Goal: Task Accomplishment & Management: Use online tool/utility

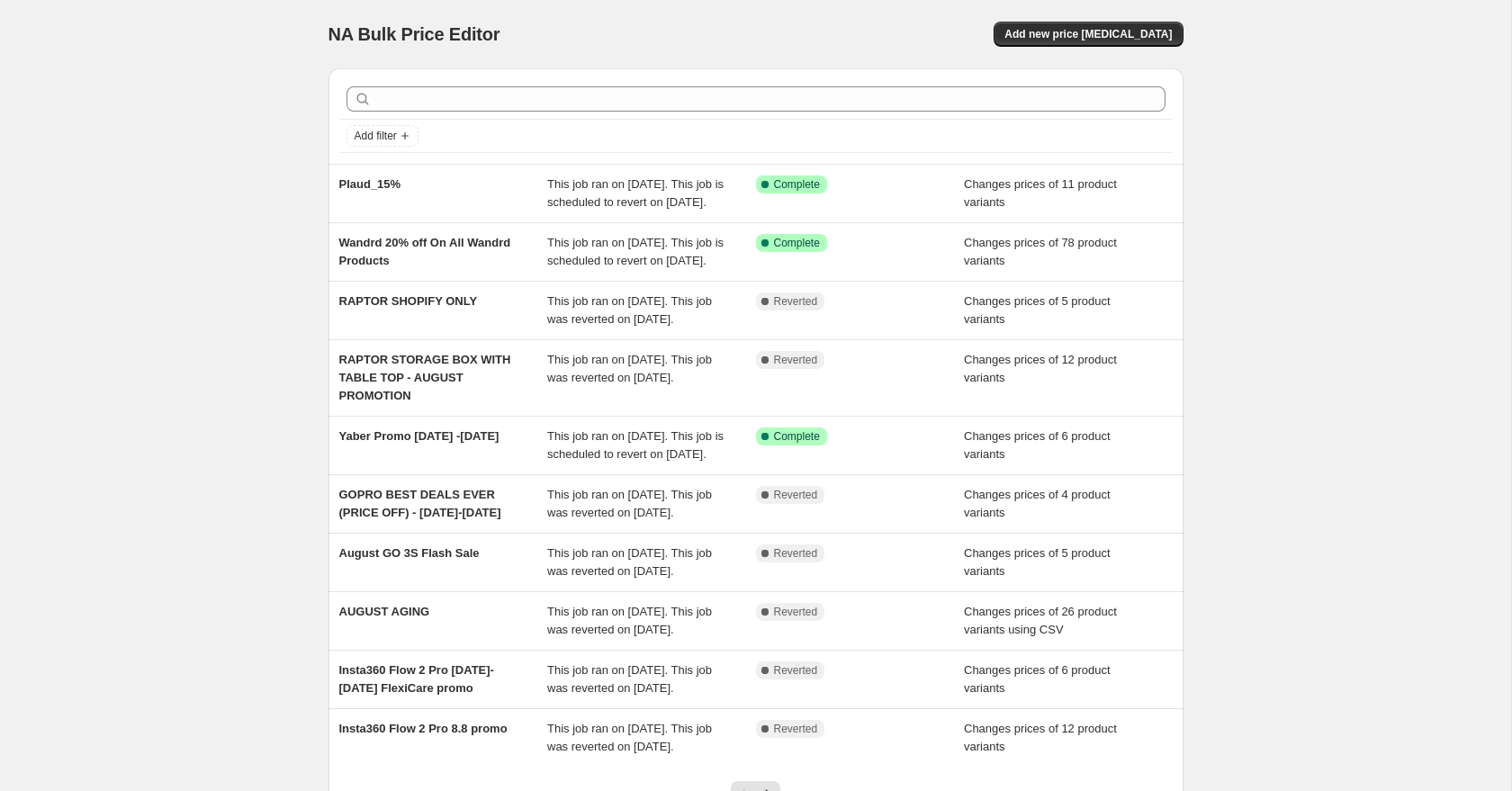
click at [649, 28] on div "NA Bulk Price Editor" at bounding box center [534, 34] width 411 height 25
click at [1093, 23] on button "Add new price [MEDICAL_DATA]" at bounding box center [1088, 34] width 189 height 25
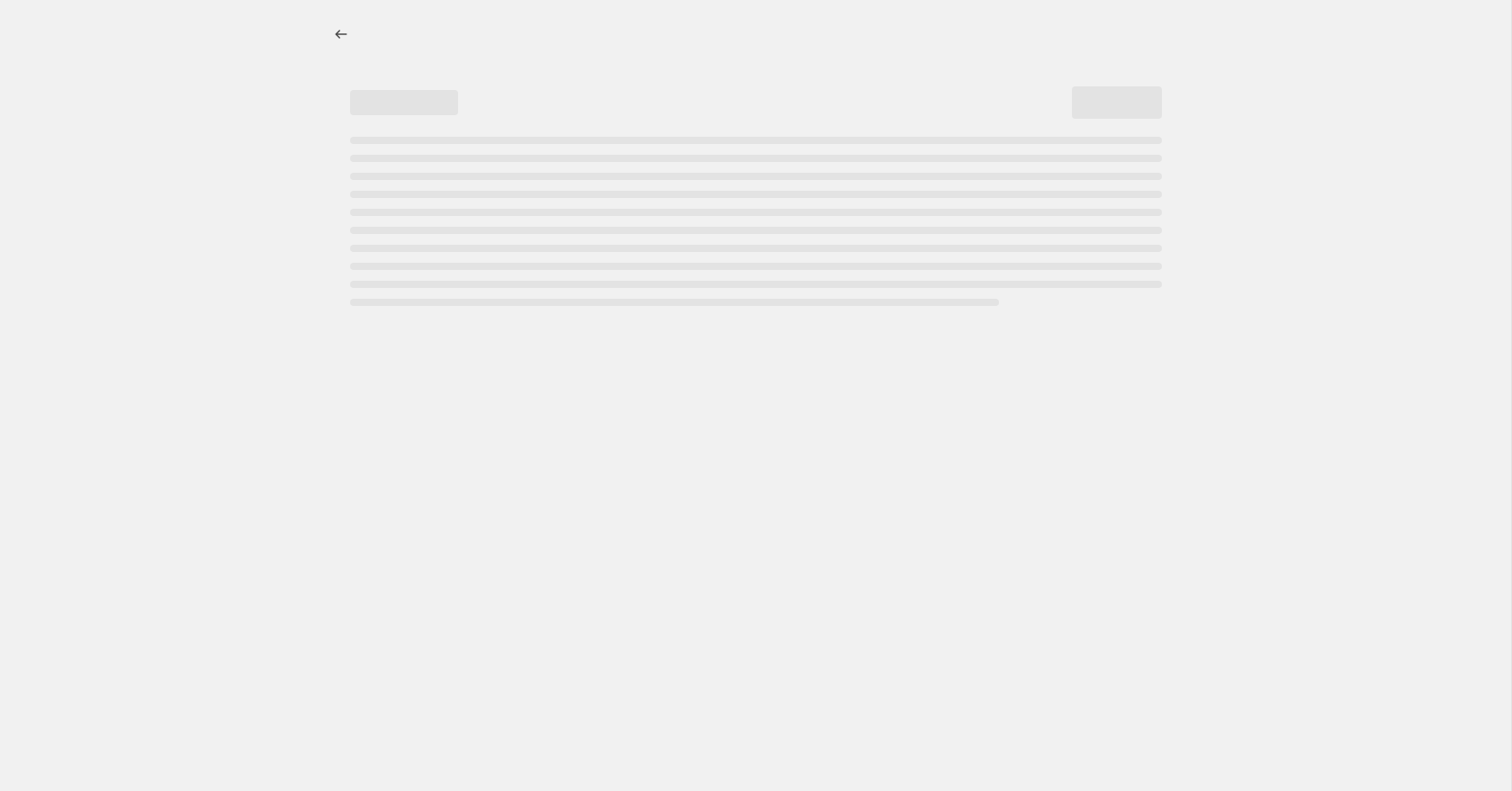
select select "percentage"
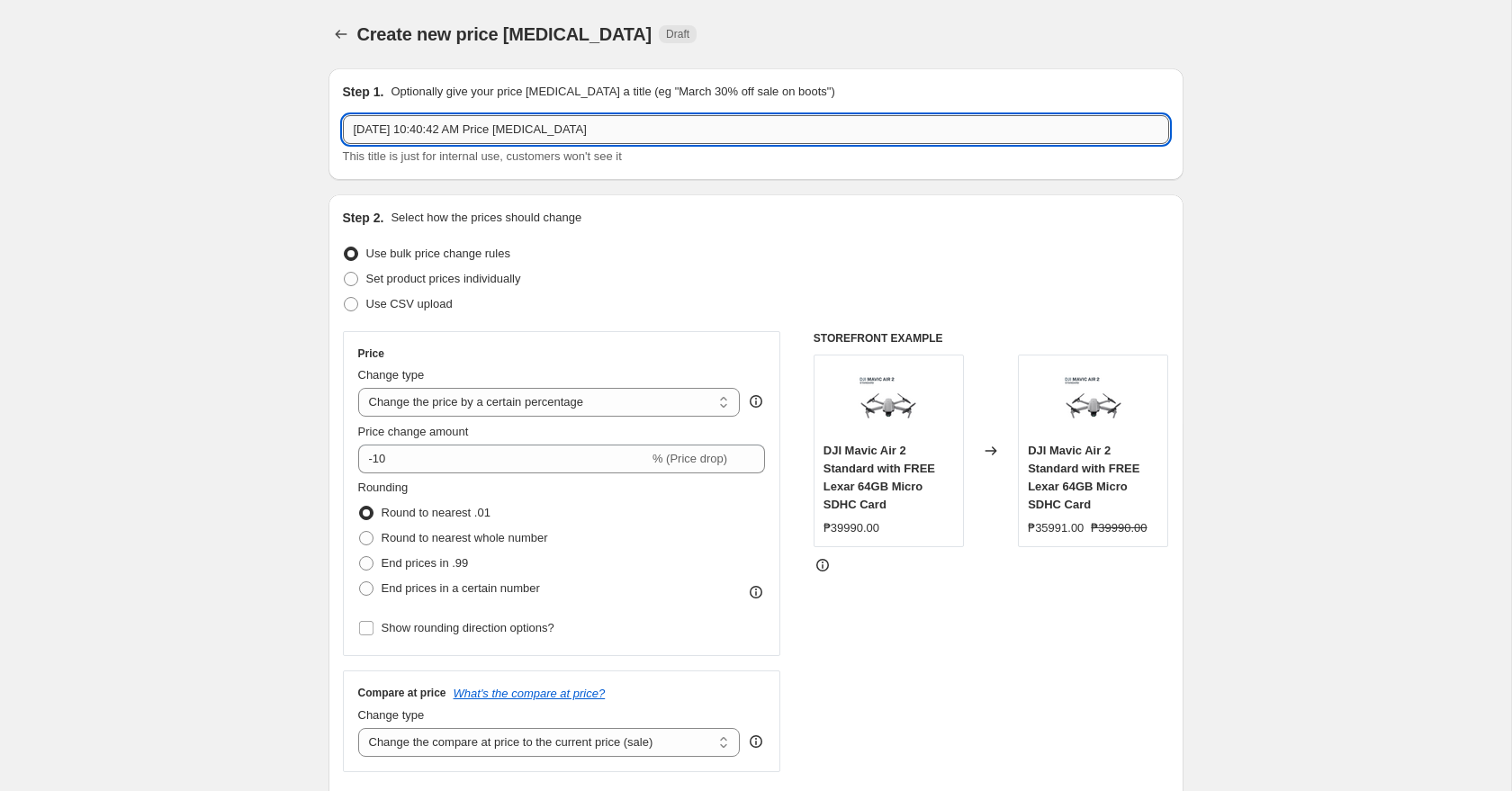
click at [575, 140] on input "[DATE] 10:40:42 AM Price [MEDICAL_DATA]" at bounding box center [756, 129] width 826 height 29
type input "RAPTOR SEPTEMBER PROMO 2025"
click at [430, 301] on span "Use CSV upload" at bounding box center [409, 303] width 87 height 14
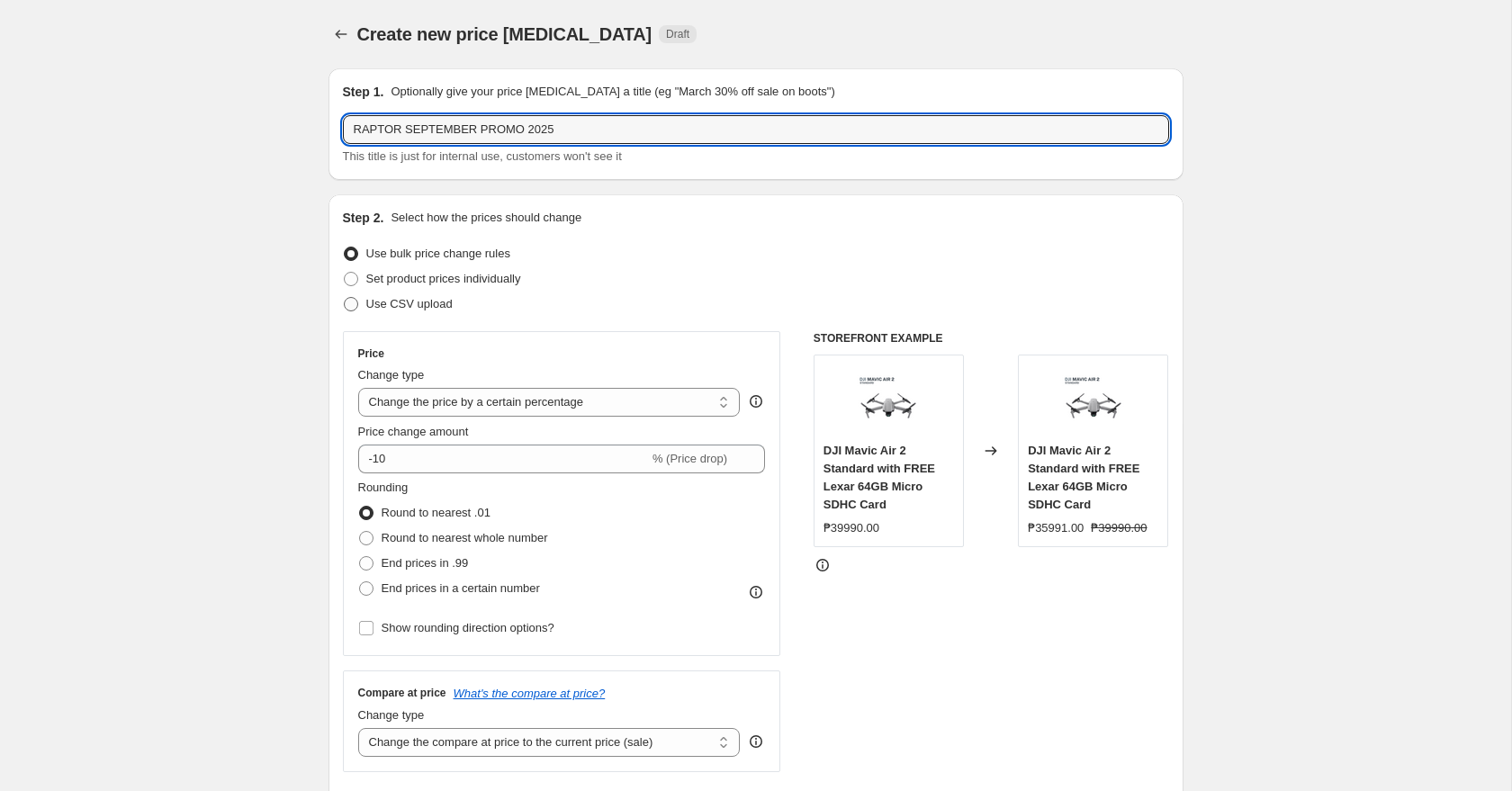
click at [344, 298] on input "Use CSV upload" at bounding box center [343, 297] width 1 height 1
radio input "true"
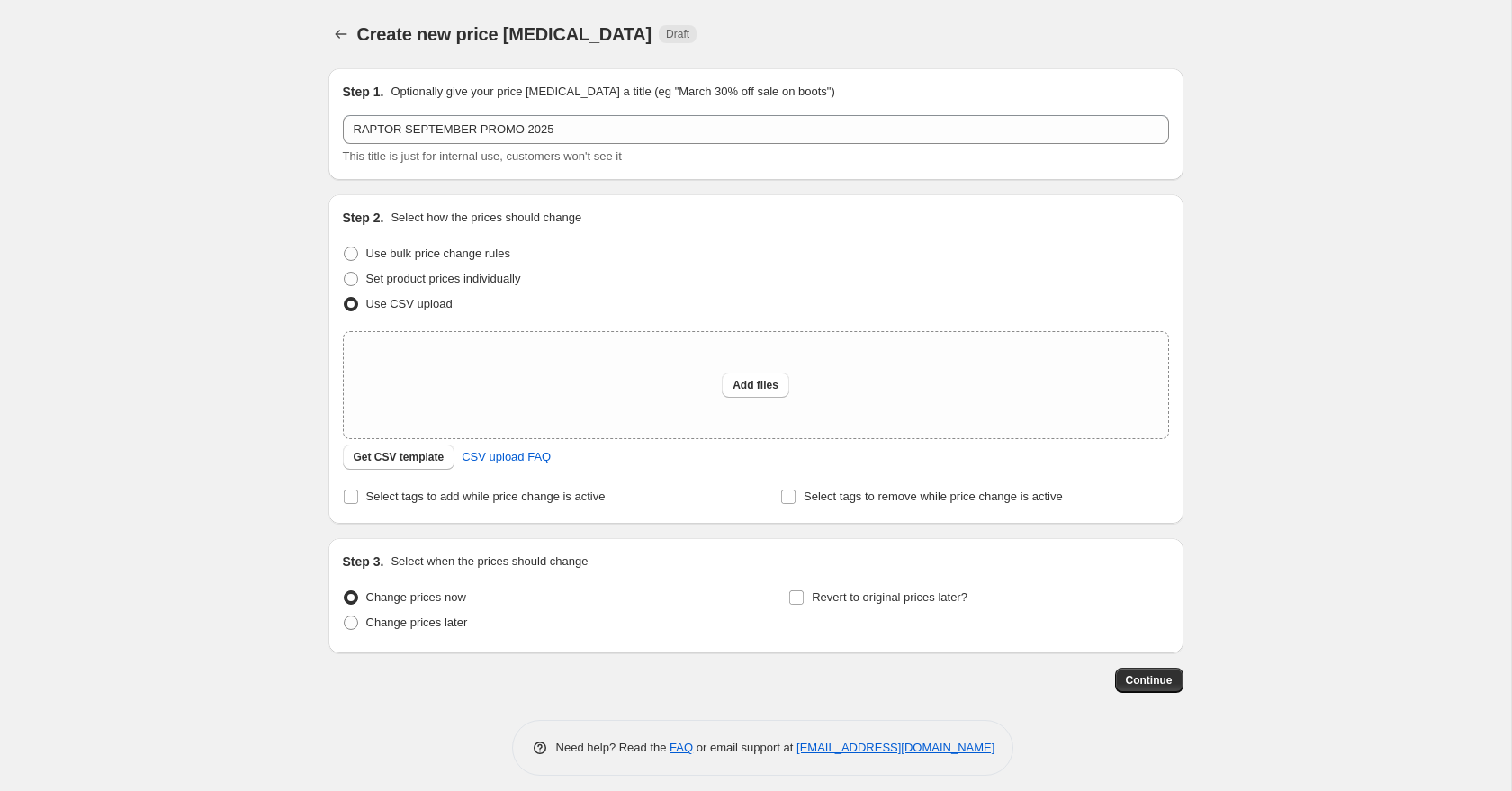
scroll to position [12, 0]
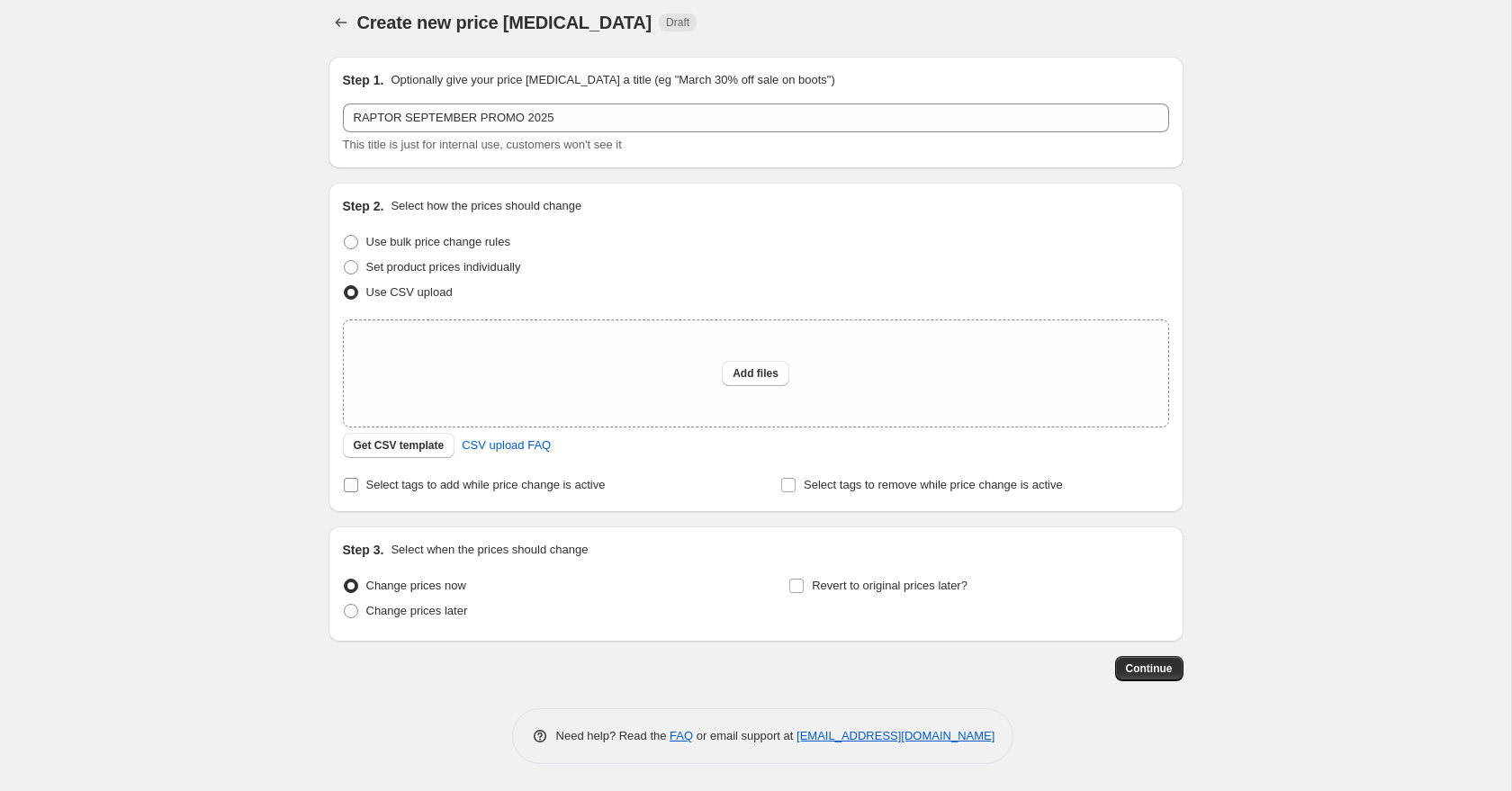
click at [515, 484] on span "Select tags to add while price change is active" at bounding box center [486, 485] width 239 height 14
click at [358, 484] on input "Select tags to add while price change is active" at bounding box center [350, 485] width 14 height 14
checkbox input "true"
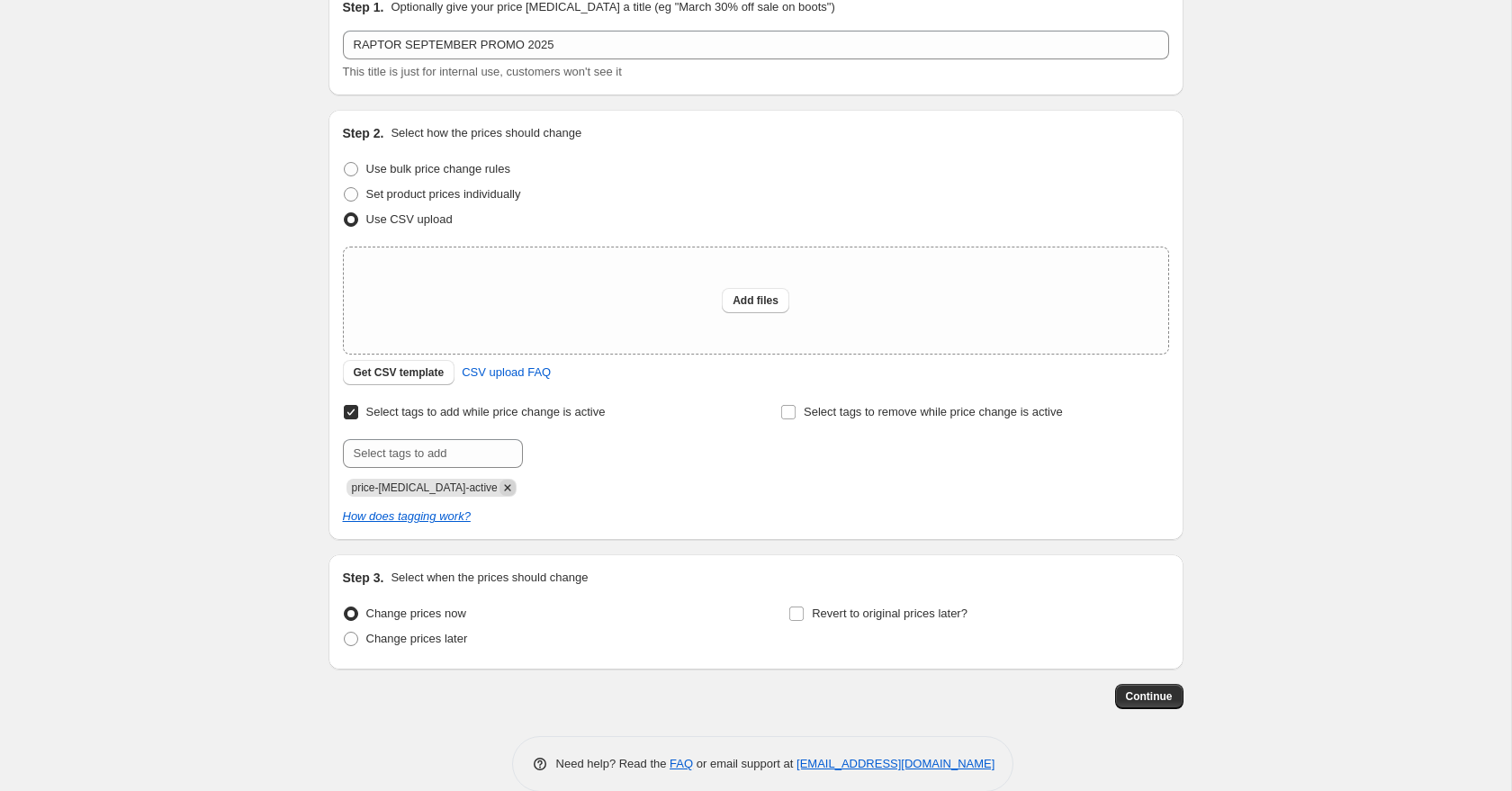
click at [504, 490] on icon "Remove price-change-job-active" at bounding box center [507, 488] width 7 height 7
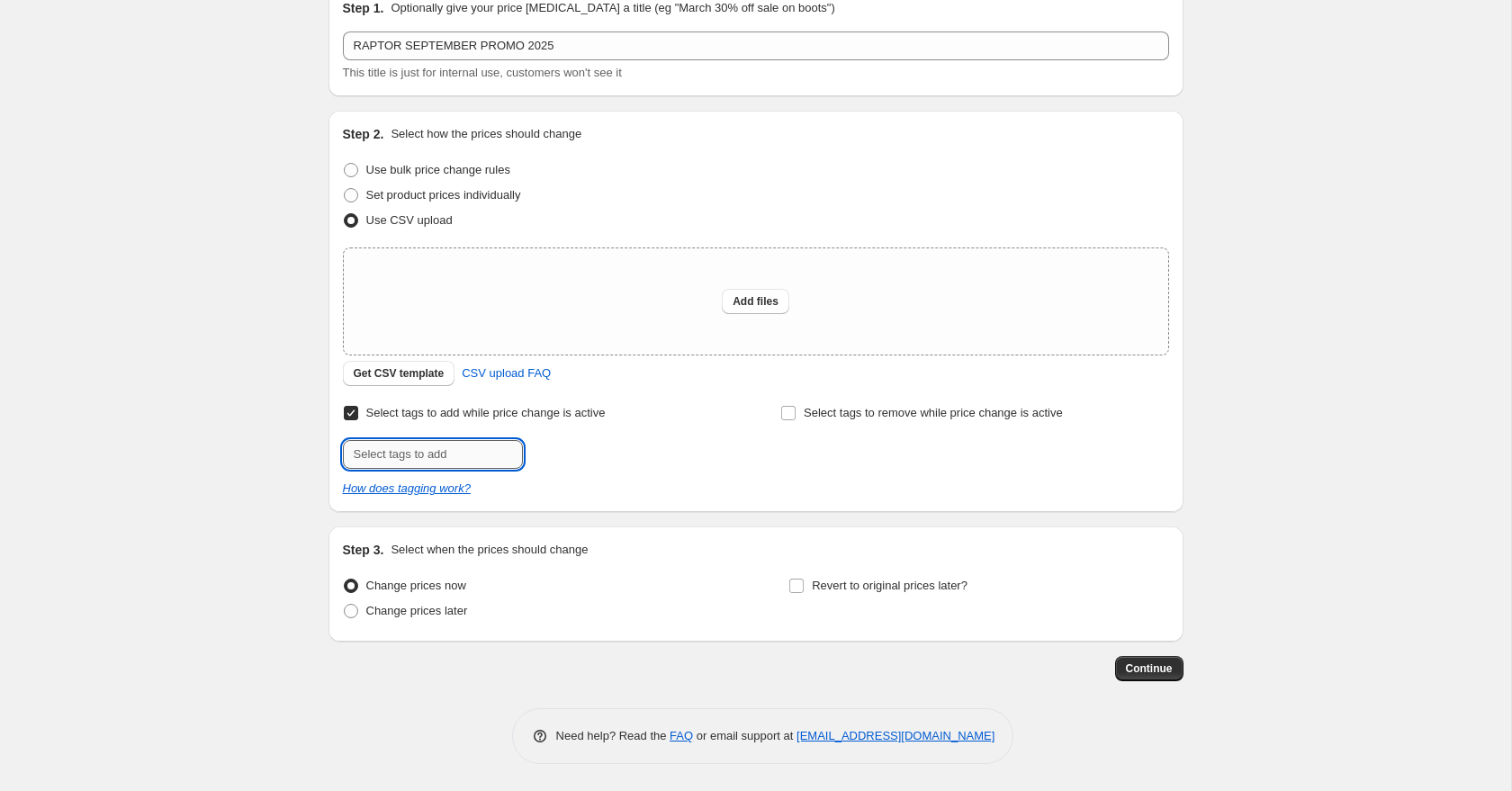
click at [465, 460] on input "text" at bounding box center [432, 454] width 180 height 29
type input "Payday Sale!"
click at [585, 445] on button "Add Payday Sale!" at bounding box center [583, 452] width 113 height 25
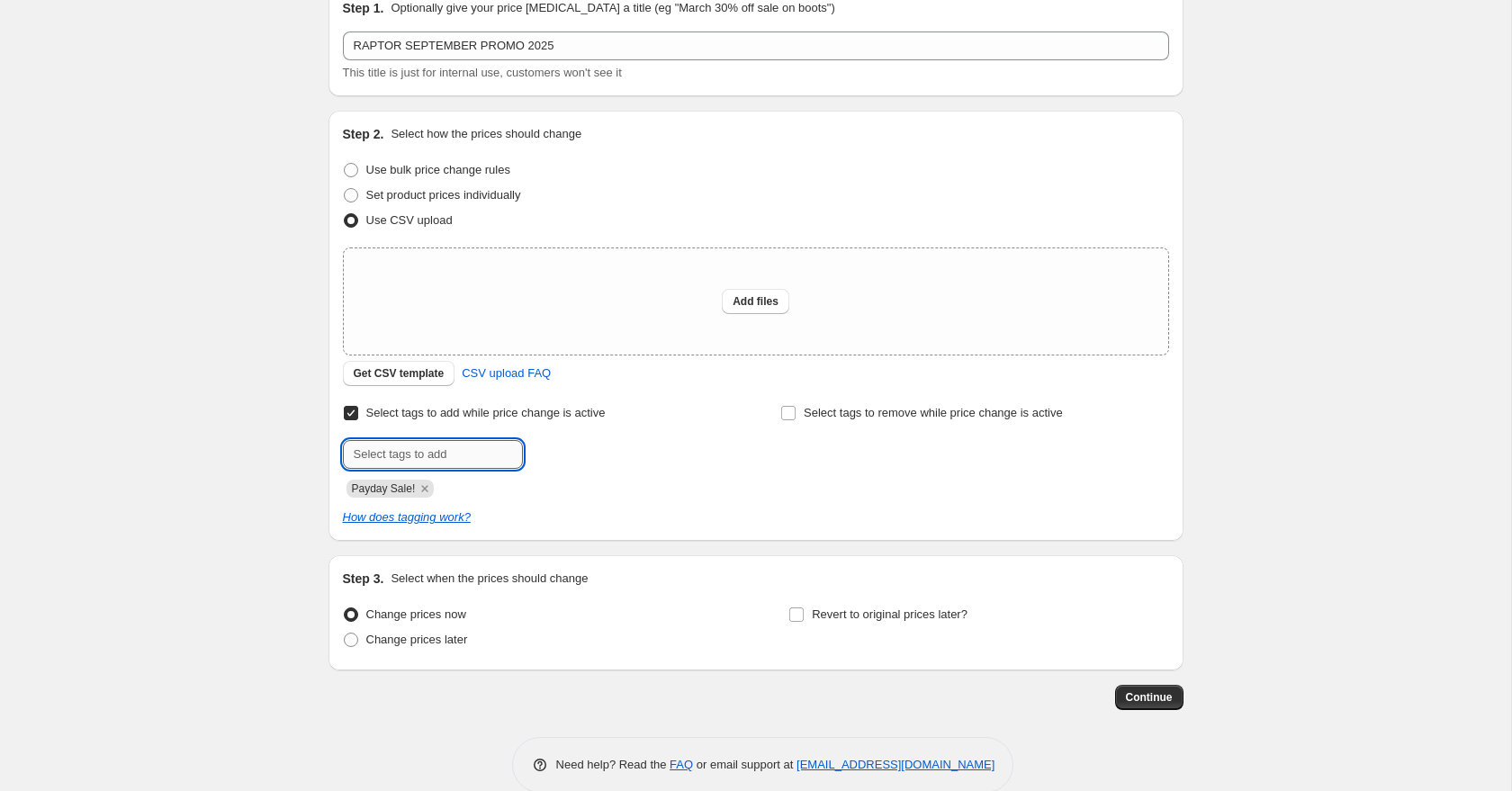
click at [473, 459] on input "text" at bounding box center [432, 454] width 180 height 29
type input "Deals_Raptor"
click at [571, 457] on span "Deals_Raptor" at bounding box center [595, 453] width 69 height 13
click at [484, 459] on input "text" at bounding box center [432, 454] width 180 height 29
click at [471, 473] on div "Submit Payday Sale! Deals_Raptor" at bounding box center [536, 469] width 388 height 58
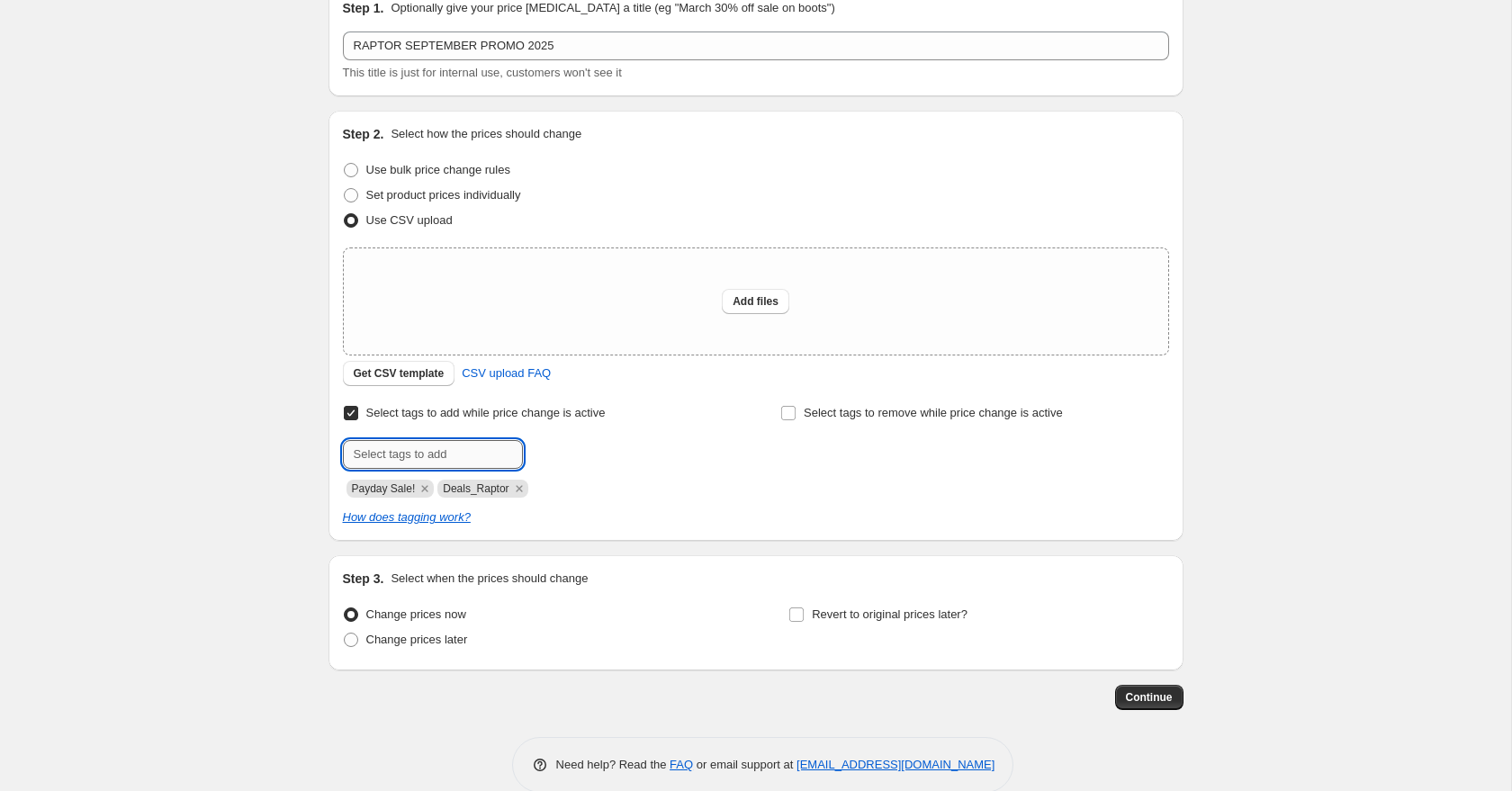
click at [476, 460] on input "text" at bounding box center [432, 454] width 180 height 29
paste input "9.9 Mega Sale!"
type input "9.9 Mega Sale!"
click at [662, 468] on div "9.9 Mega Sale! Add 9.9 Mega [PERSON_NAME]..." at bounding box center [536, 454] width 388 height 29
click at [623, 453] on span "9.9 Mega [PERSON_NAME]..." at bounding box center [636, 453] width 149 height 13
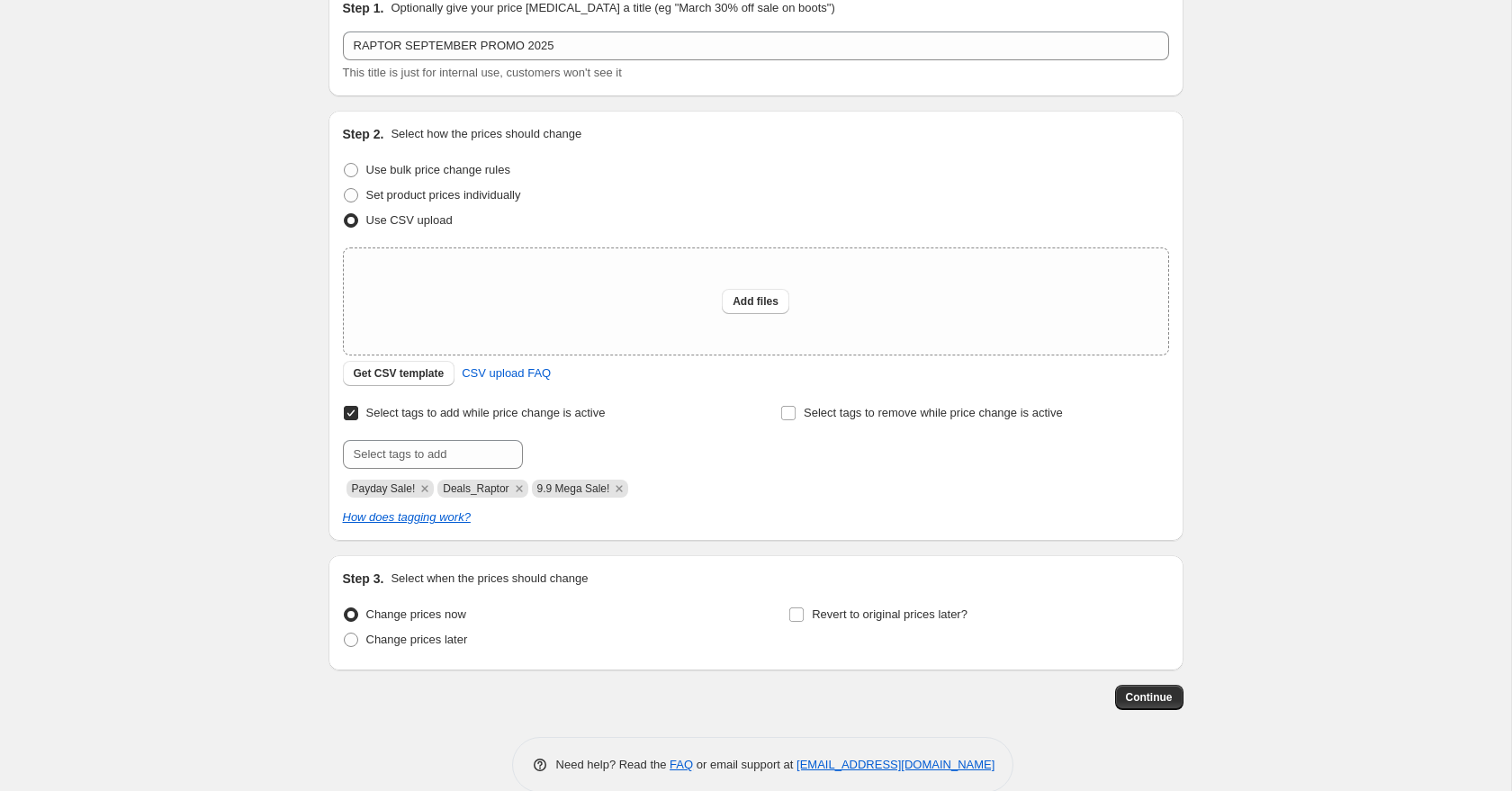
click at [836, 506] on div "Select tags to add while price change is active Submit Payday Sale! Deals_Rapto…" at bounding box center [756, 463] width 826 height 126
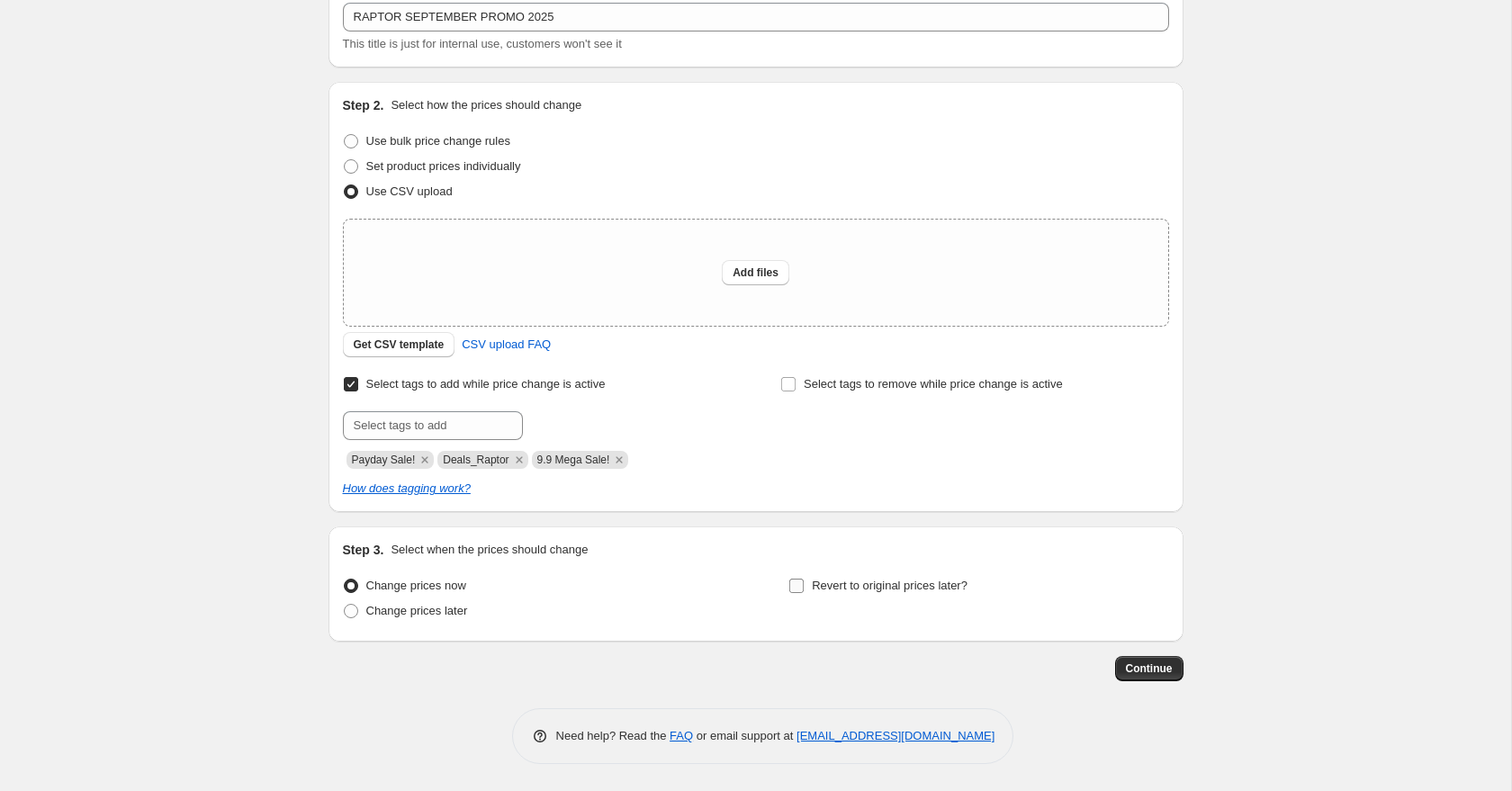
click at [865, 587] on span "Revert to original prices later?" at bounding box center [889, 585] width 155 height 14
click at [804, 587] on input "Revert to original prices later?" at bounding box center [796, 585] width 14 height 14
checkbox input "true"
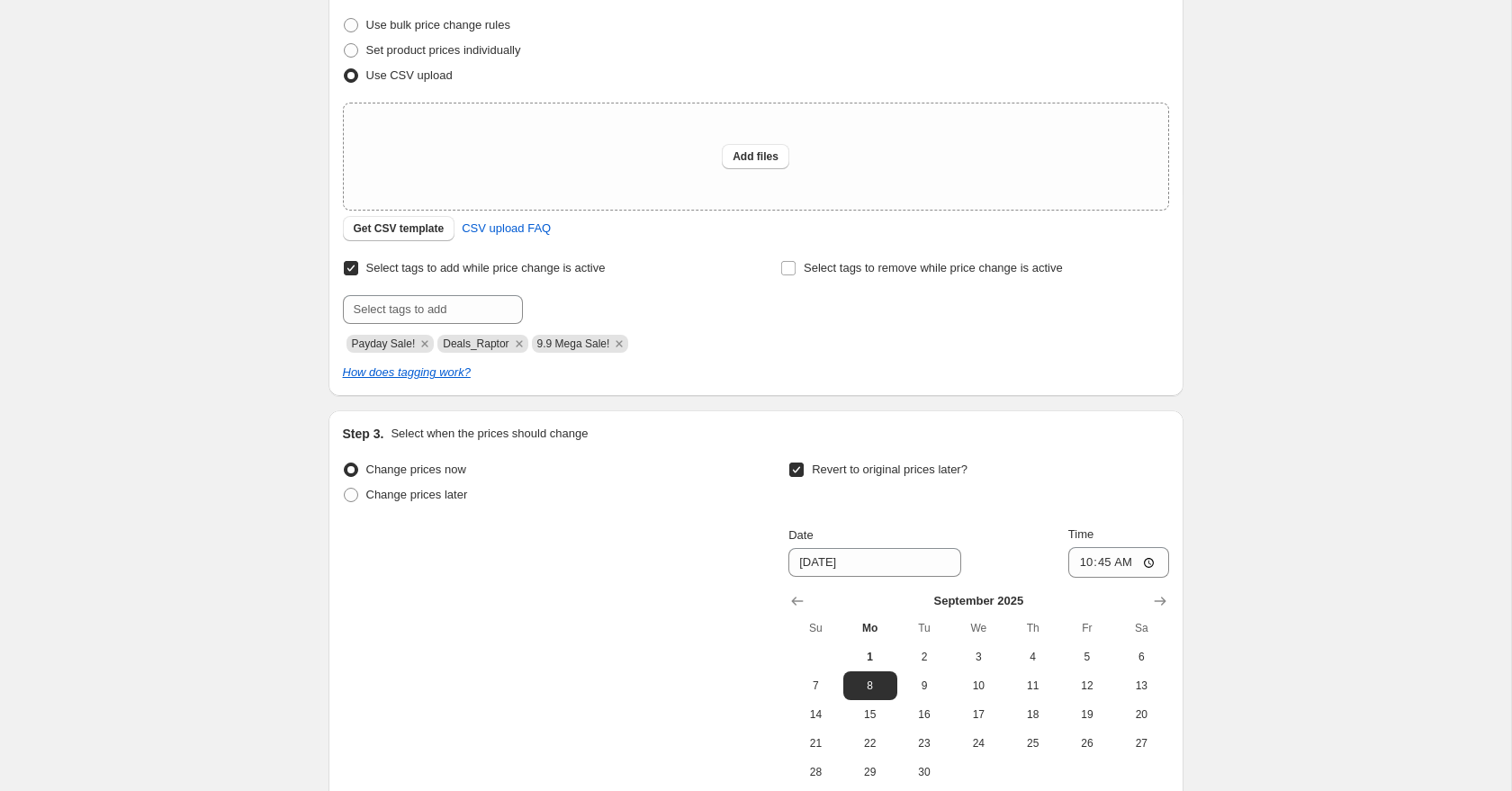
scroll to position [421, 0]
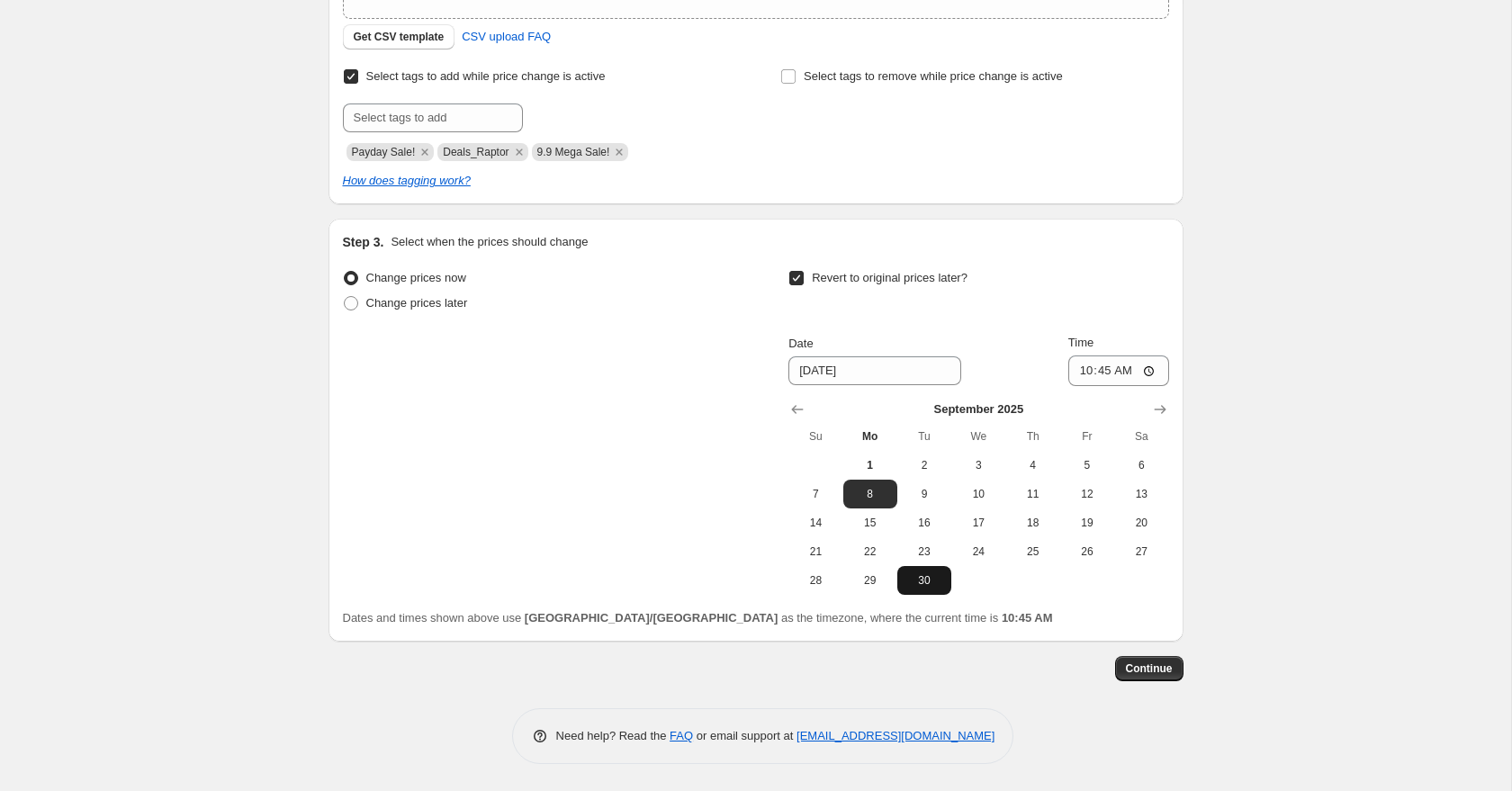
click at [941, 590] on button "30" at bounding box center [924, 580] width 54 height 29
type input "[DATE]"
click at [1086, 369] on input "10:45" at bounding box center [1118, 370] width 100 height 31
type input "23:59"
click at [1276, 396] on div "Create new price [MEDICAL_DATA]. This page is ready Create new price [MEDICAL_D…" at bounding box center [756, 185] width 1511 height 1212
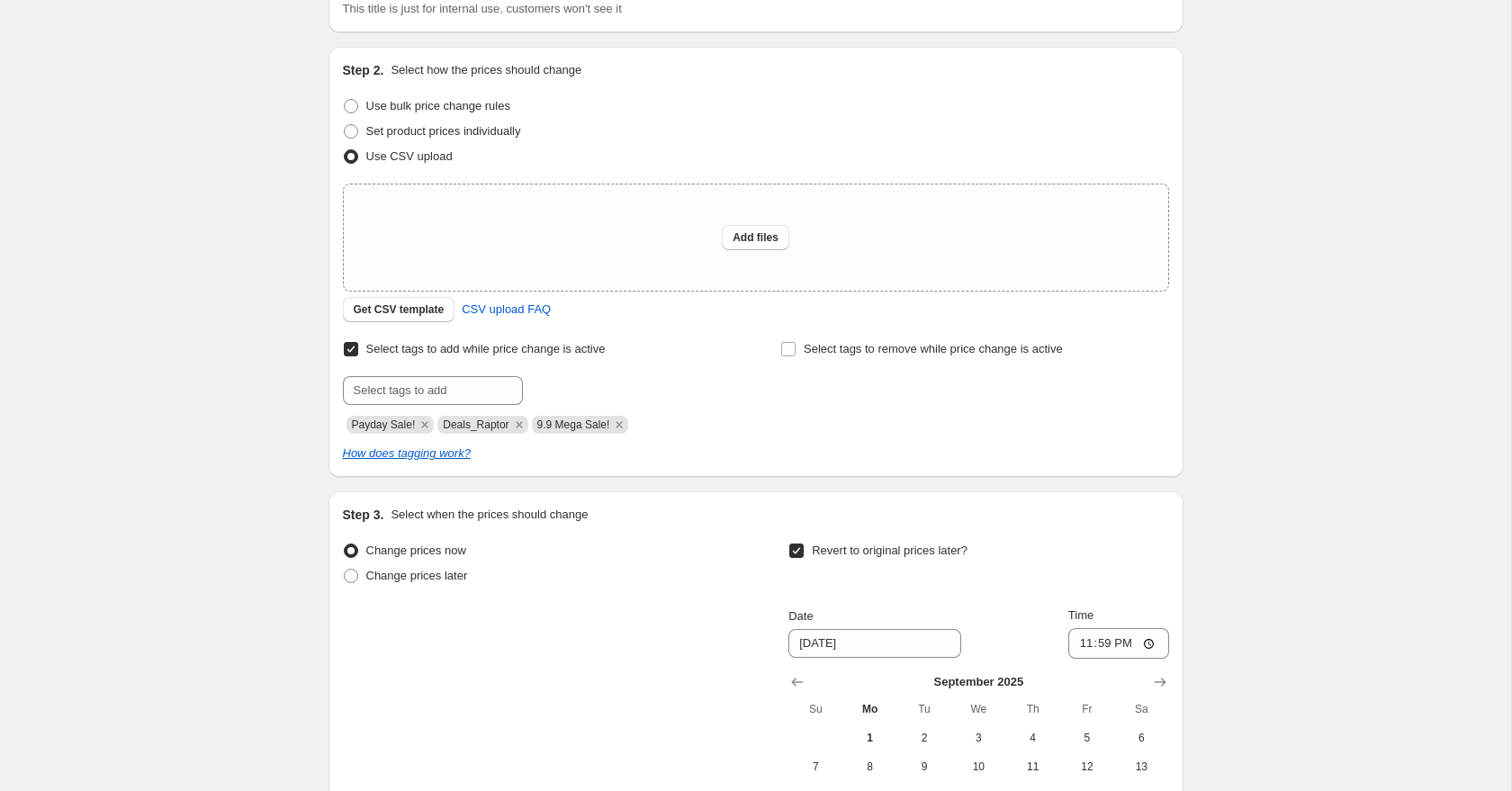
scroll to position [61, 0]
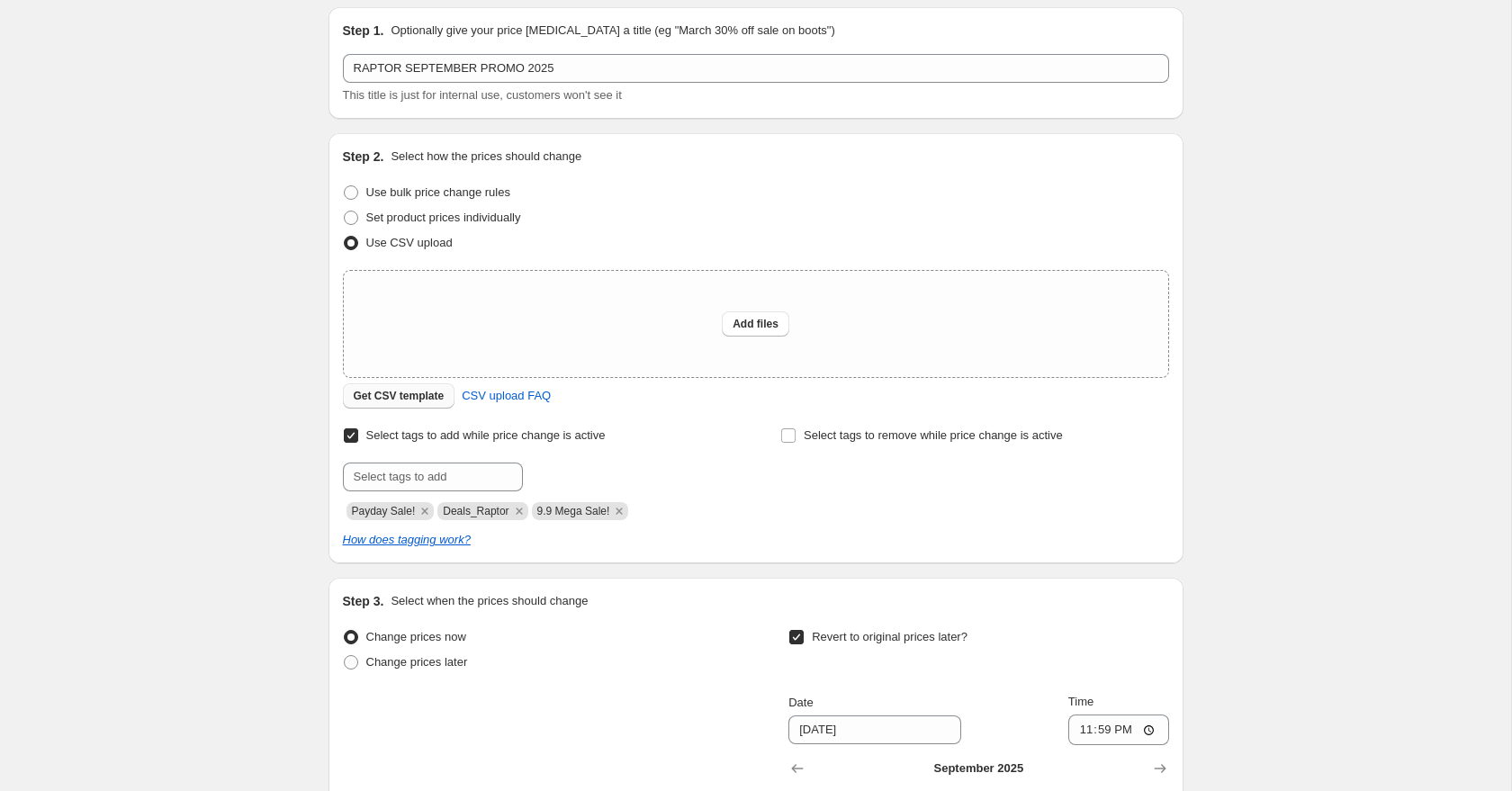
click at [426, 391] on span "Get CSV template" at bounding box center [399, 396] width 91 height 14
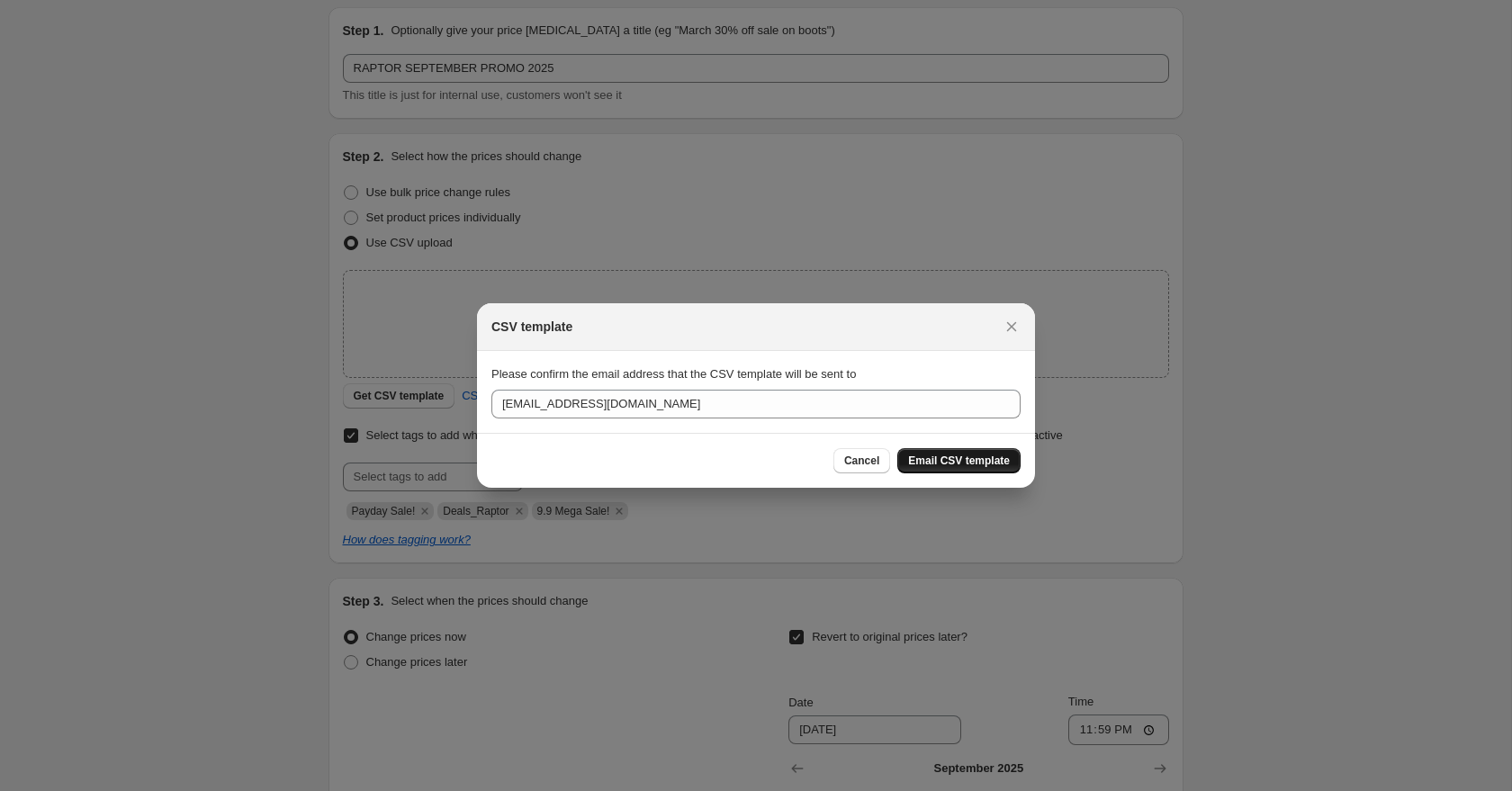
click at [943, 464] on span "Email CSV template" at bounding box center [958, 460] width 101 height 14
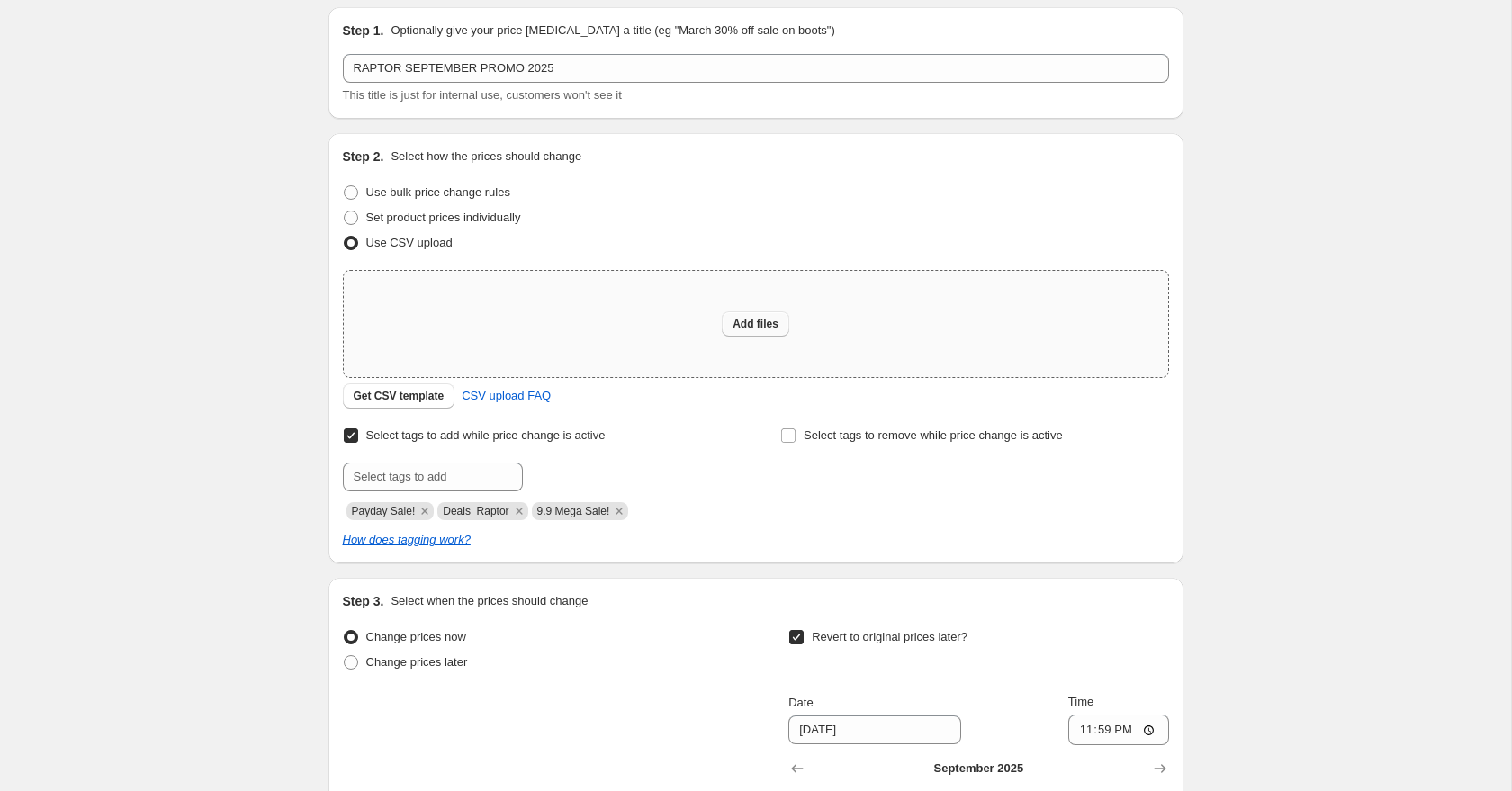
click at [752, 332] on button "Add files" at bounding box center [756, 324] width 68 height 25
type input "C:\fakepath\RAPTOR SEPTEMBER PROMO AD.PH.csv"
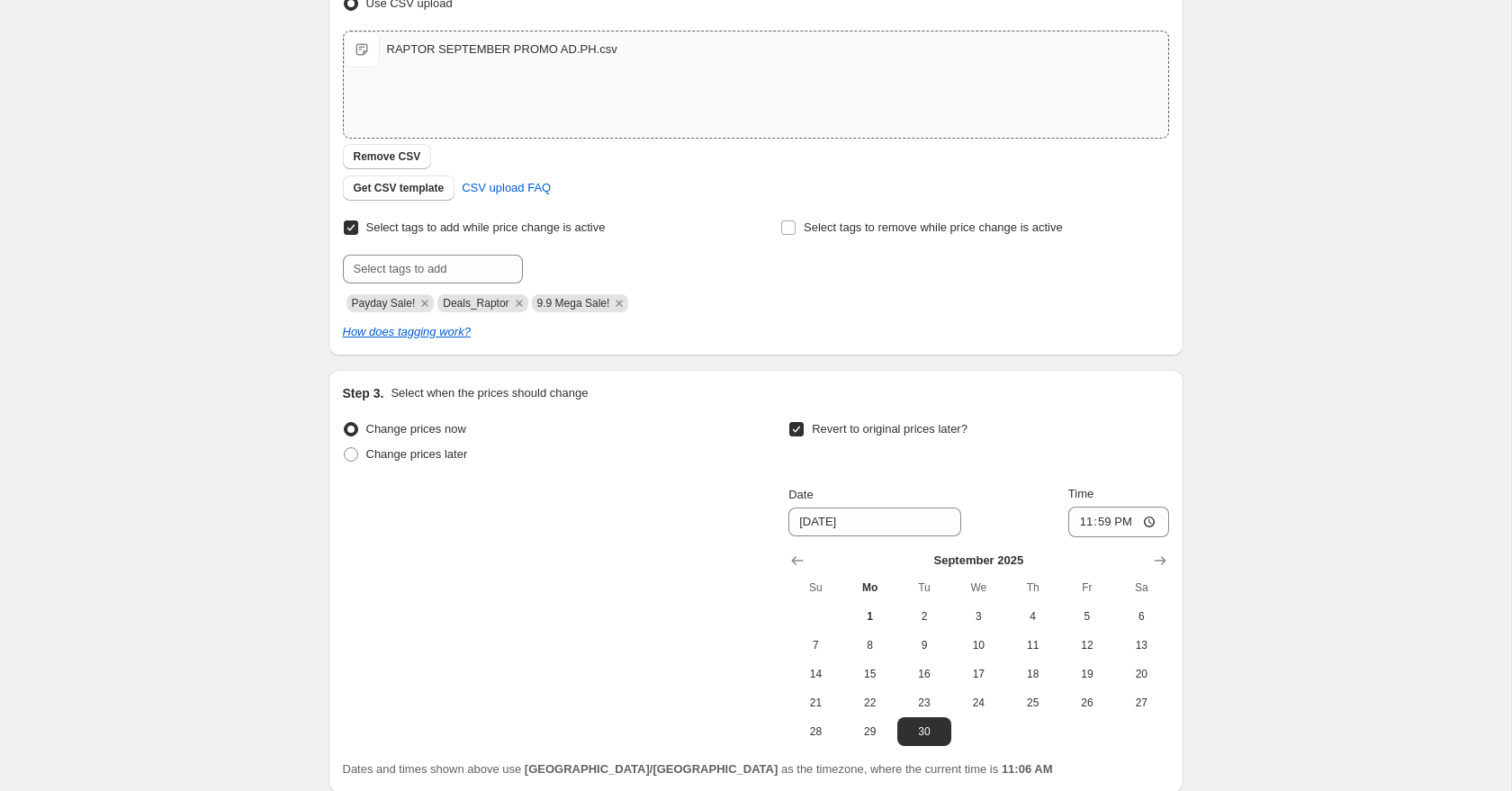
scroll to position [451, 0]
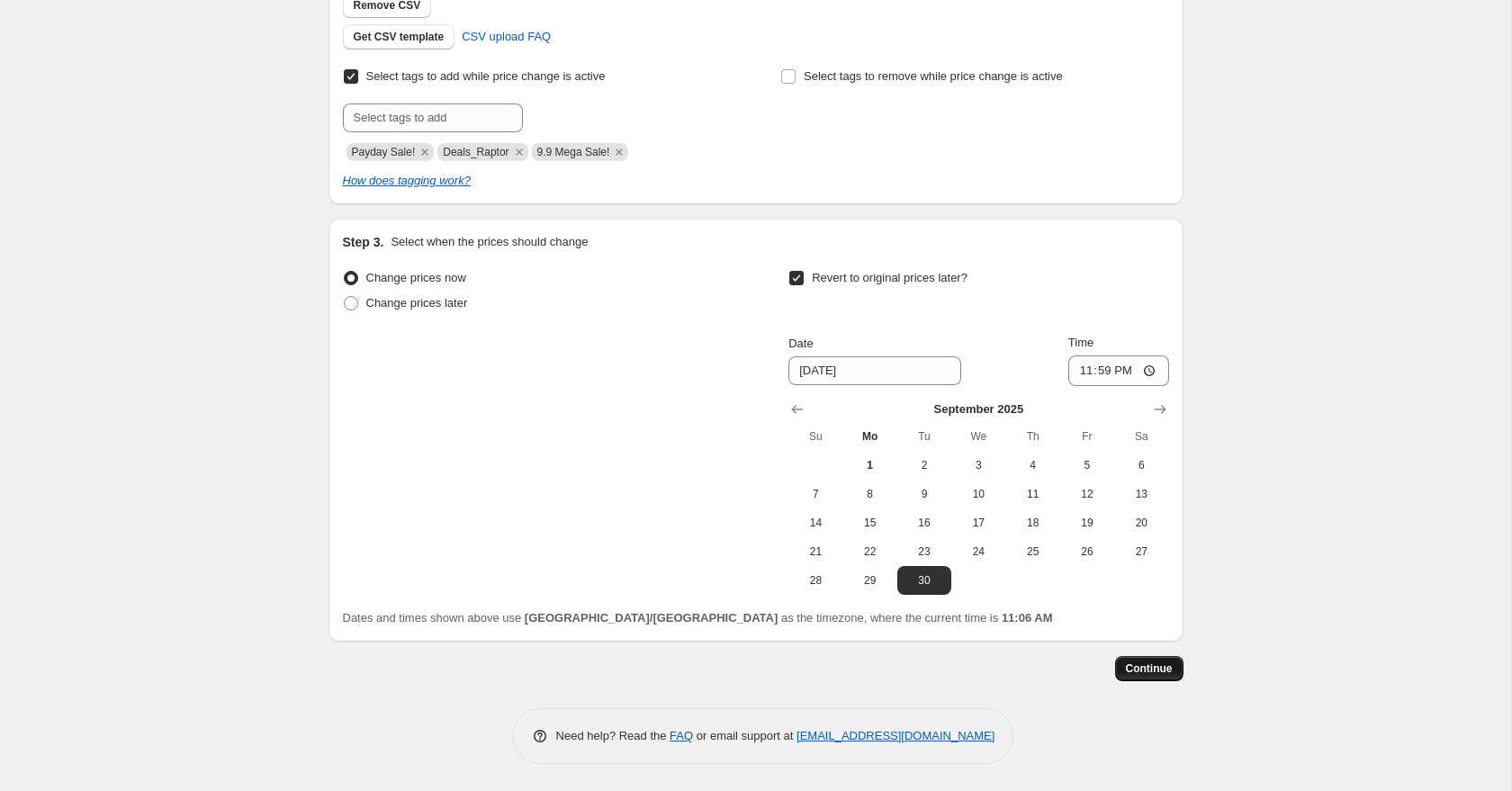
click at [1153, 670] on span "Continue" at bounding box center [1149, 668] width 47 height 14
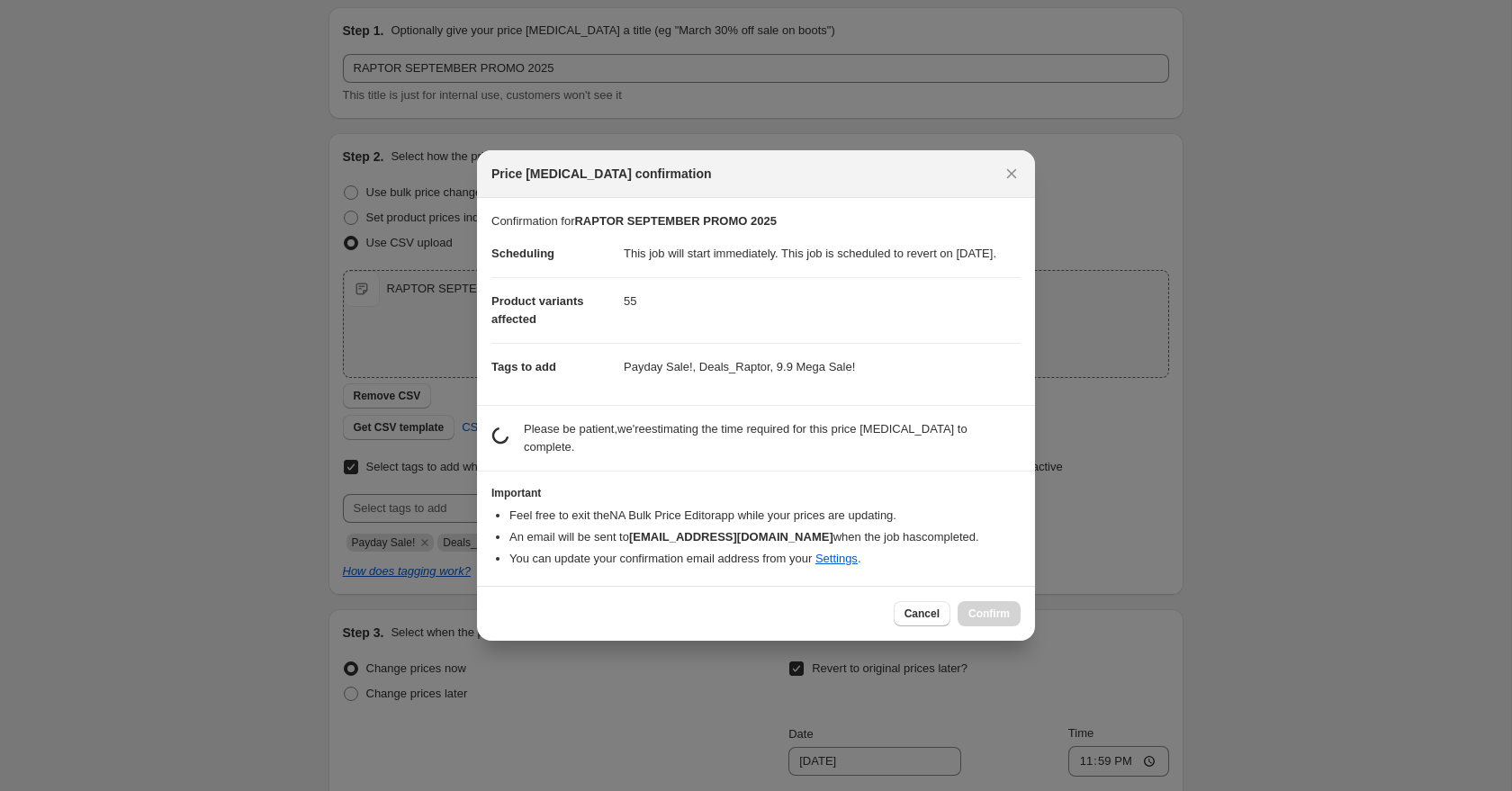
scroll to position [0, 0]
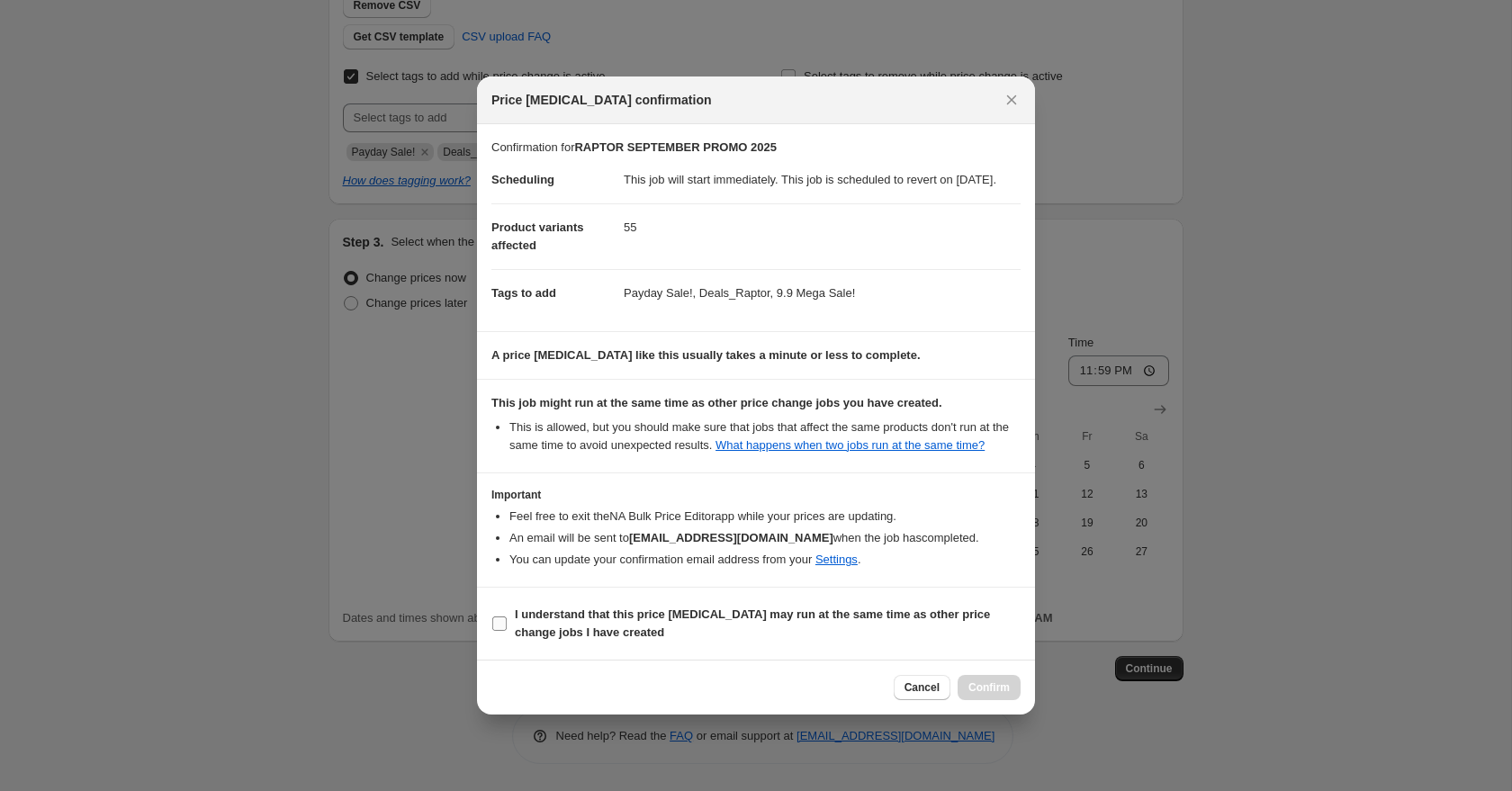
click at [500, 631] on input "I understand that this price [MEDICAL_DATA] may run at the same time as other p…" at bounding box center [499, 623] width 14 height 14
checkbox input "true"
click at [977, 695] on span "Confirm" at bounding box center [989, 687] width 41 height 14
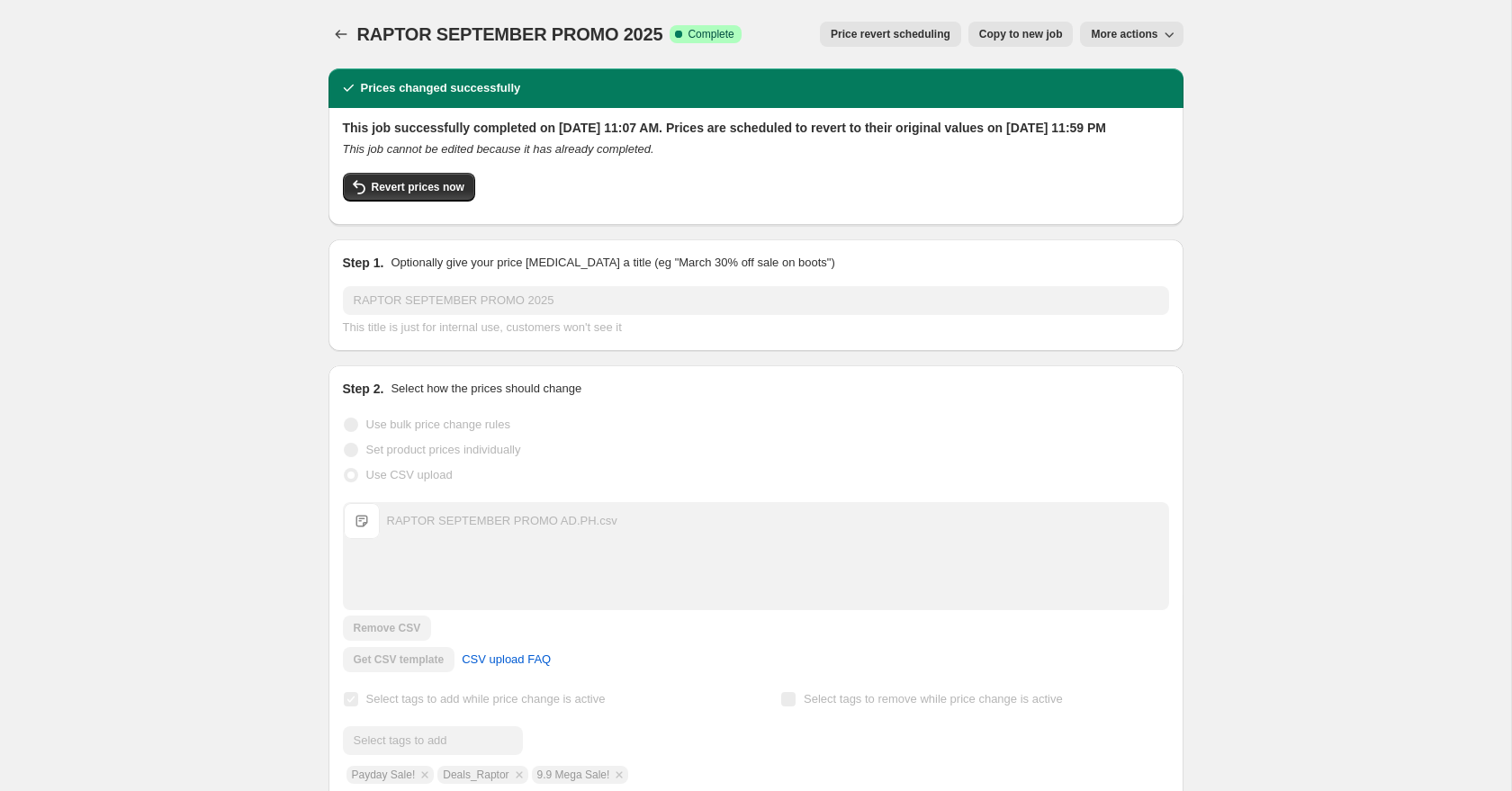
click at [347, 41] on icon "Price change jobs" at bounding box center [341, 34] width 18 height 18
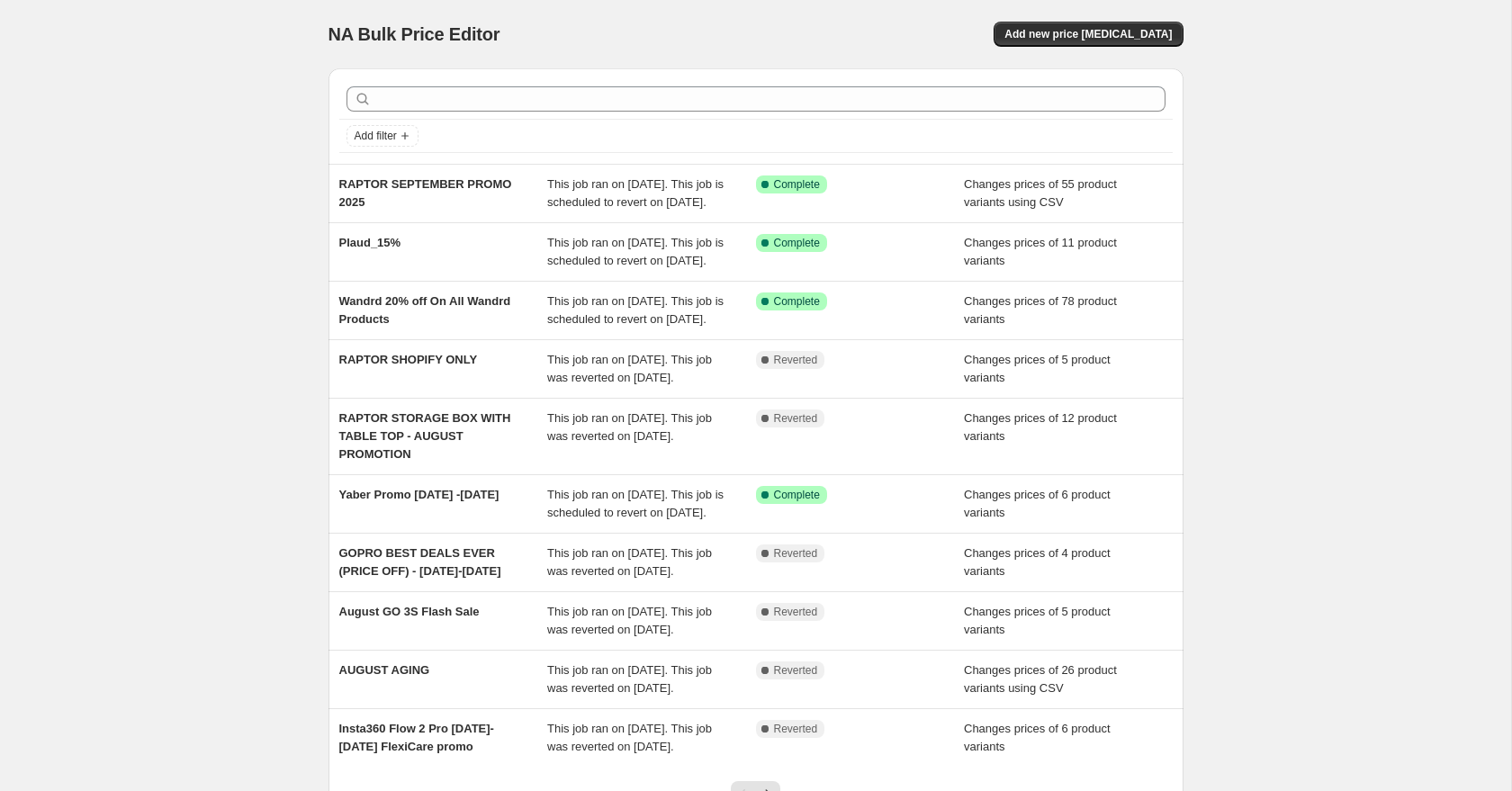
click at [628, 48] on div "NA Bulk Price Editor. This page is ready NA Bulk Price Editor Add new price [ME…" at bounding box center [756, 34] width 855 height 68
click at [1071, 34] on span "Add new price [MEDICAL_DATA]" at bounding box center [1088, 34] width 167 height 14
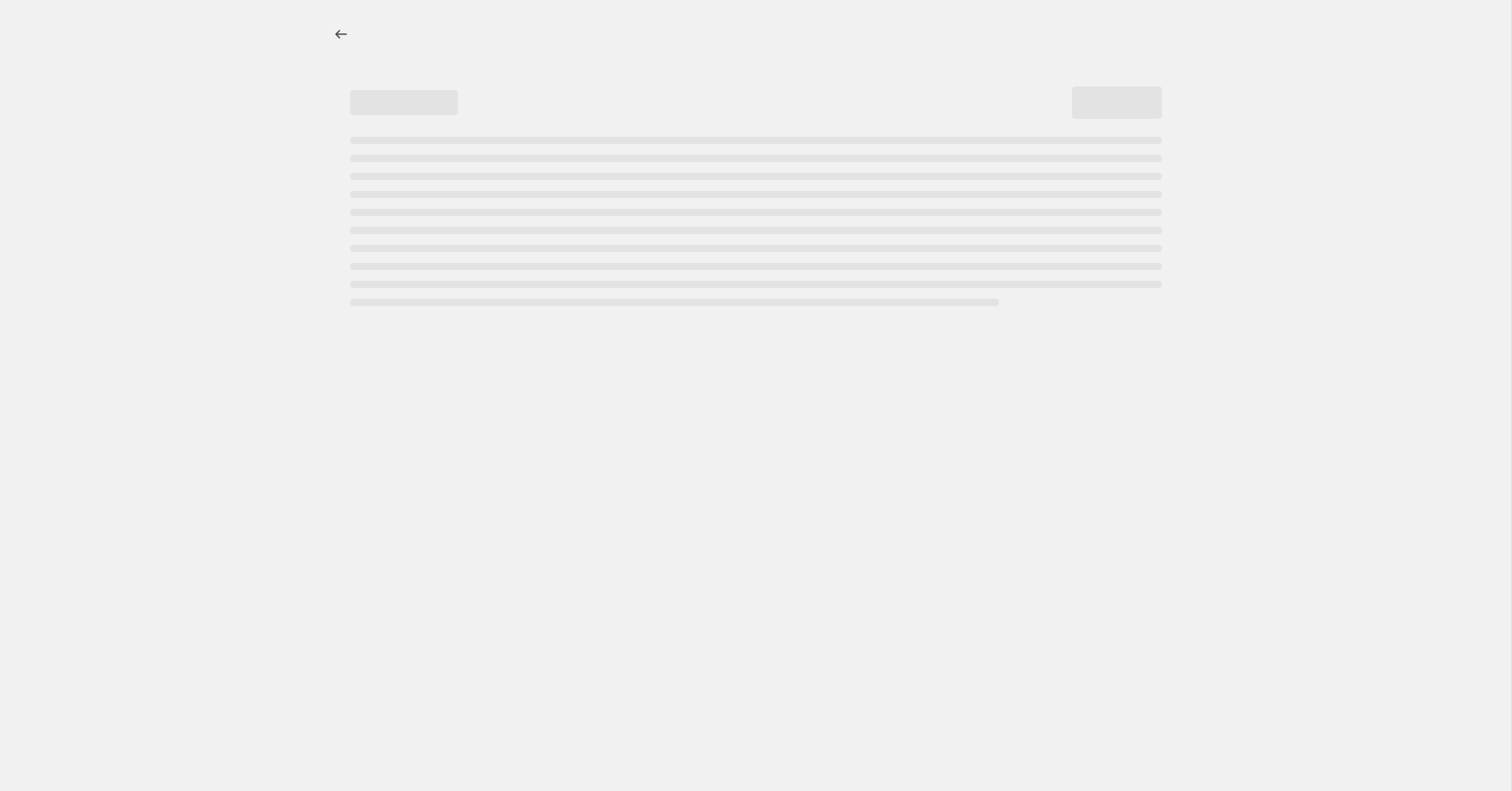
select select "percentage"
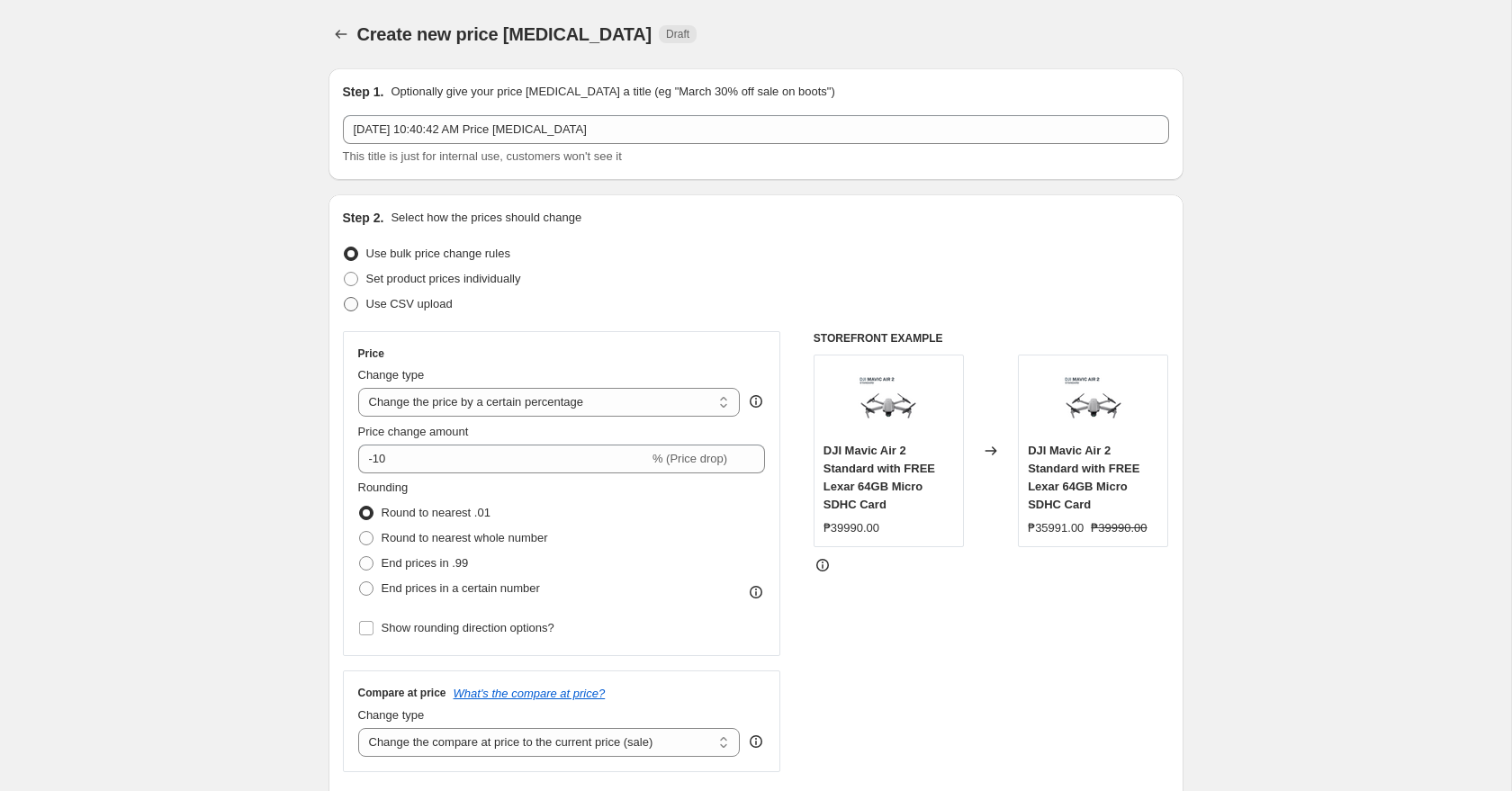
click at [392, 302] on span "Use CSV upload" at bounding box center [409, 303] width 87 height 14
click at [344, 298] on input "Use CSV upload" at bounding box center [343, 297] width 1 height 1
radio input "true"
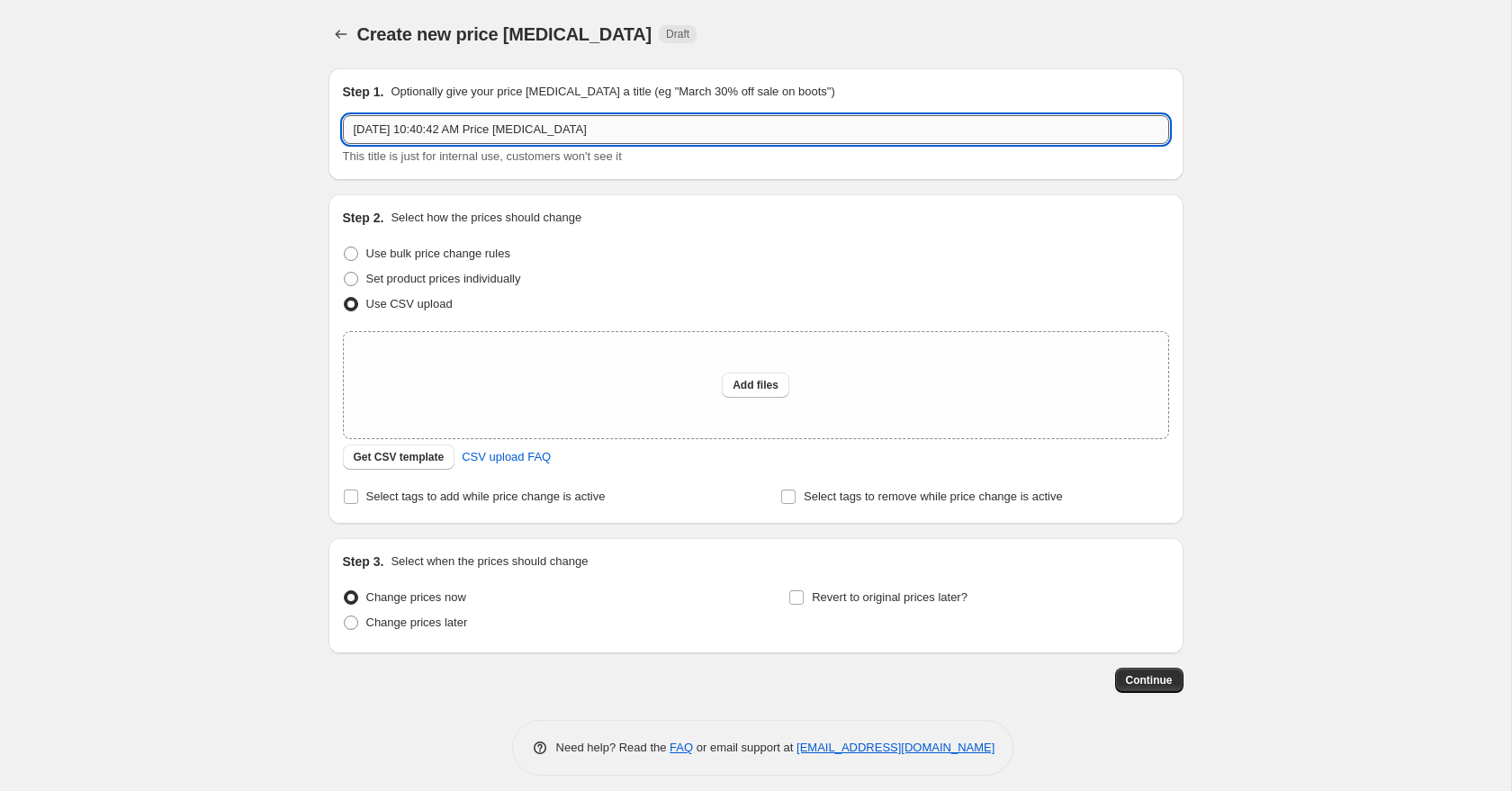
click at [436, 127] on input "[DATE] 10:40:42 AM Price [MEDICAL_DATA]" at bounding box center [756, 129] width 826 height 29
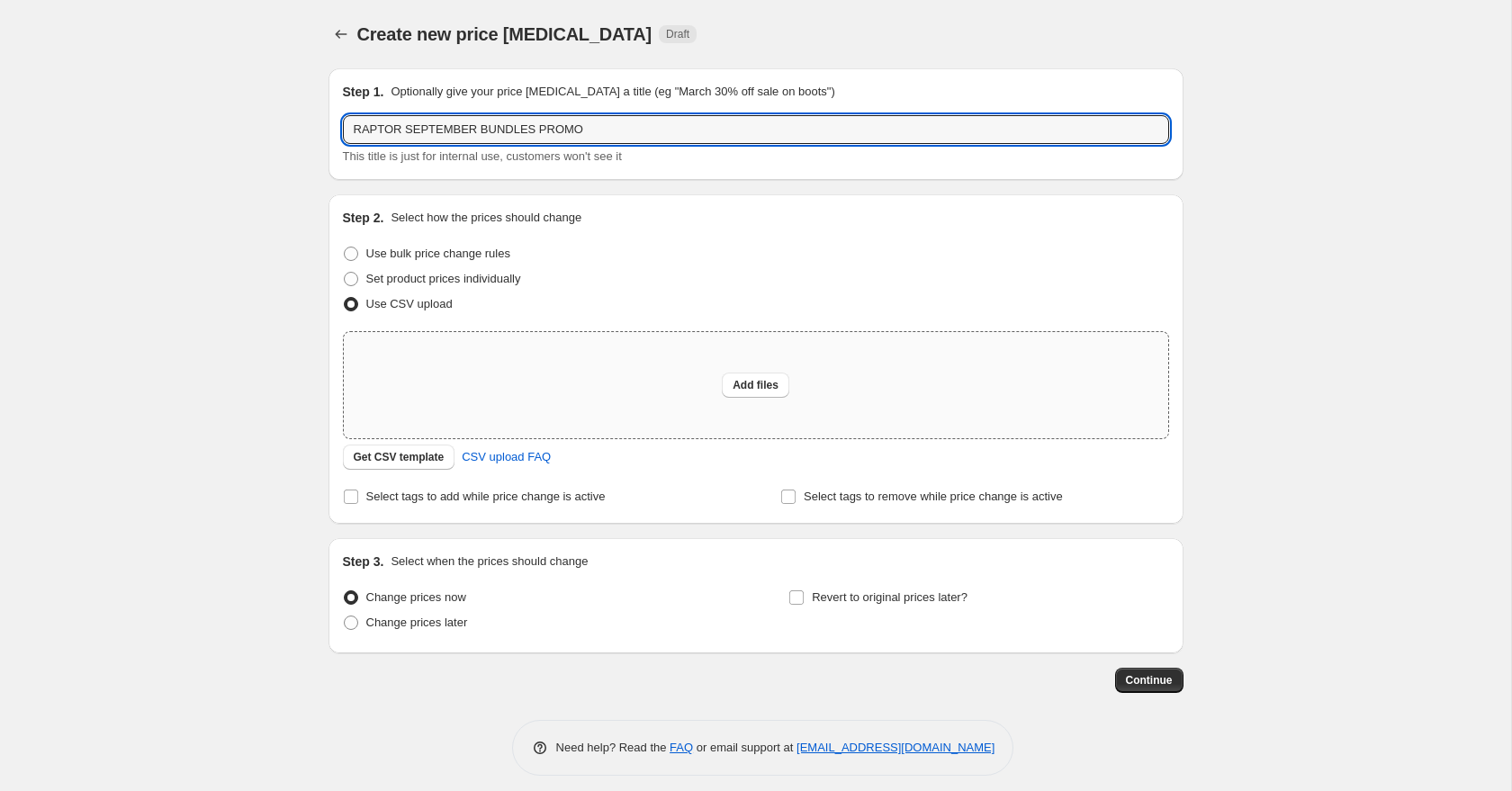
type input "RAPTOR SEPTEMBER BUNDLES PROMO"
click at [460, 374] on div "Add files" at bounding box center [756, 385] width 824 height 106
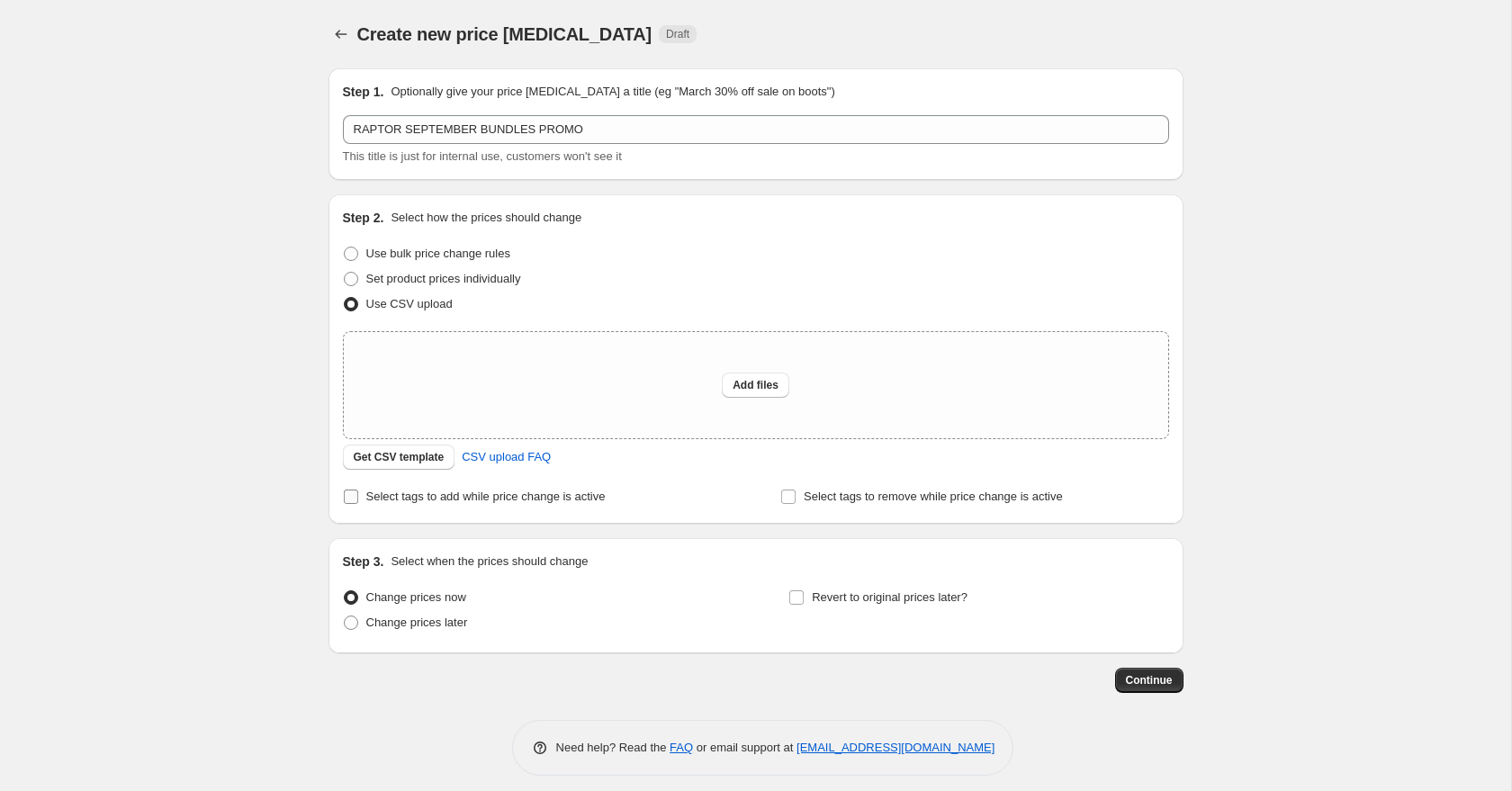
click at [356, 499] on input "Select tags to add while price change is active" at bounding box center [350, 496] width 14 height 14
checkbox input "true"
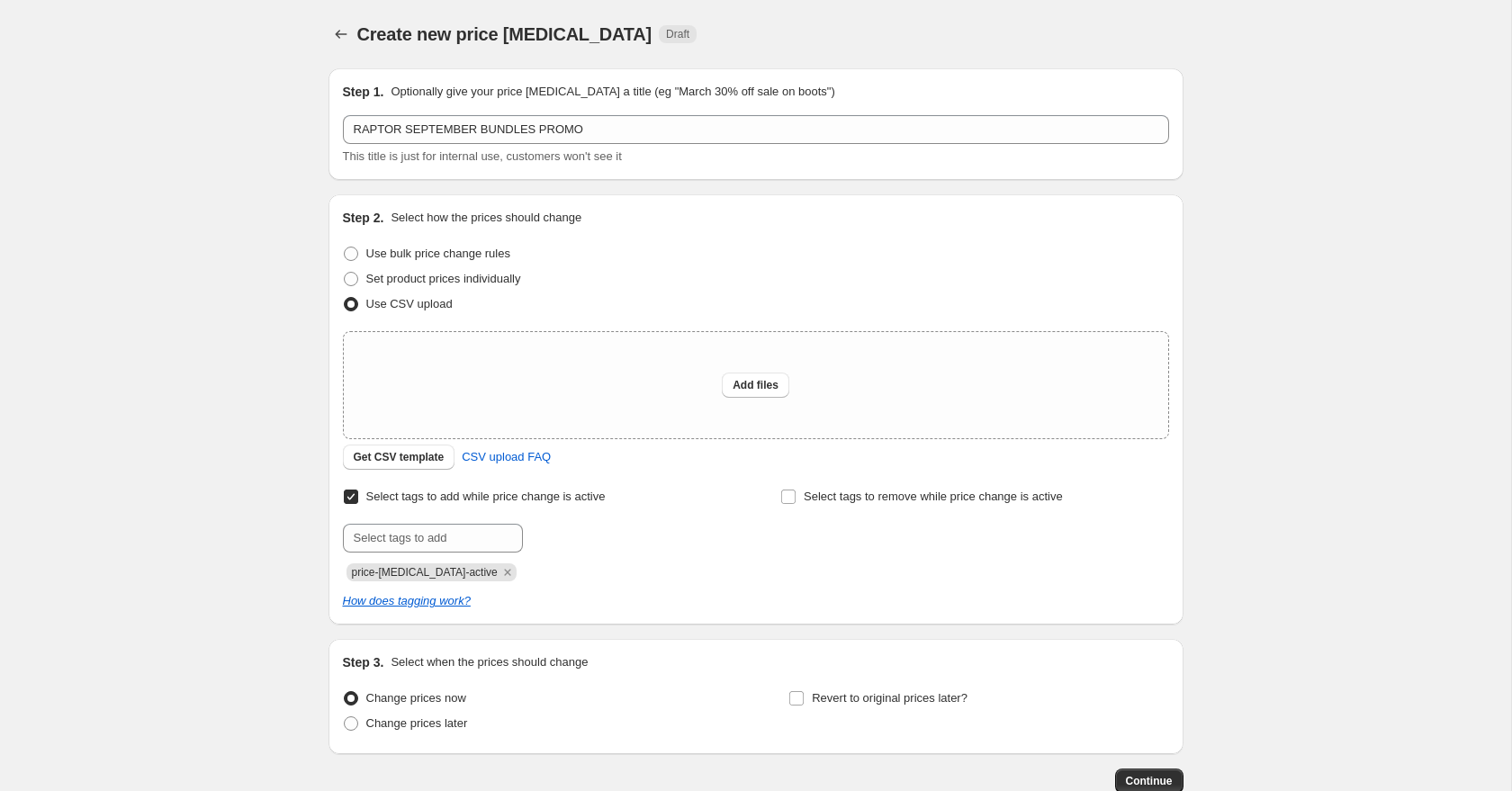
scroll to position [75, 0]
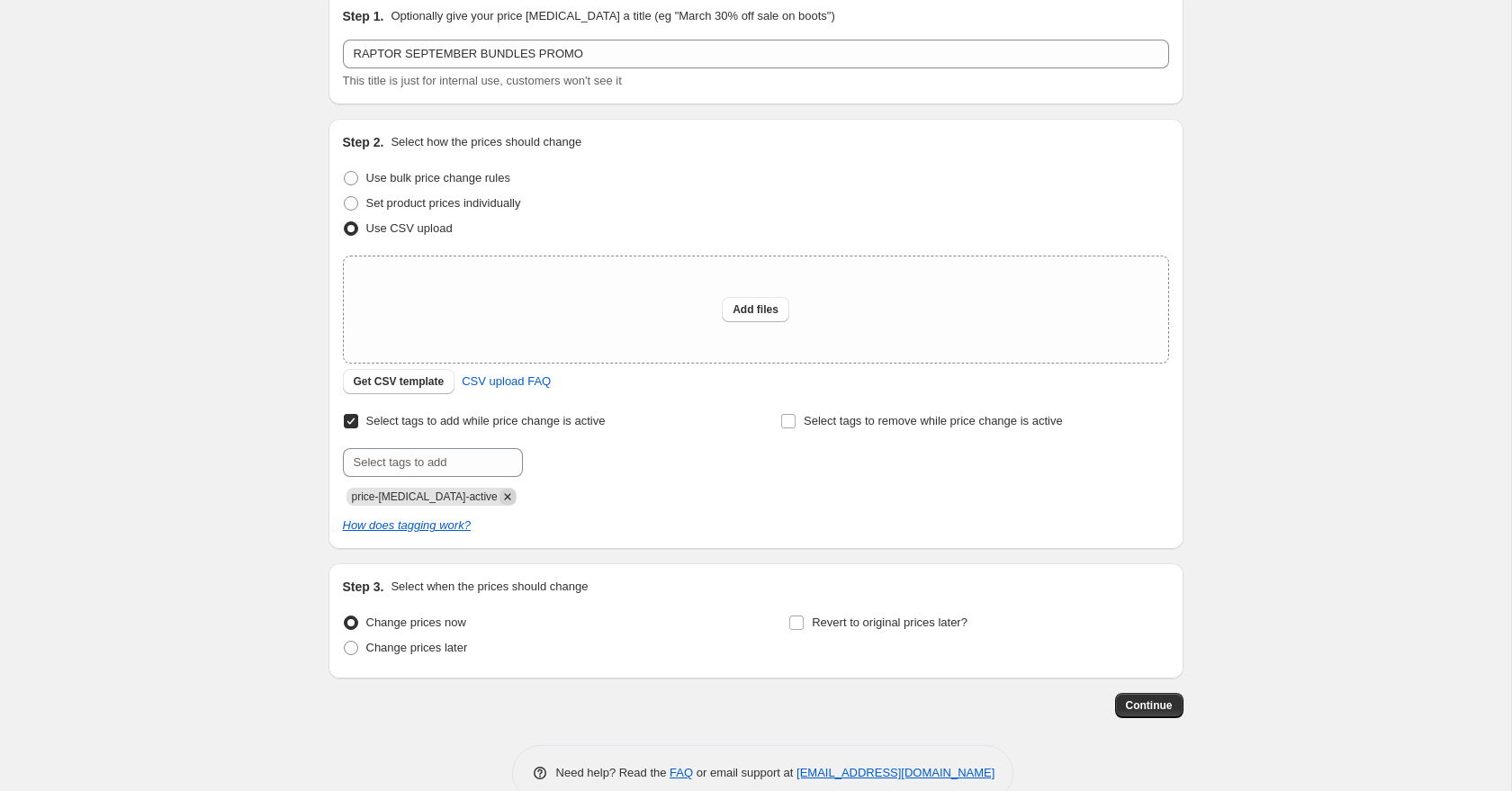
click at [500, 497] on icon "Remove price-change-job-active" at bounding box center [507, 496] width 16 height 16
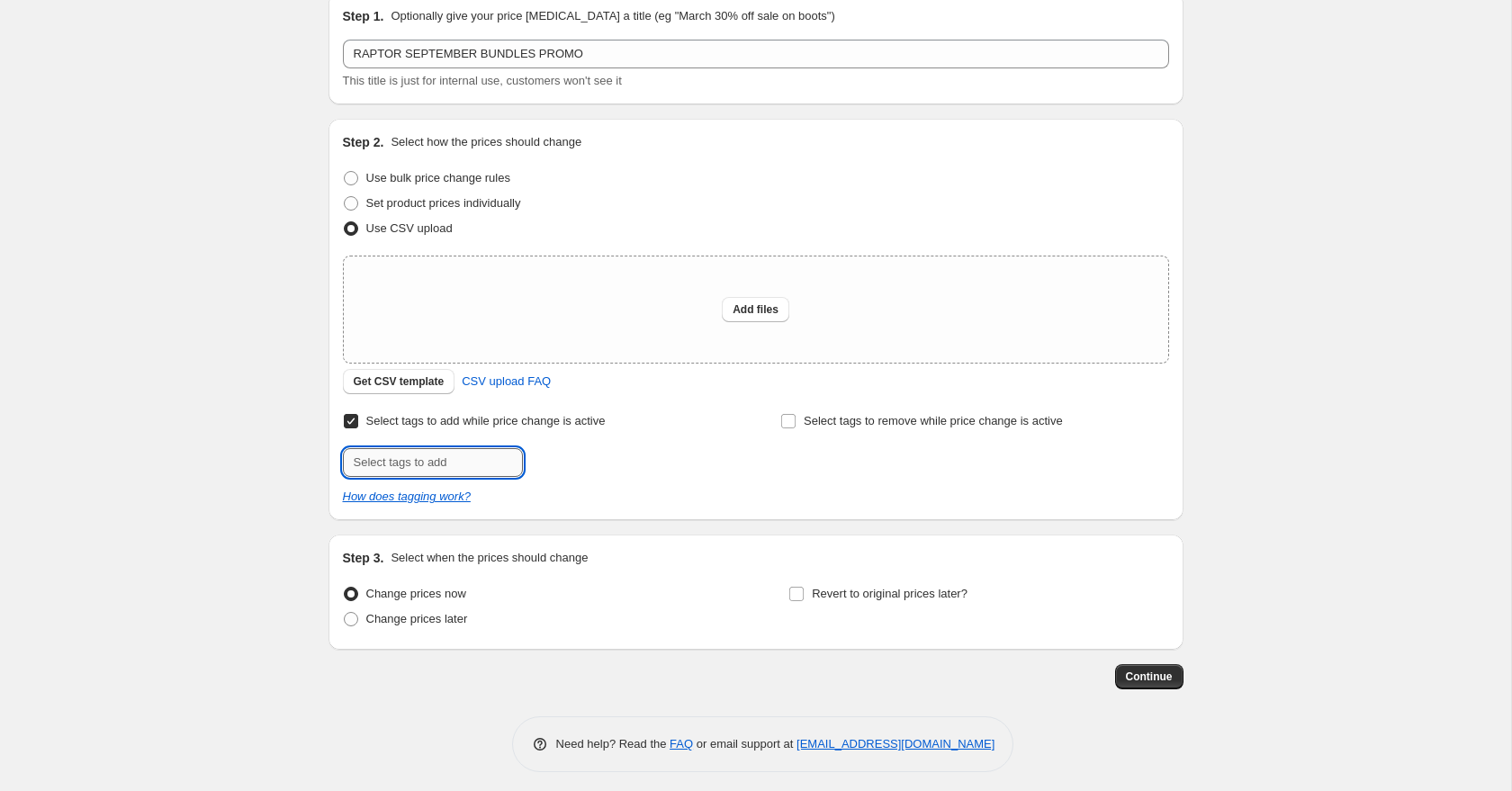
click at [466, 467] on input "text" at bounding box center [432, 463] width 180 height 29
click at [421, 389] on button "Get CSV template" at bounding box center [398, 382] width 113 height 25
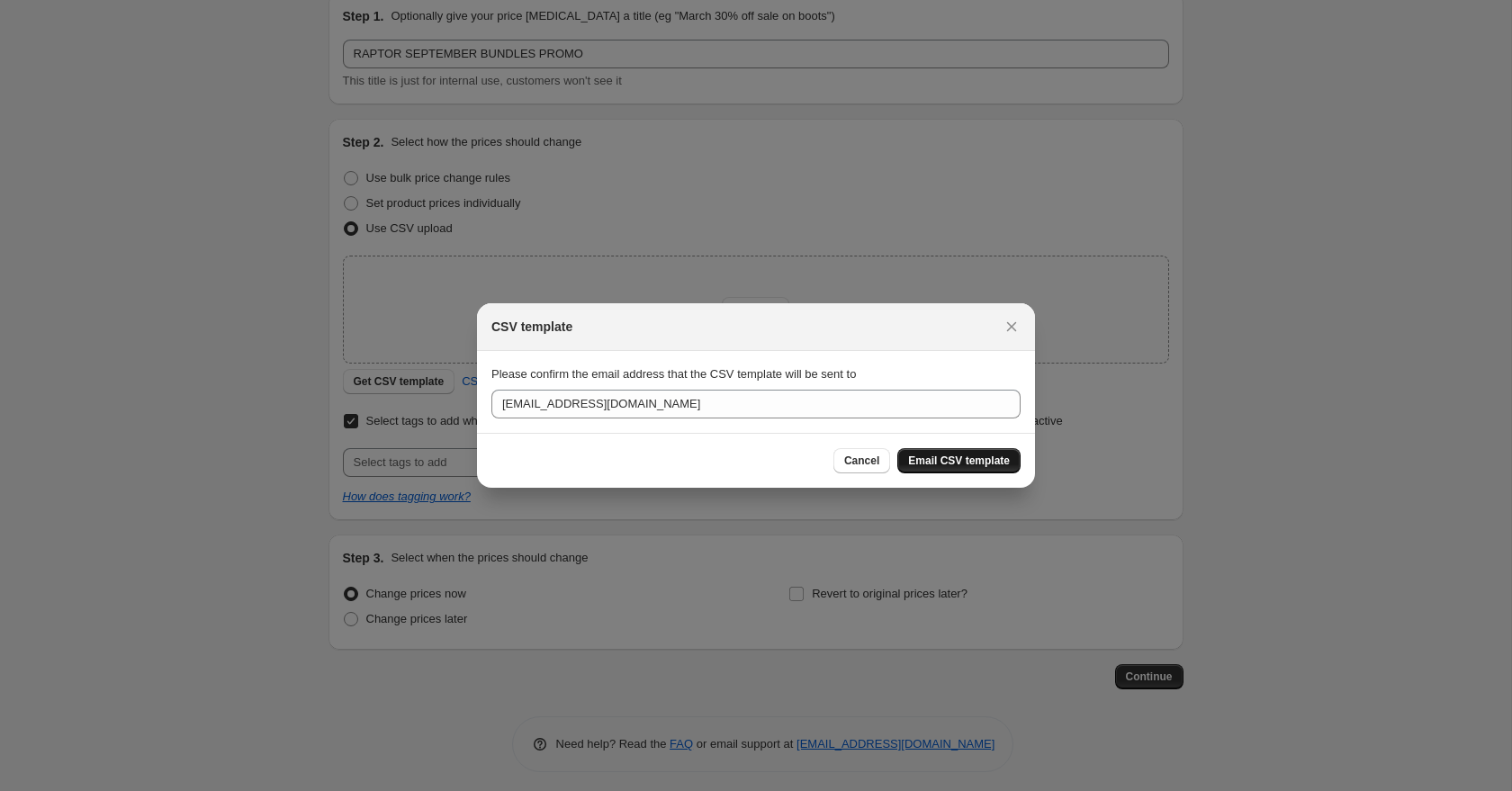
click at [933, 460] on span "Email CSV template" at bounding box center [958, 460] width 101 height 14
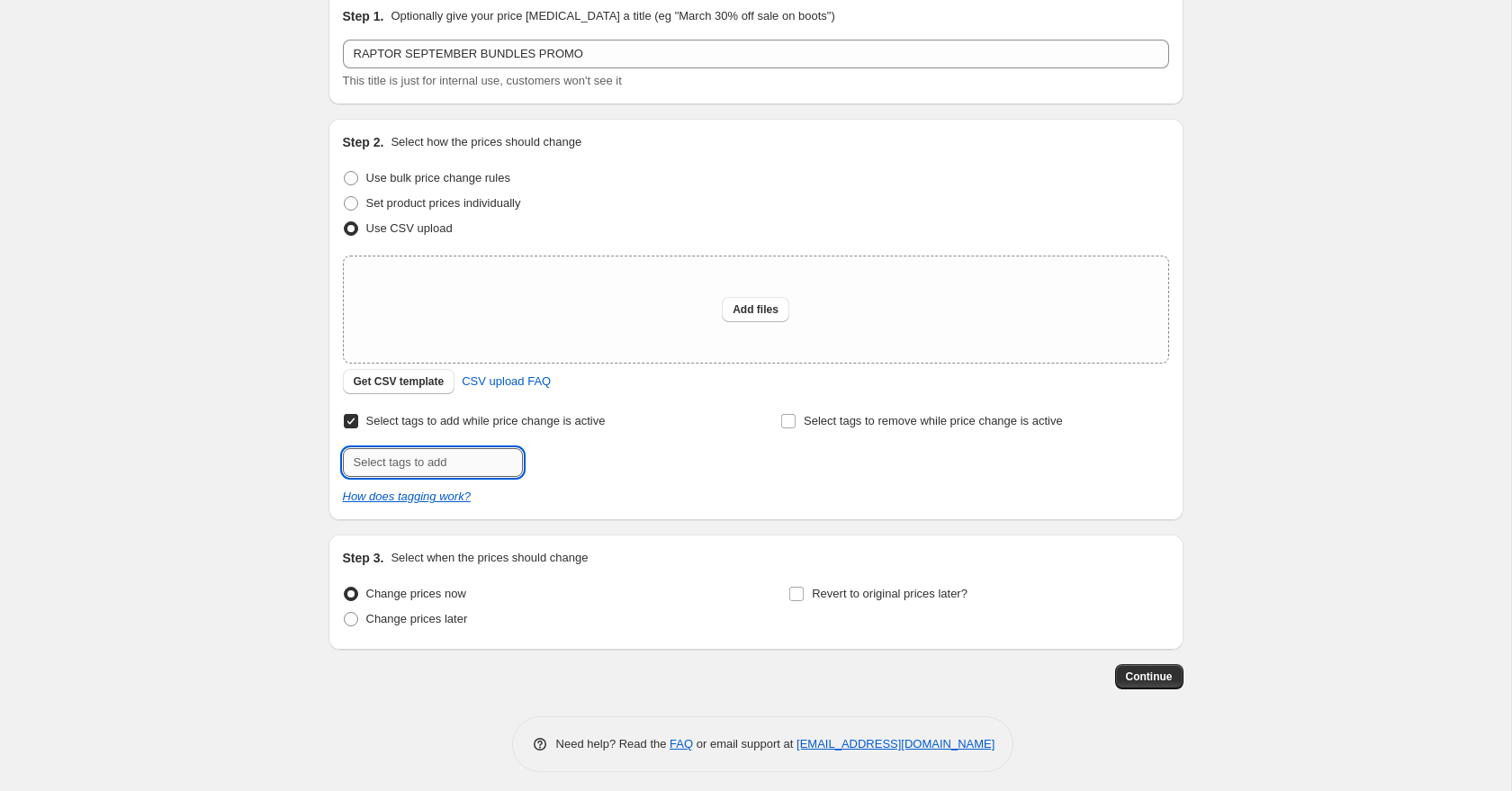
click at [432, 467] on input "text" at bounding box center [432, 463] width 180 height 29
type input "9.9 Sale!"
click at [595, 458] on span "9.9 Sale!" at bounding box center [582, 461] width 44 height 13
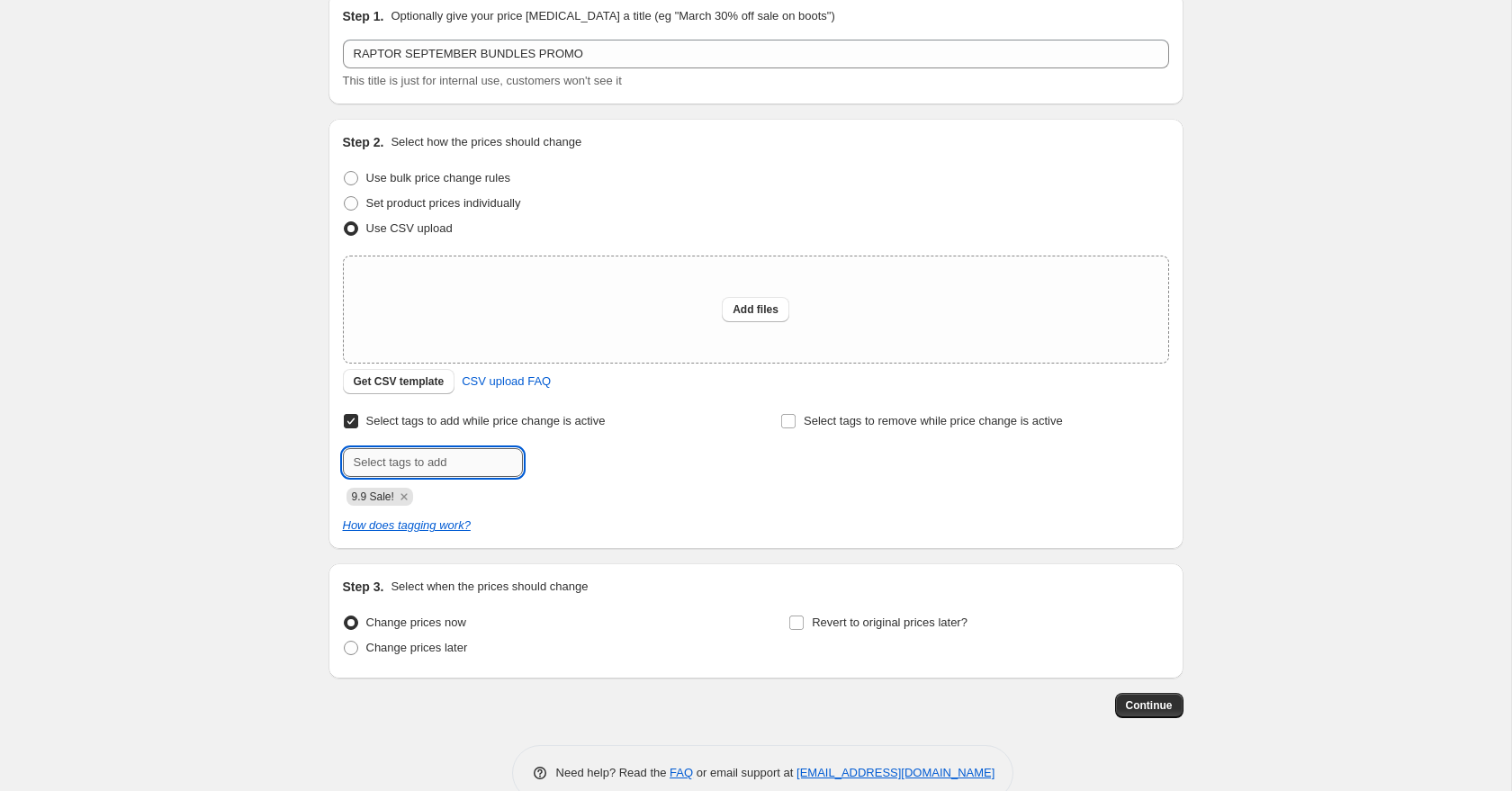
click at [439, 460] on input "text" at bounding box center [432, 463] width 180 height 29
type input "Deals_Raptor"
click at [593, 465] on span "Deals_Raptor" at bounding box center [595, 461] width 69 height 13
click at [463, 464] on input "text" at bounding box center [432, 463] width 180 height 29
type input "Payday Sale!"
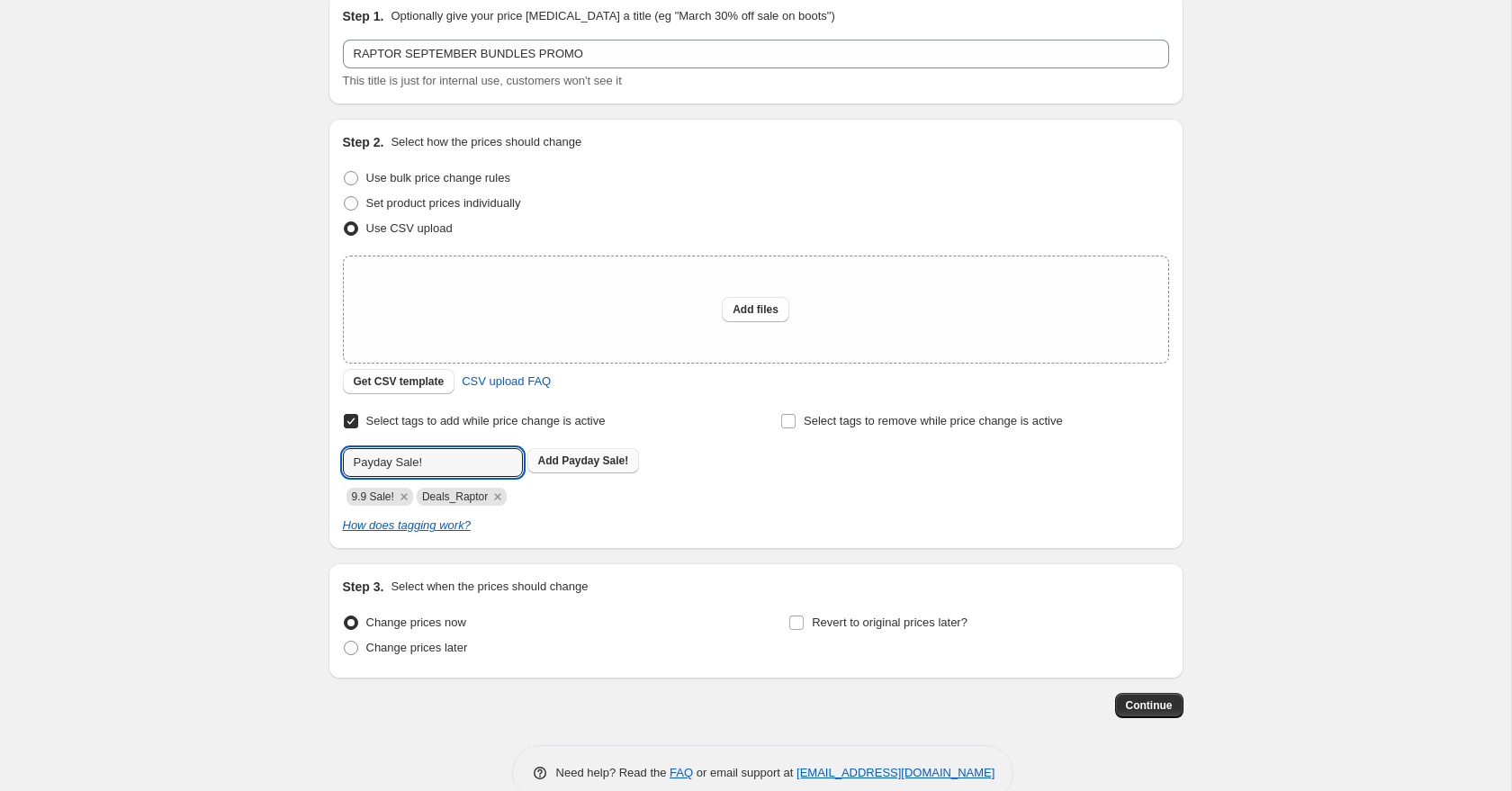
click at [588, 463] on span "Payday Sale!" at bounding box center [595, 461] width 67 height 13
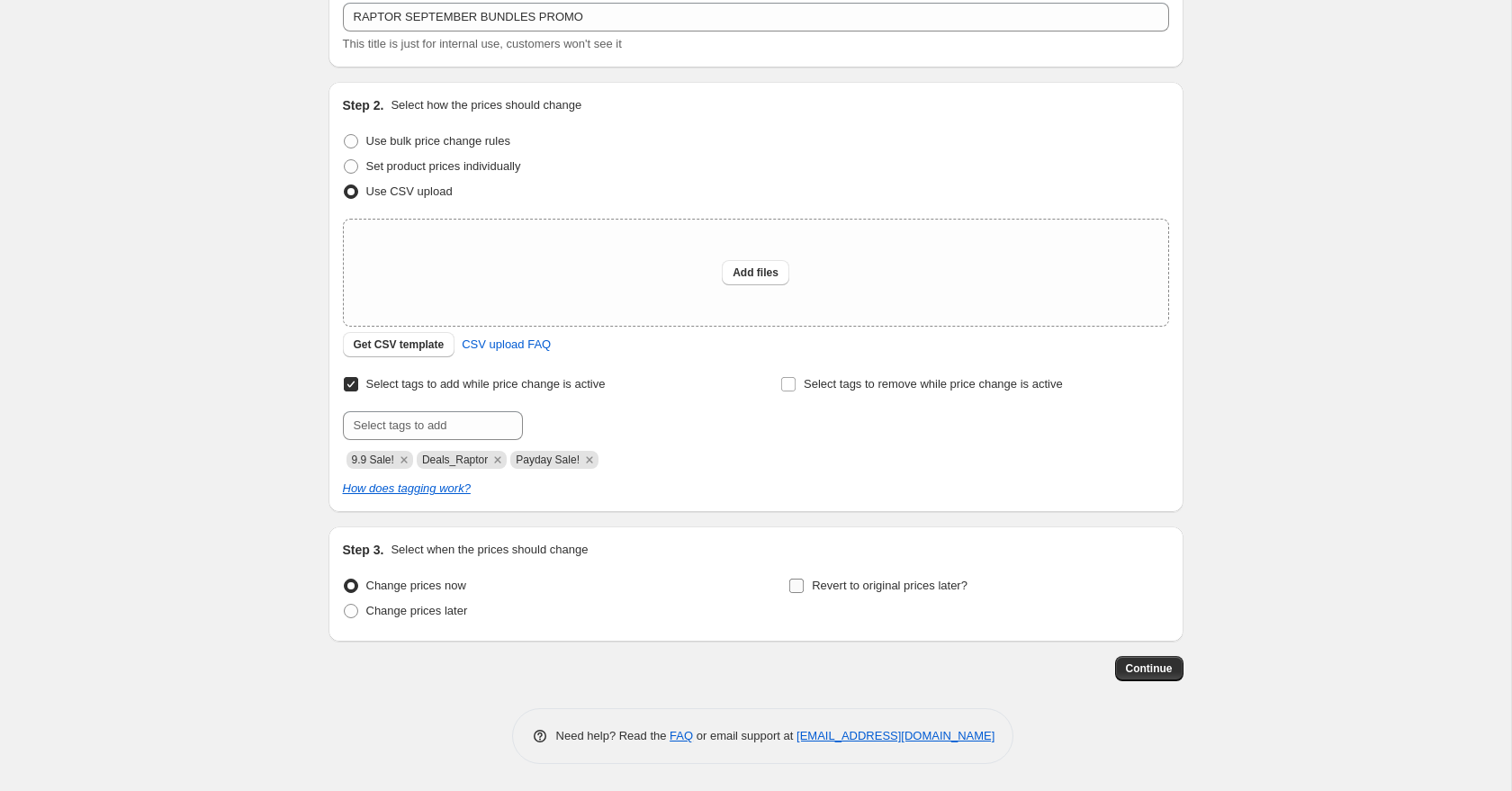
click at [841, 588] on span "Revert to original prices later?" at bounding box center [889, 585] width 155 height 14
click at [804, 588] on input "Revert to original prices later?" at bounding box center [796, 585] width 14 height 14
checkbox input "true"
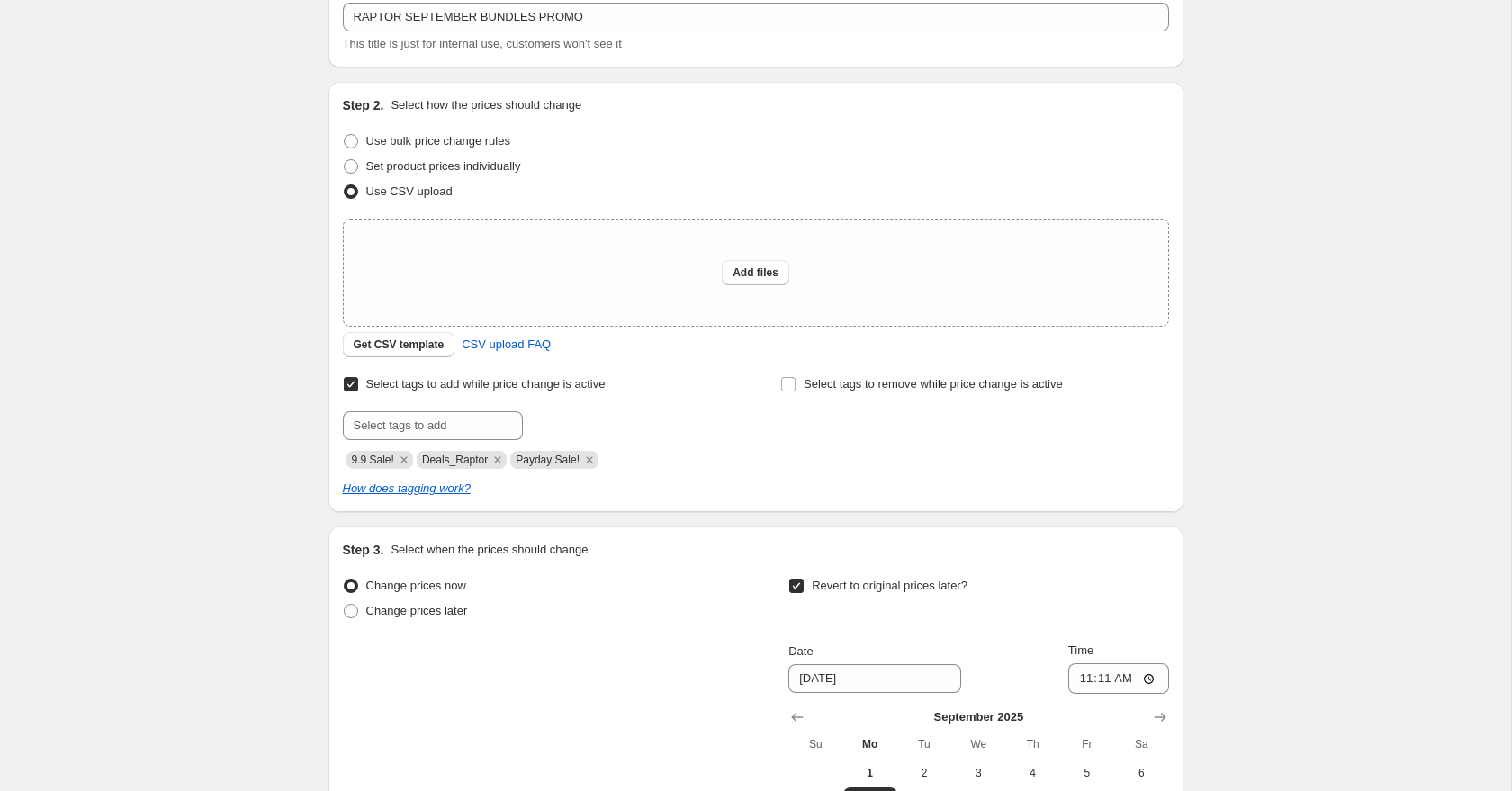
scroll to position [421, 0]
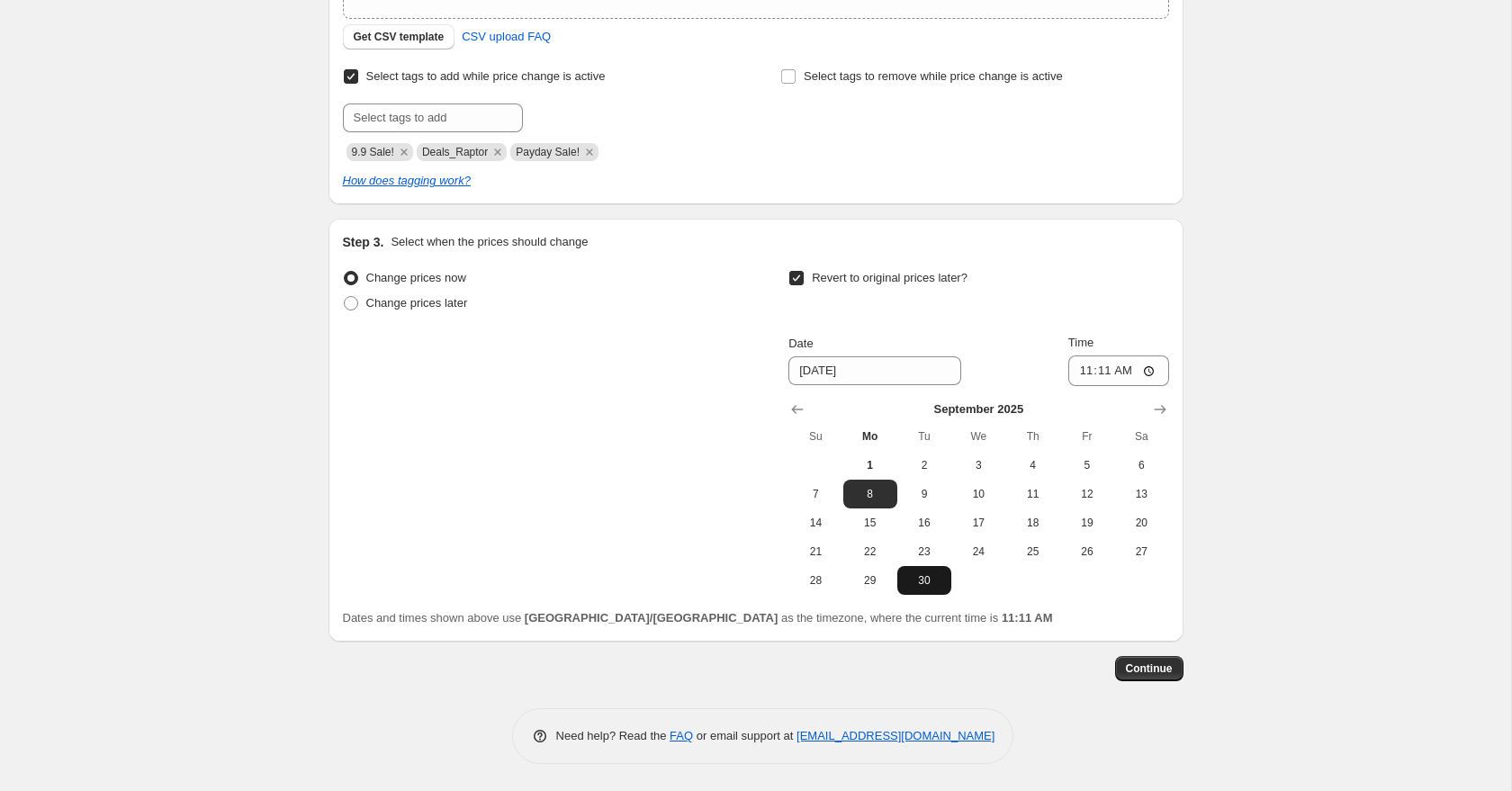
click at [931, 586] on span "30" at bounding box center [924, 580] width 40 height 14
type input "[DATE]"
click at [1100, 373] on input "11:11" at bounding box center [1118, 370] width 100 height 31
type input "23:59"
click at [1263, 429] on div "Create new price [MEDICAL_DATA]. This page is ready Create new price [MEDICAL_D…" at bounding box center [756, 185] width 1511 height 1212
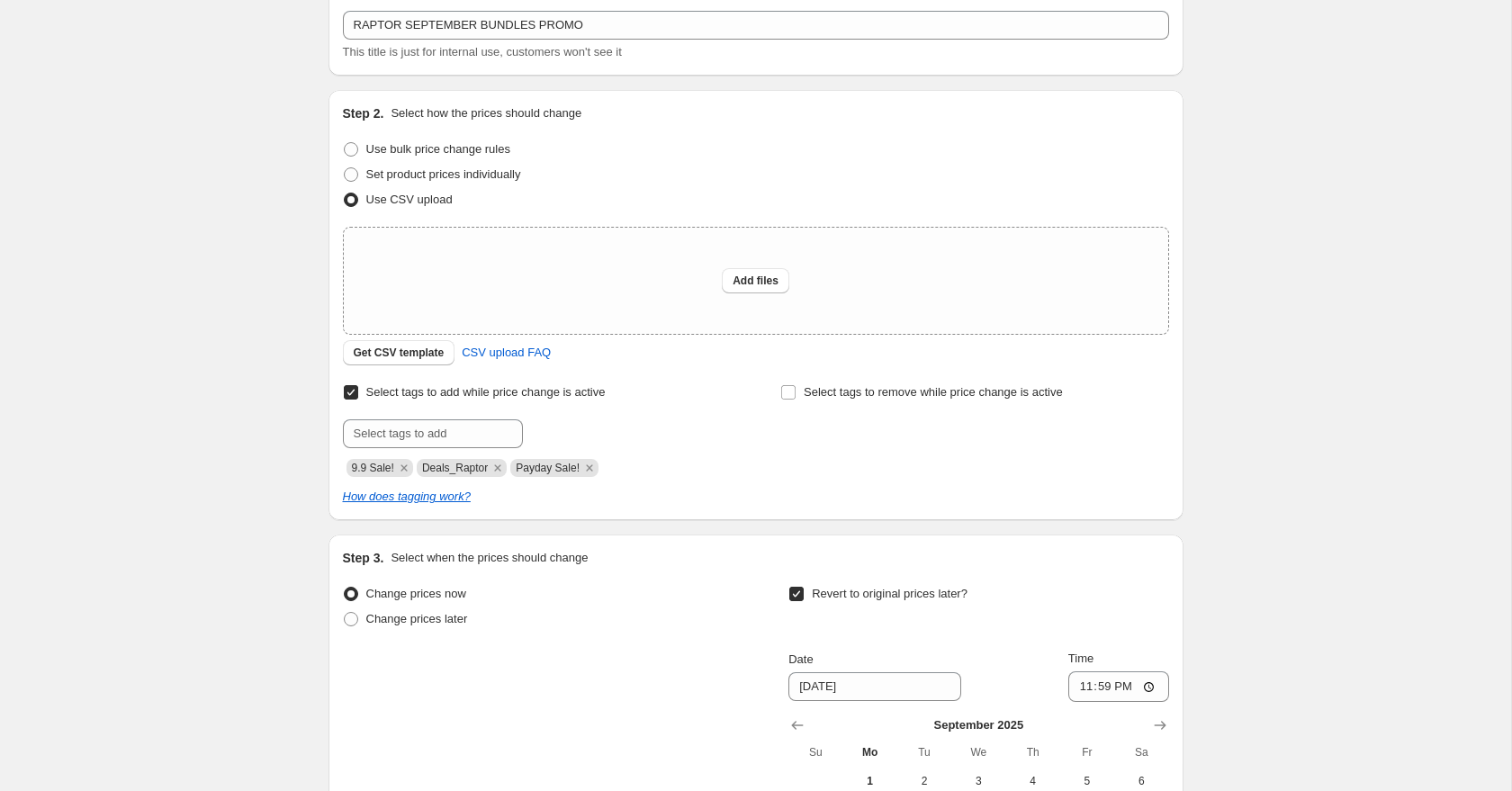
scroll to position [0, 0]
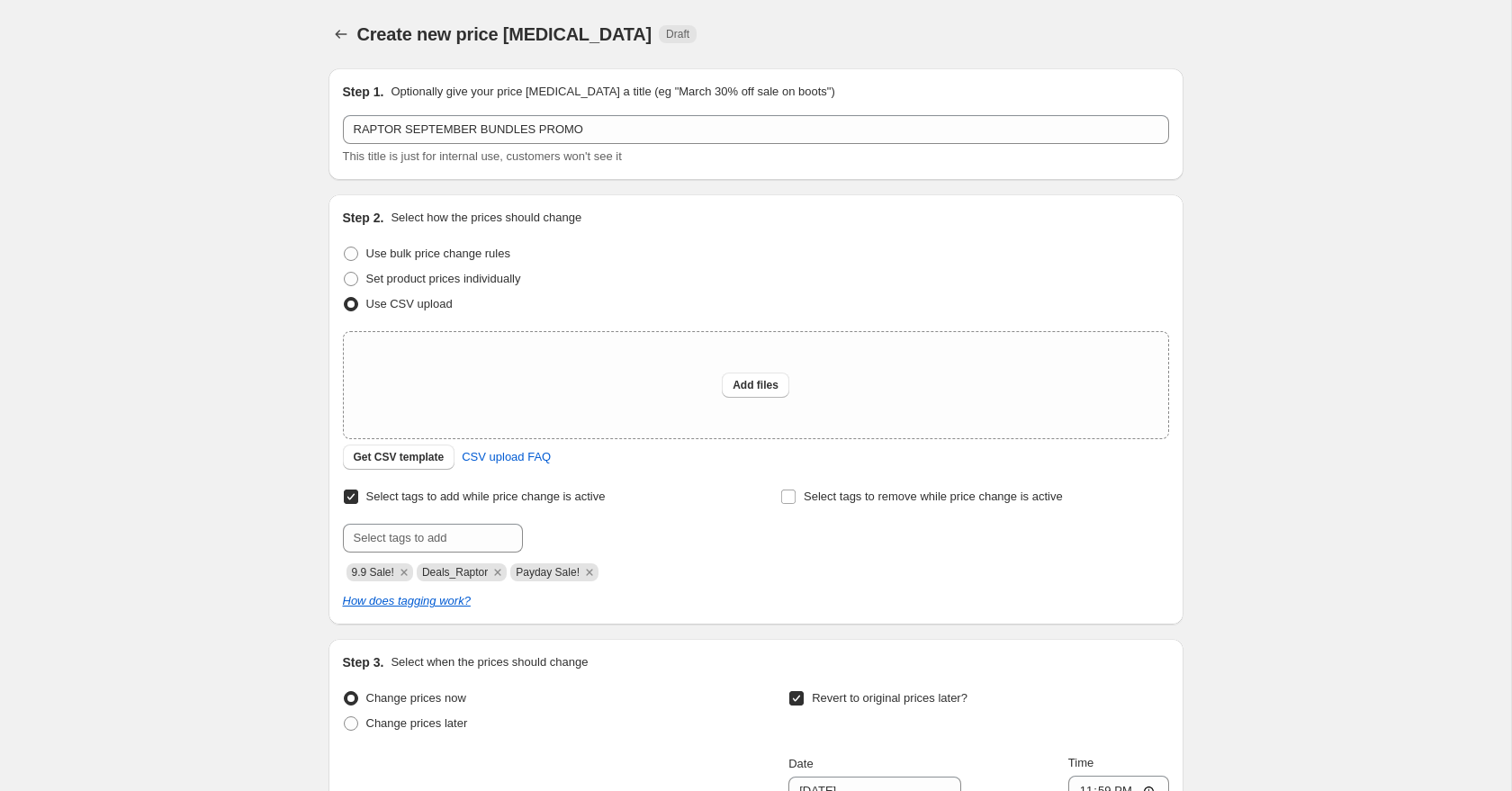
click at [256, 315] on div "Create new price [MEDICAL_DATA]. This page is ready Create new price [MEDICAL_D…" at bounding box center [756, 606] width 1511 height 1212
click at [343, 33] on icon "Price change jobs" at bounding box center [341, 34] width 18 height 18
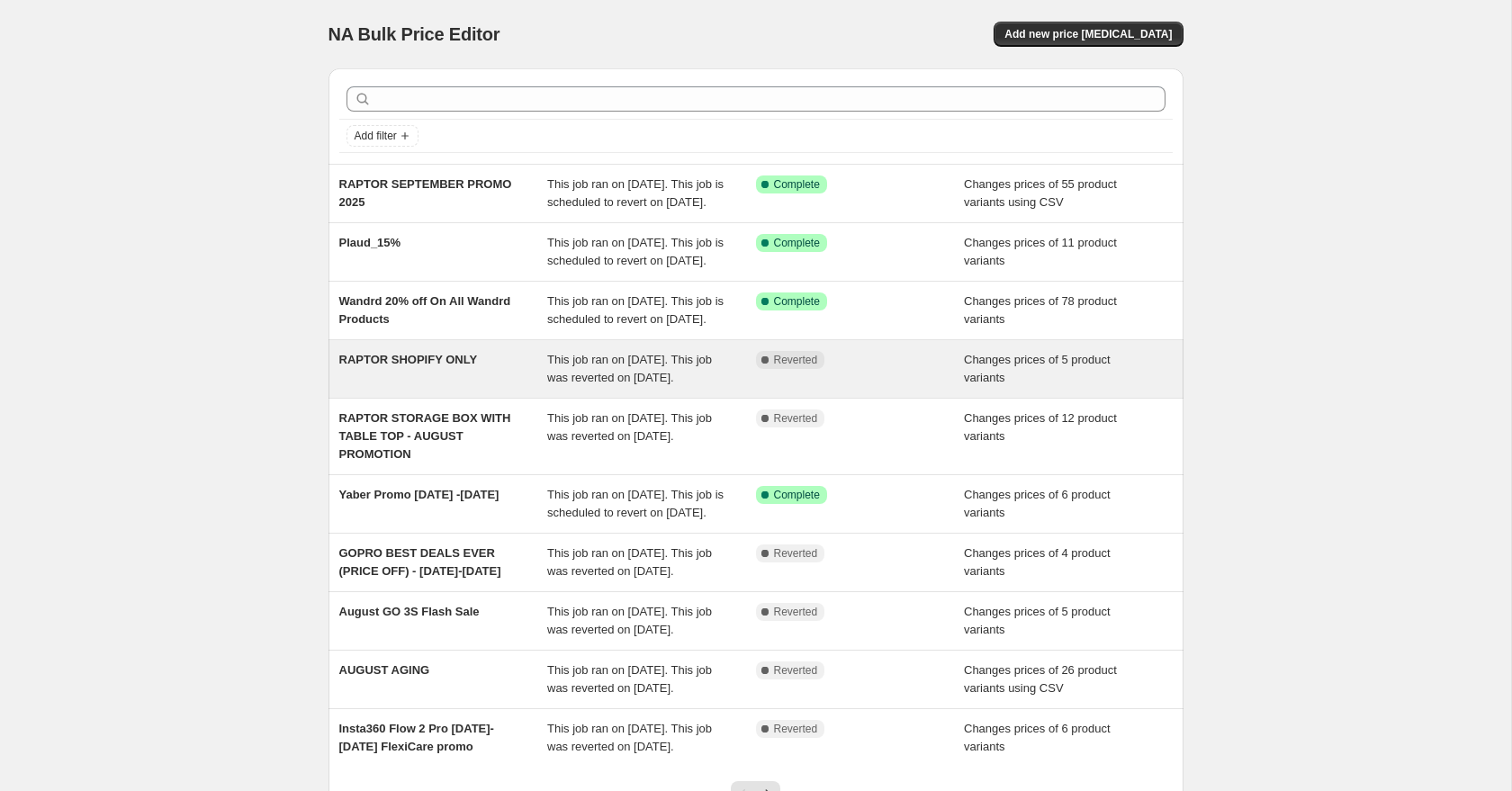
click at [503, 387] on div "RAPTOR SHOPIFY ONLY" at bounding box center [444, 369] width 208 height 36
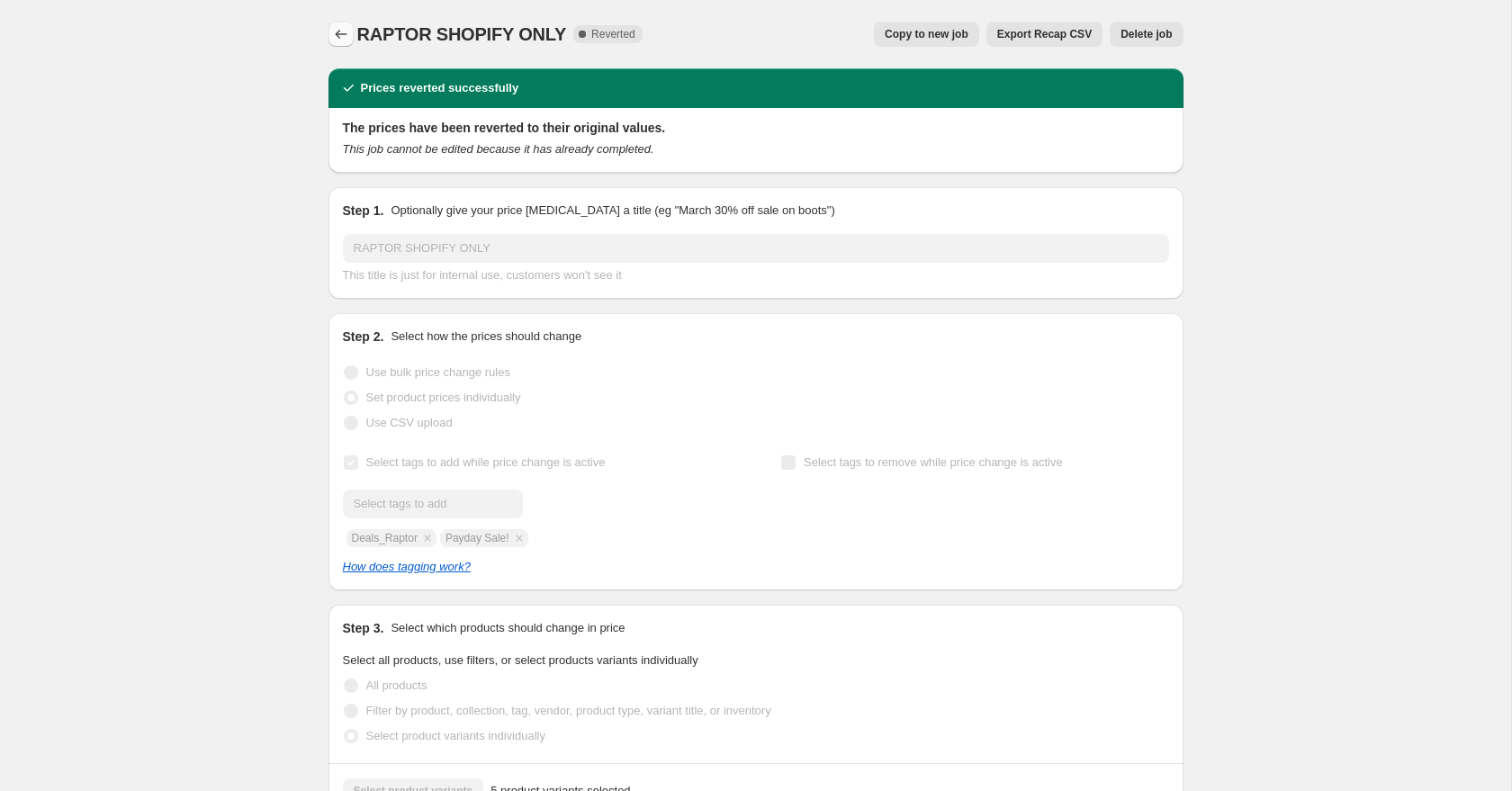
click at [341, 40] on icon "Price change jobs" at bounding box center [341, 34] width 18 height 18
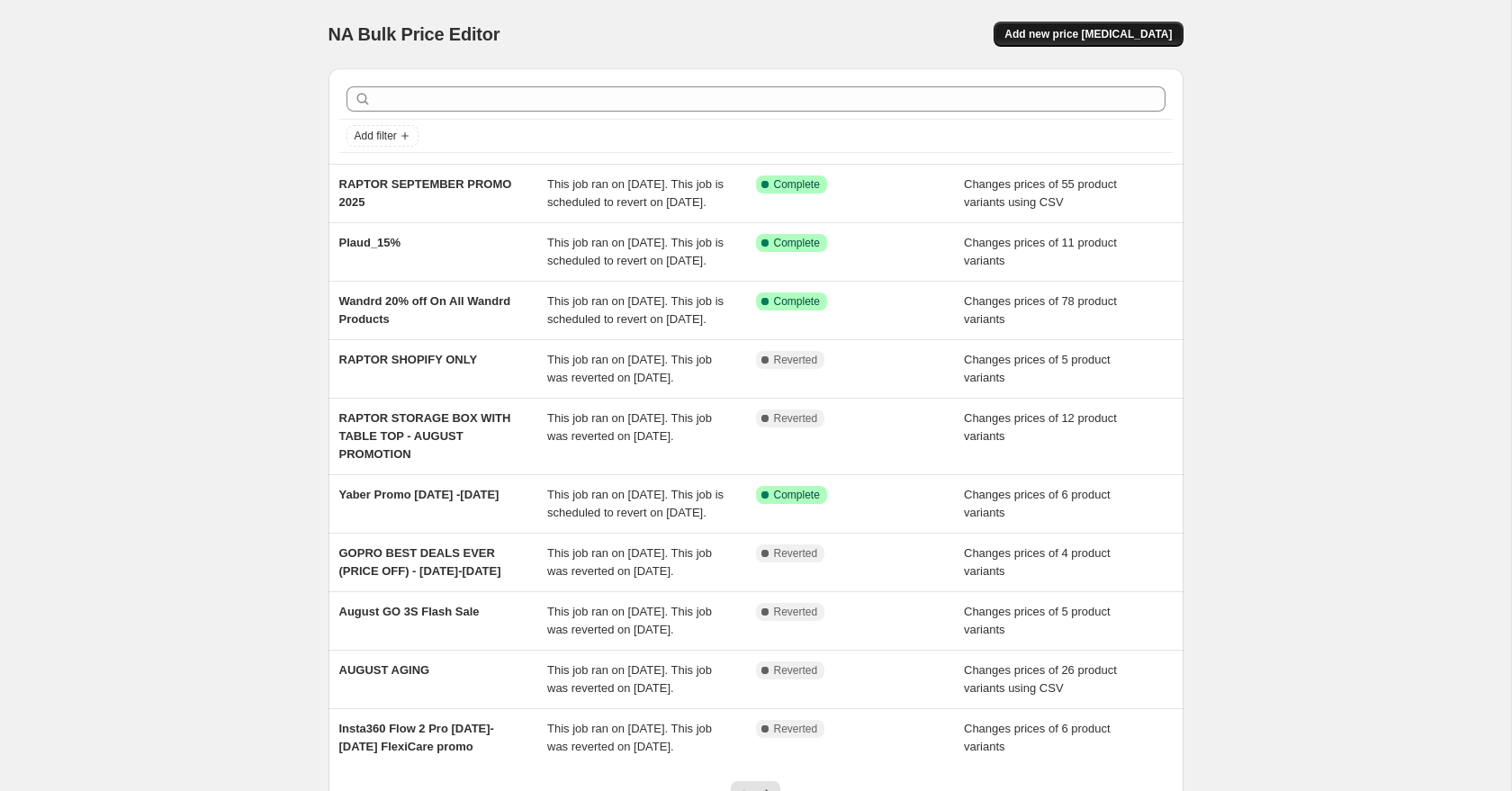
click at [1123, 34] on span "Add new price [MEDICAL_DATA]" at bounding box center [1088, 34] width 167 height 14
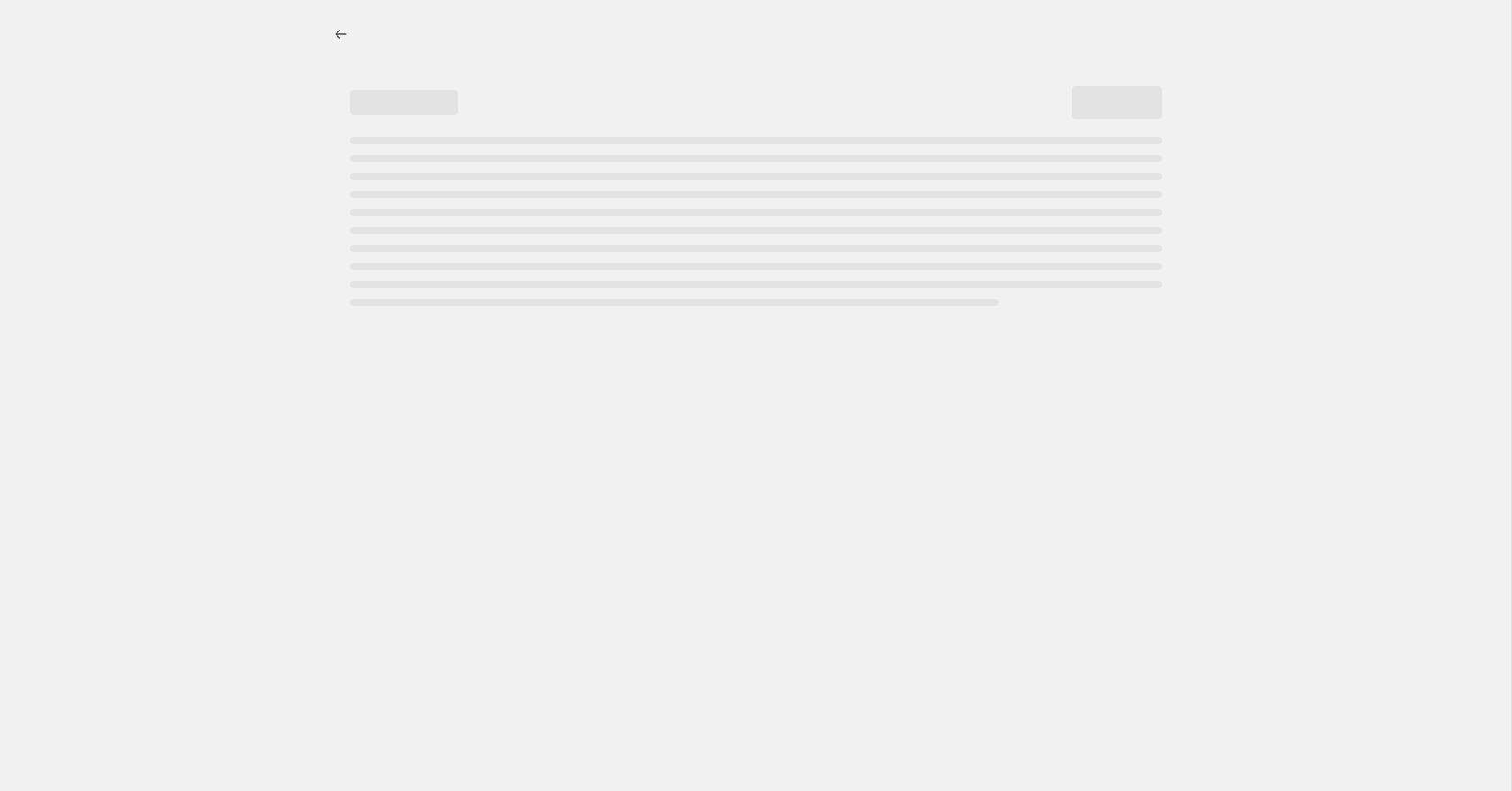
select select "percentage"
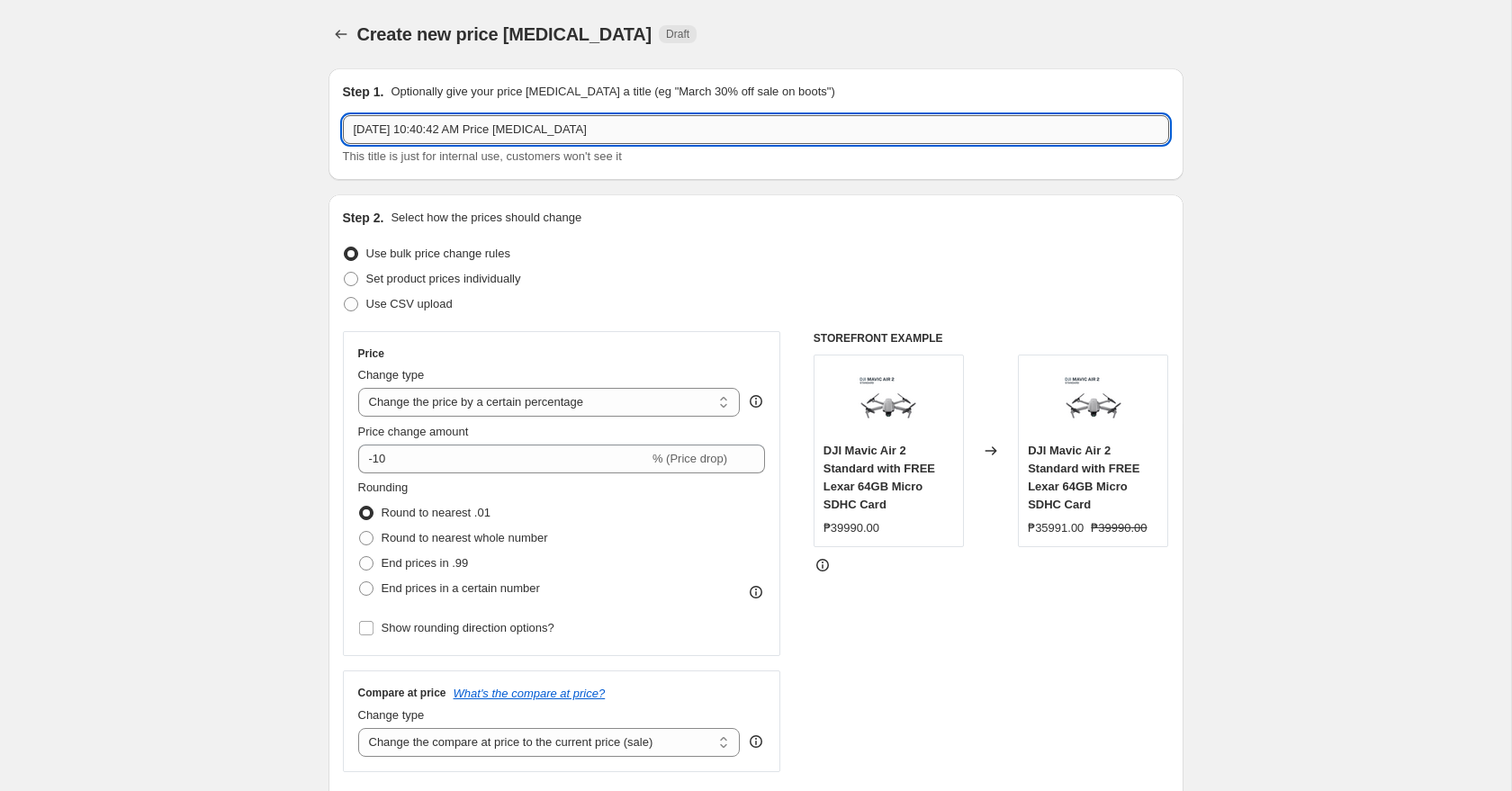
click at [475, 128] on input "[DATE] 10:40:42 AM Price [MEDICAL_DATA]" at bounding box center [756, 129] width 826 height 29
type input "RAPTOR SHOPIFY ONLY ITEMS FOR SEPTEMBER"
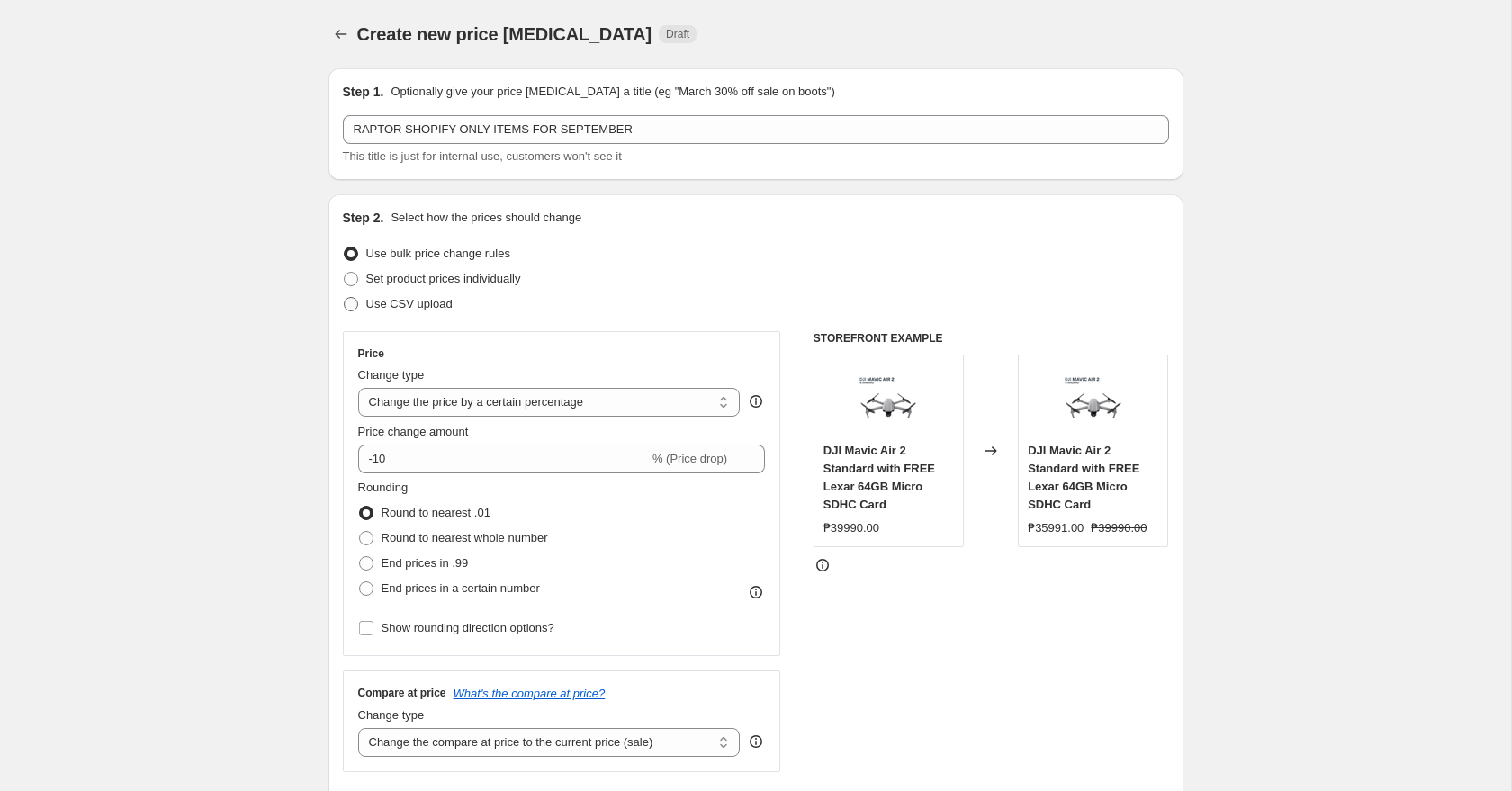
click at [430, 298] on span "Use CSV upload" at bounding box center [409, 303] width 87 height 14
click at [344, 298] on input "Use CSV upload" at bounding box center [343, 297] width 1 height 1
radio input "true"
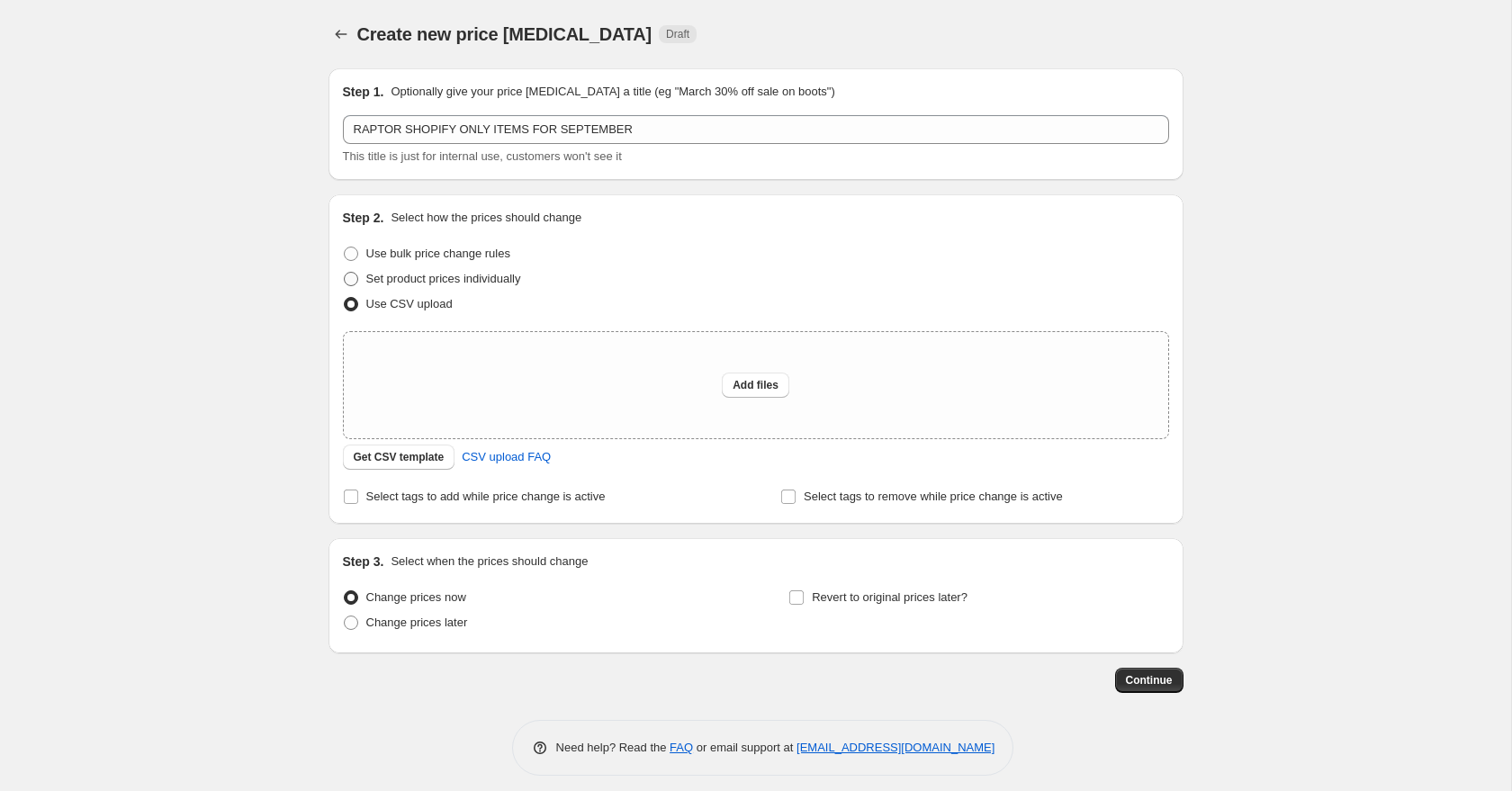
click at [441, 277] on span "Set product prices individually" at bounding box center [444, 278] width 154 height 14
click at [344, 273] on input "Set product prices individually" at bounding box center [343, 272] width 1 height 1
radio input "true"
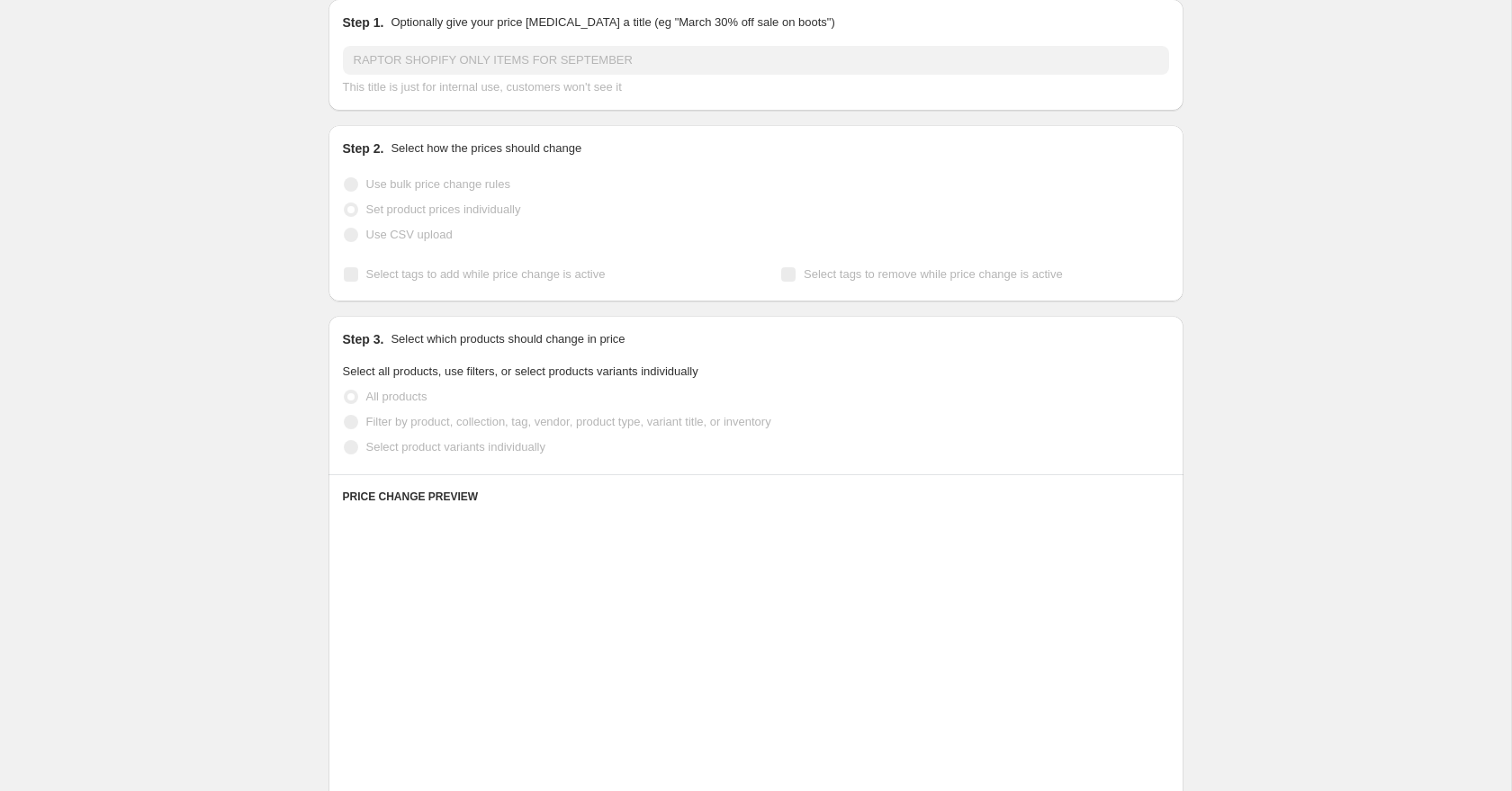
scroll to position [98, 0]
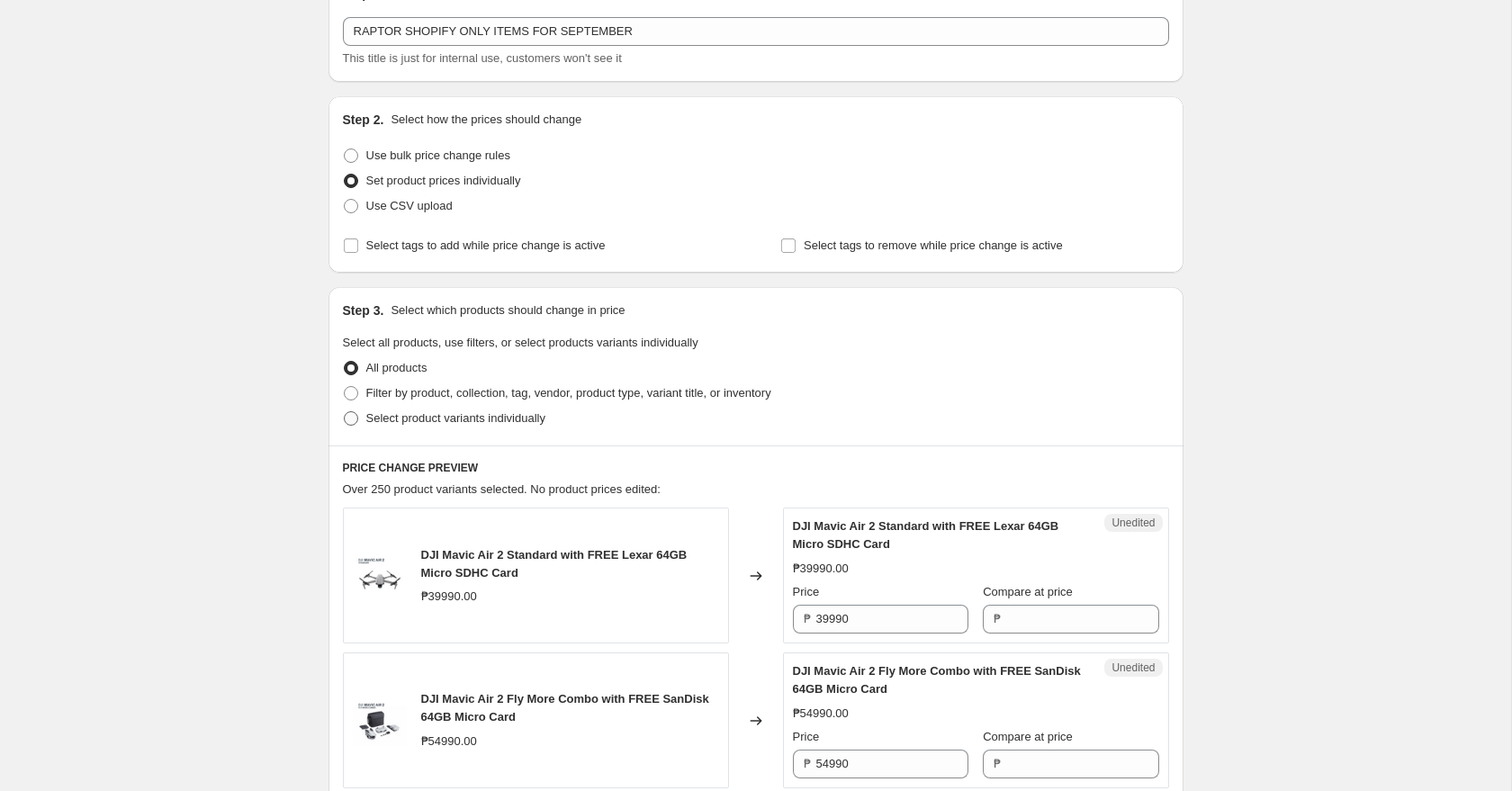
click at [494, 424] on span "Select product variants individually" at bounding box center [456, 418] width 179 height 14
click at [344, 412] on input "Select product variants individually" at bounding box center [343, 411] width 1 height 1
radio input "true"
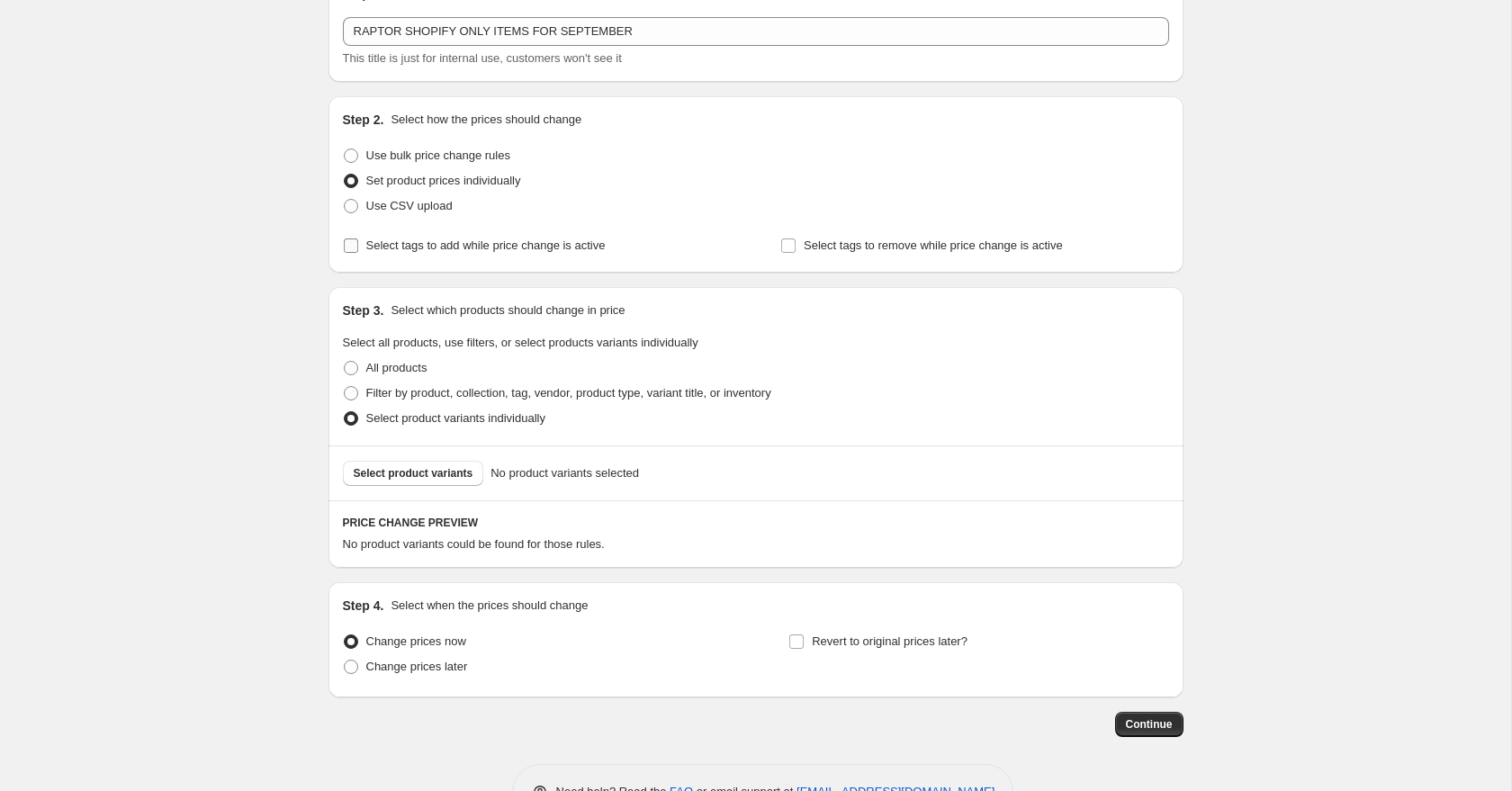
click at [523, 242] on span "Select tags to add while price change is active" at bounding box center [486, 245] width 239 height 14
click at [358, 242] on input "Select tags to add while price change is active" at bounding box center [350, 245] width 14 height 14
checkbox input "true"
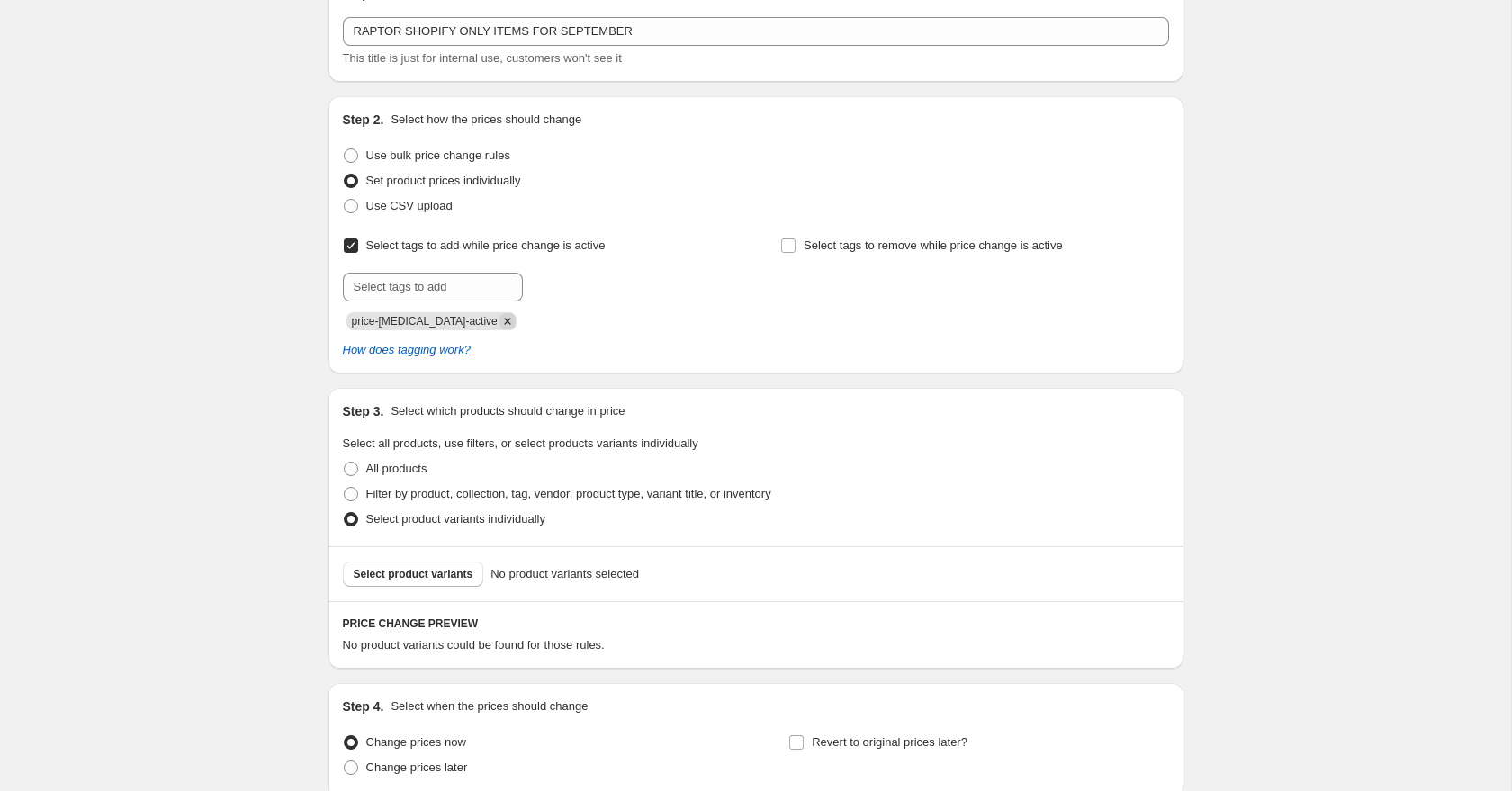
click at [504, 318] on icon "Remove price-change-job-active" at bounding box center [507, 320] width 7 height 7
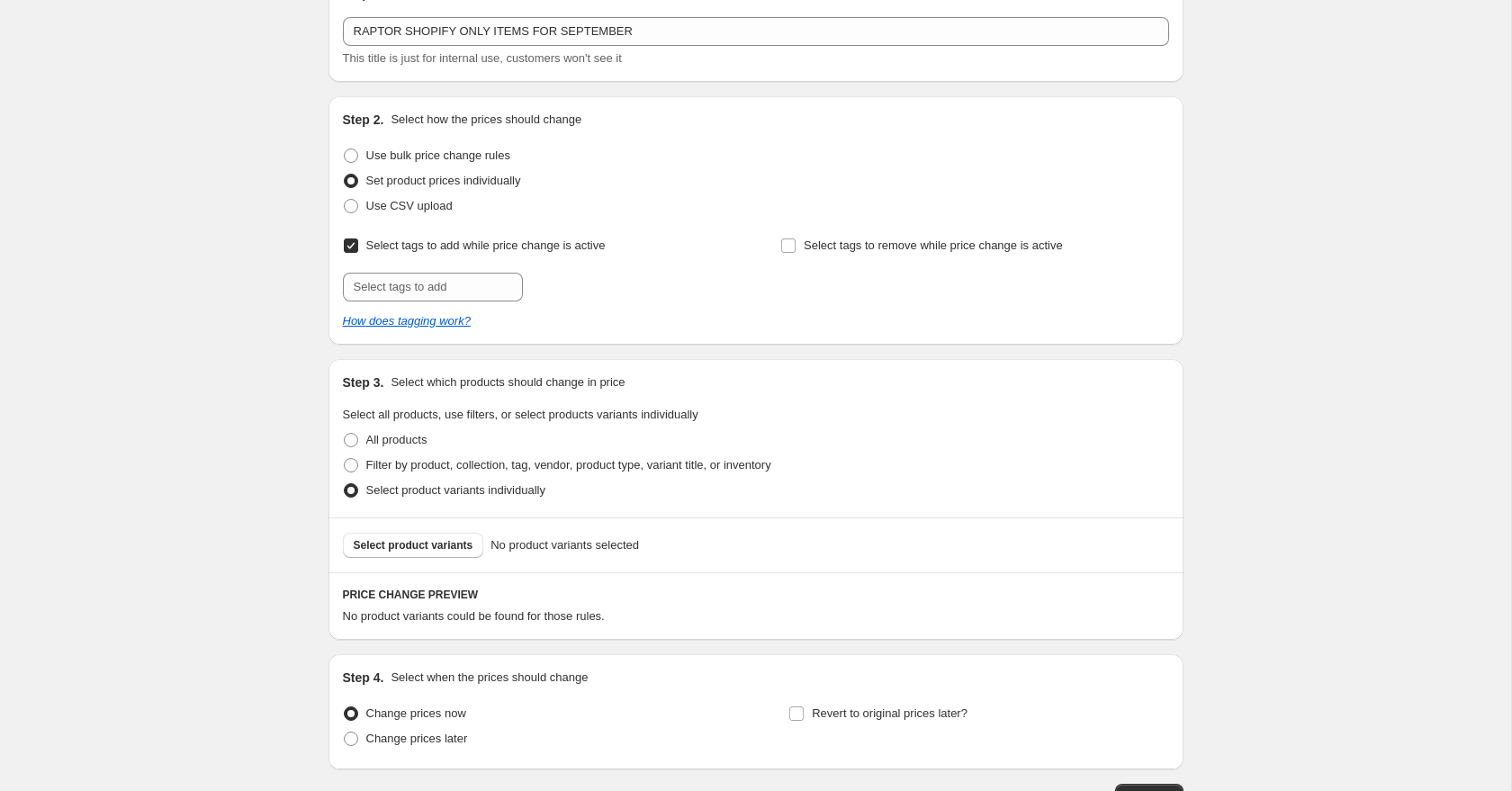
click at [454, 269] on div "Select tags to add while price change is active Submit" at bounding box center [536, 266] width 388 height 68
click at [457, 285] on input "text" at bounding box center [432, 287] width 180 height 29
type input "Payday Sale!"
click at [563, 289] on span "Payday Sale!" at bounding box center [595, 286] width 67 height 13
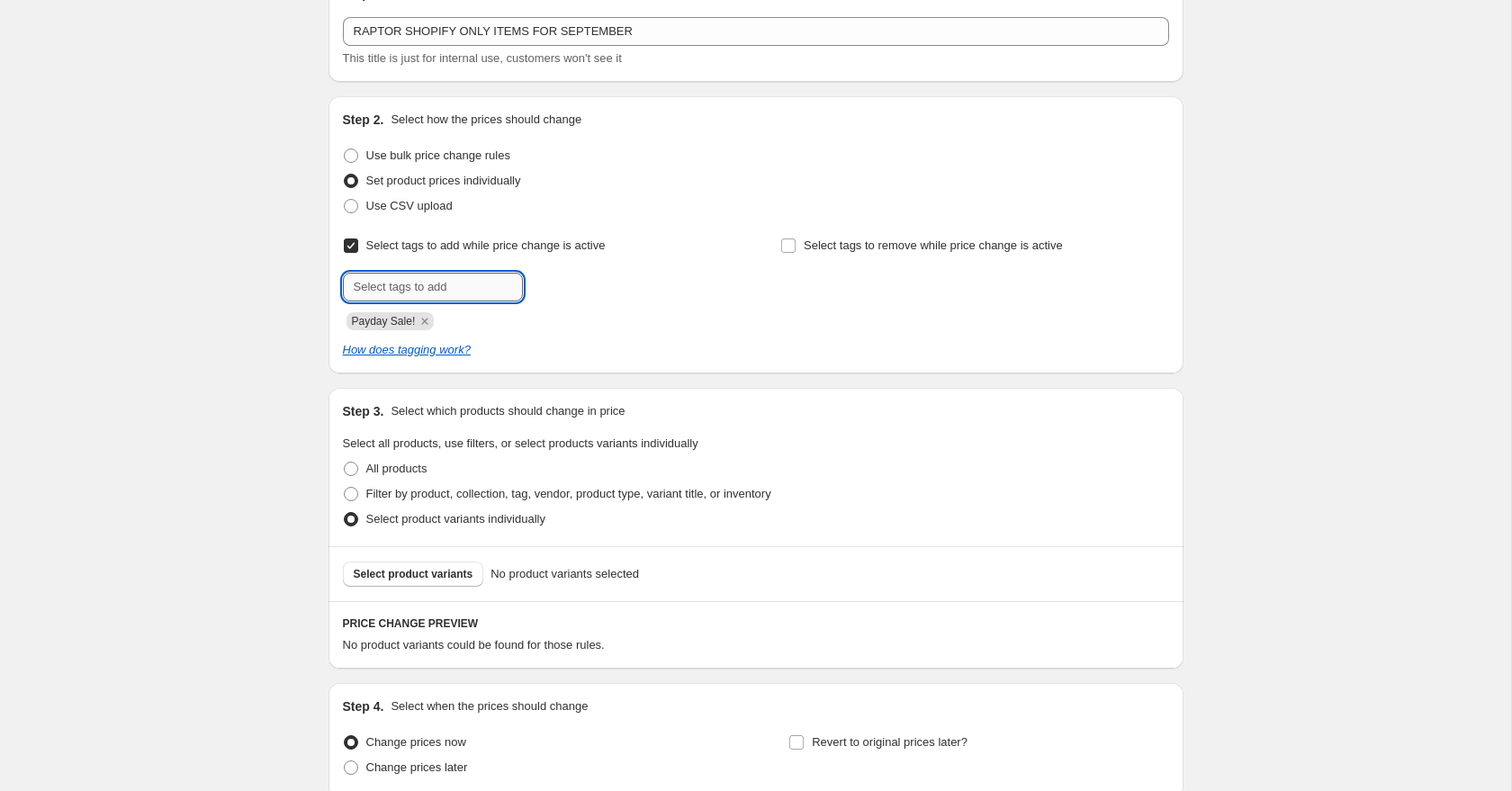
click at [467, 293] on input "text" at bounding box center [432, 287] width 180 height 29
type input "9.9 Mega Sale!"
click at [606, 287] on span "9.9 Mega [PERSON_NAME]..." at bounding box center [636, 286] width 149 height 13
click at [472, 281] on input "text" at bounding box center [432, 287] width 180 height 29
type input "Deals_Raptor"
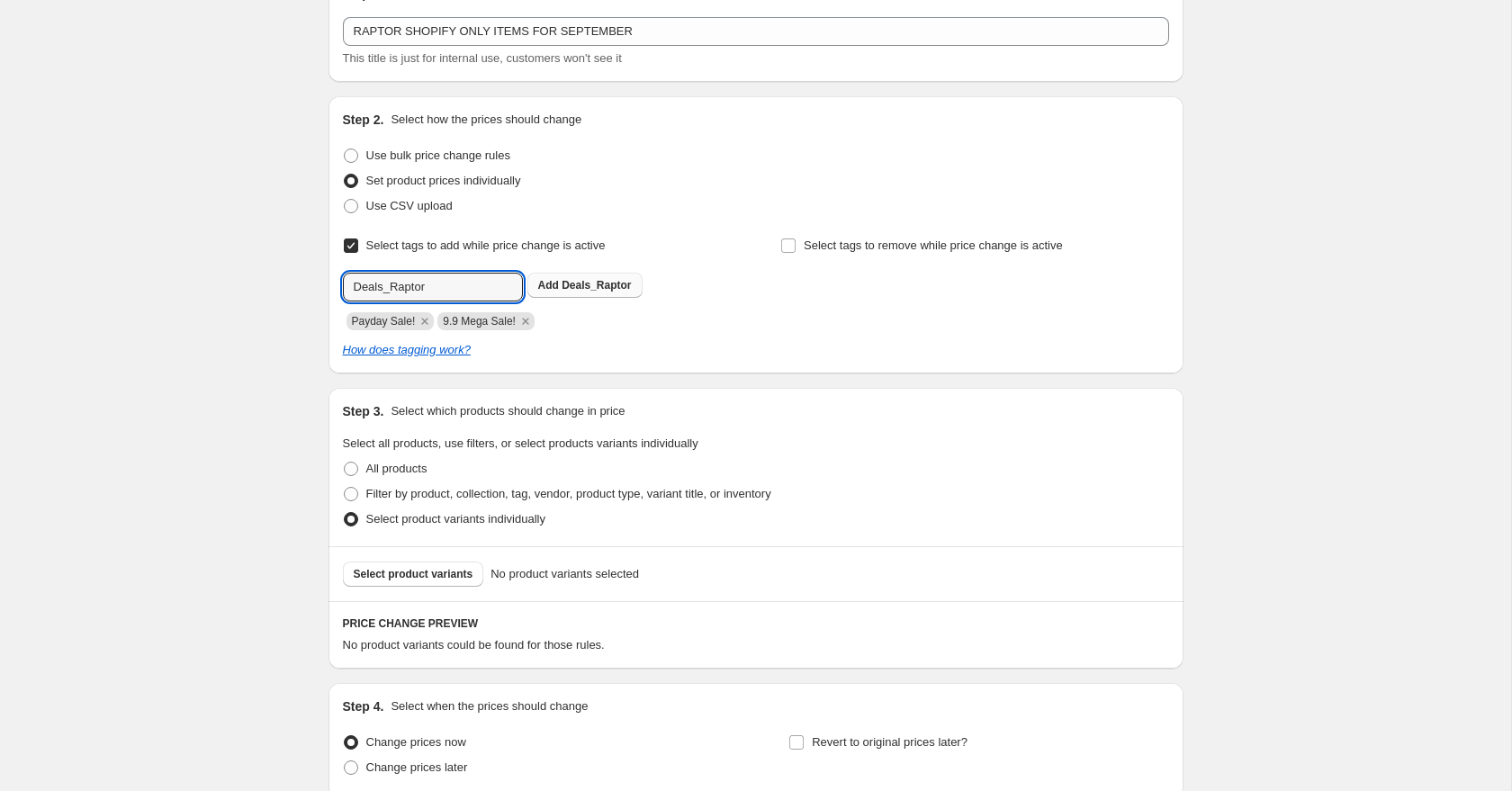
click at [595, 288] on span "Deals_Raptor" at bounding box center [595, 286] width 69 height 13
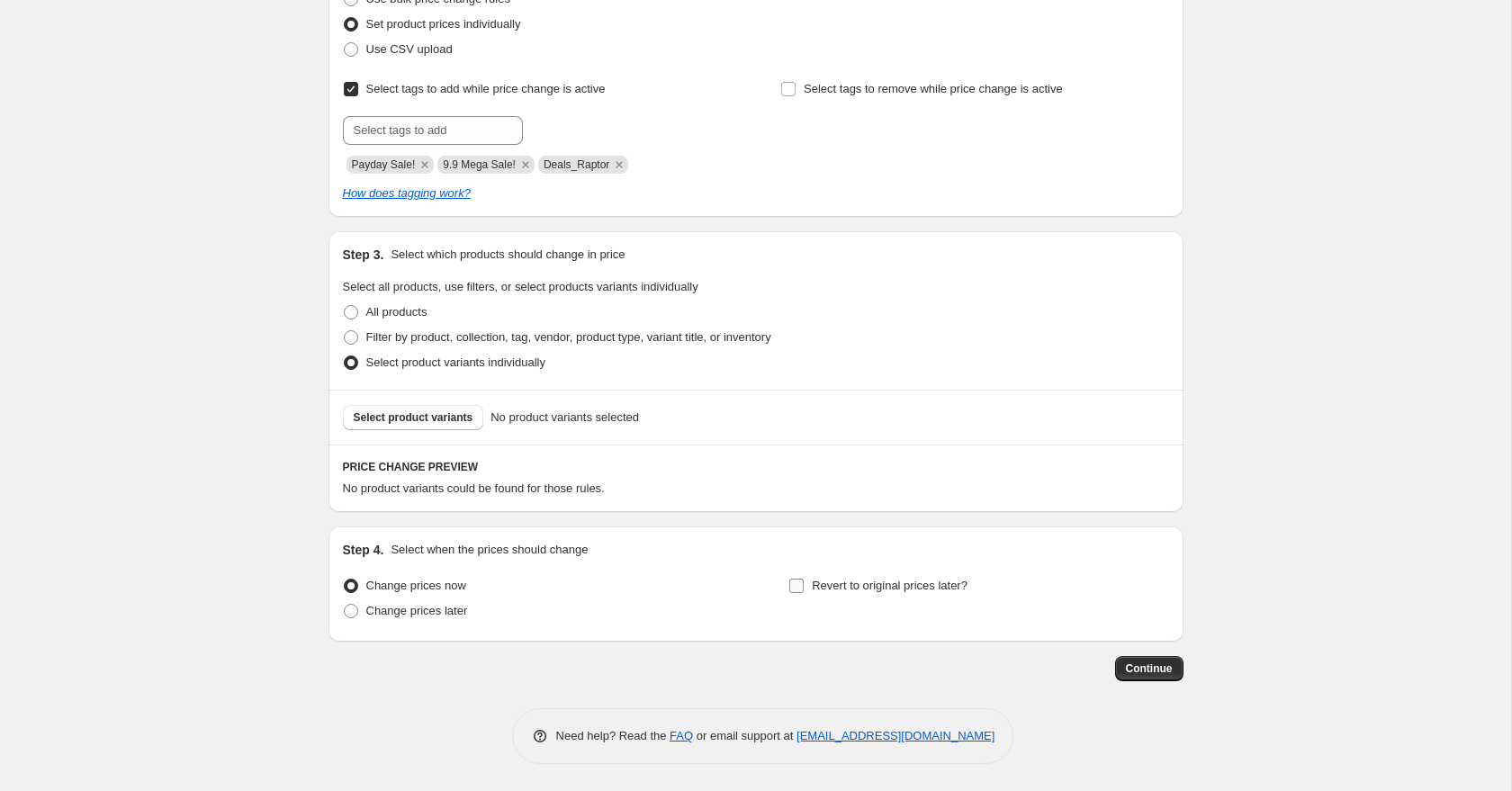
click at [875, 586] on span "Revert to original prices later?" at bounding box center [889, 585] width 155 height 14
click at [804, 586] on input "Revert to original prices later?" at bounding box center [796, 585] width 14 height 14
checkbox input "true"
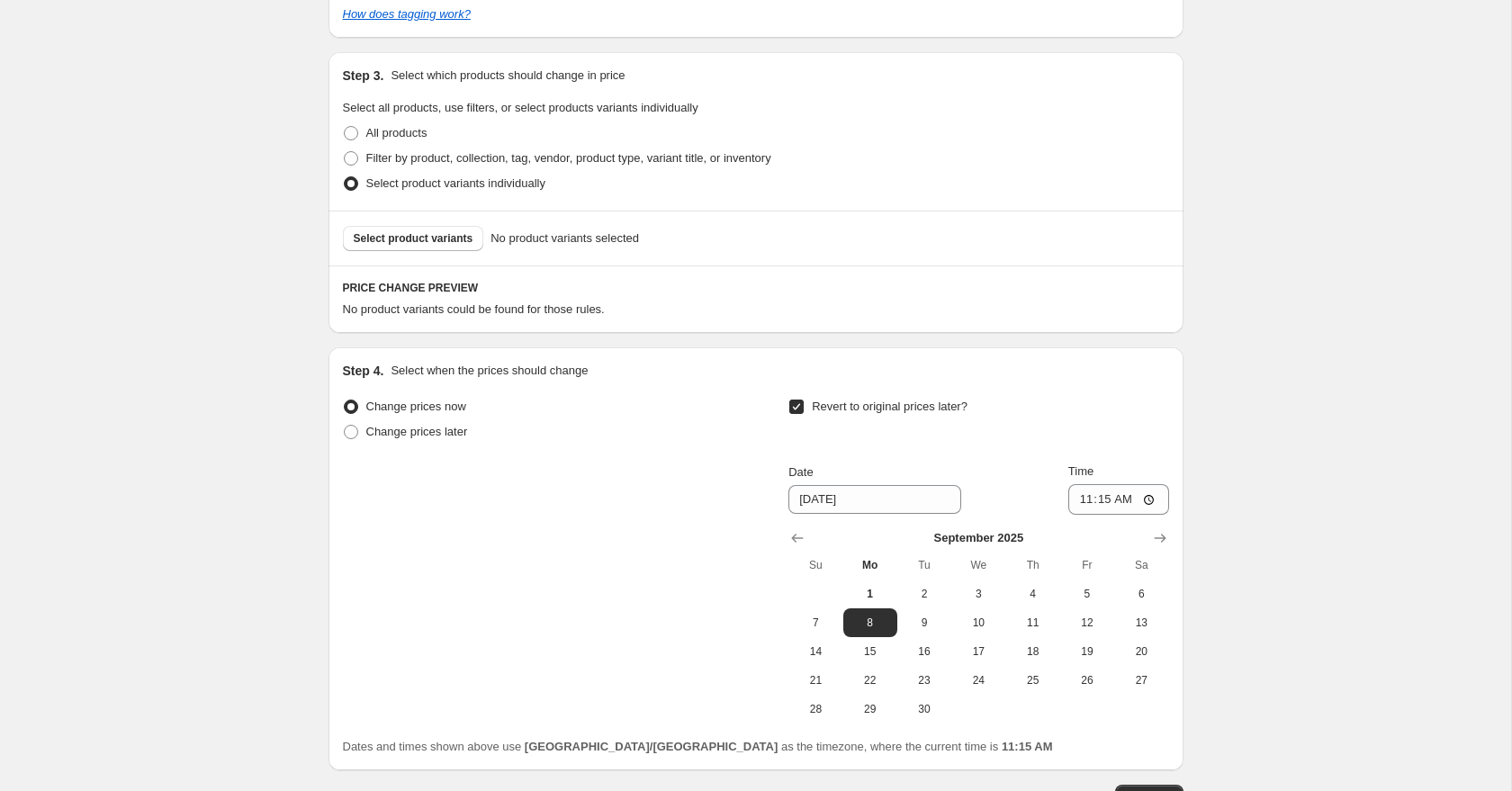
scroll to position [562, 0]
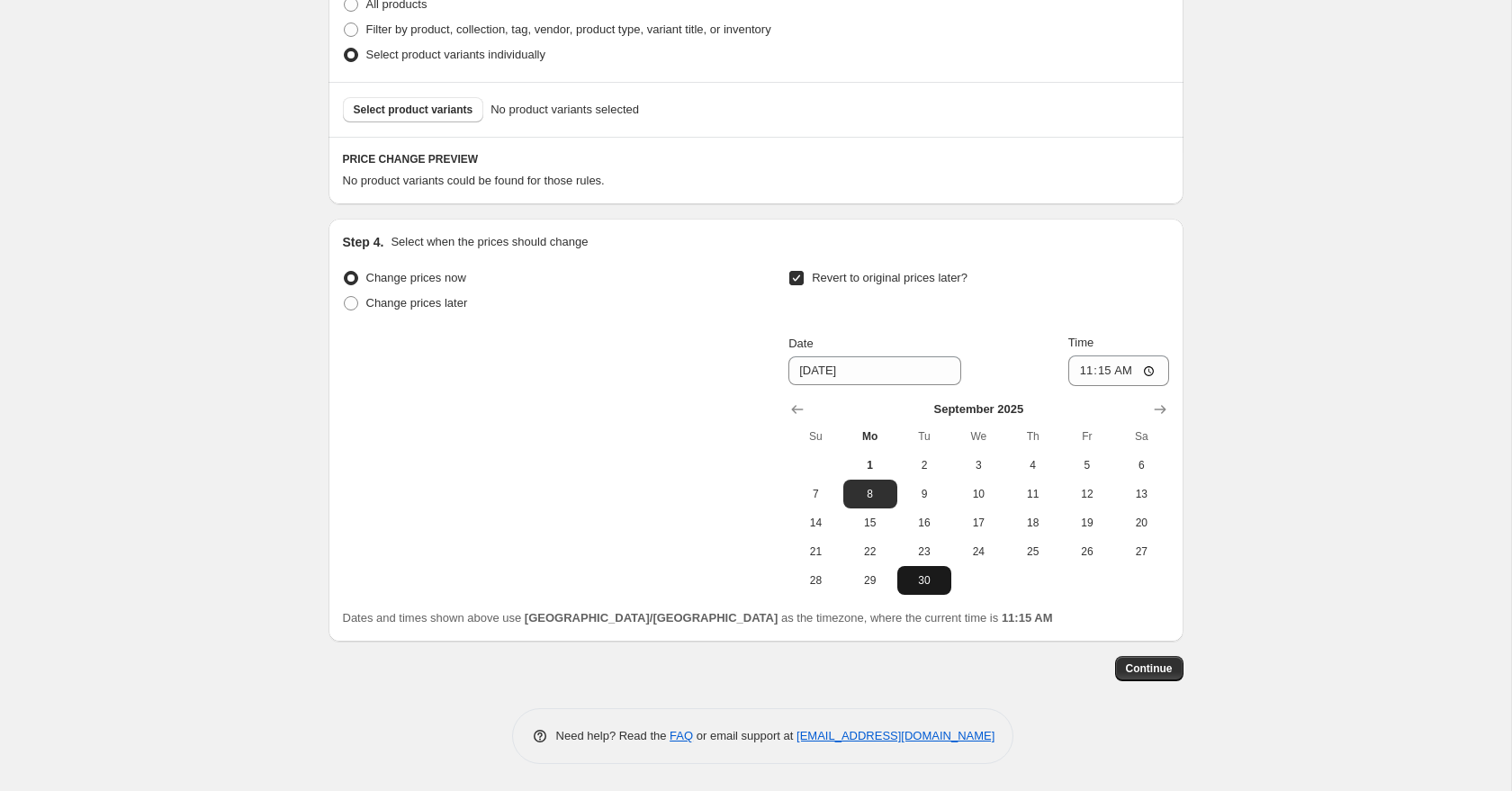
click at [930, 582] on span "30" at bounding box center [924, 580] width 40 height 14
type input "[DATE]"
click at [1102, 375] on input "11:15" at bounding box center [1118, 370] width 100 height 31
type input "11:50"
click at [1108, 369] on input "23:50" at bounding box center [1118, 370] width 100 height 31
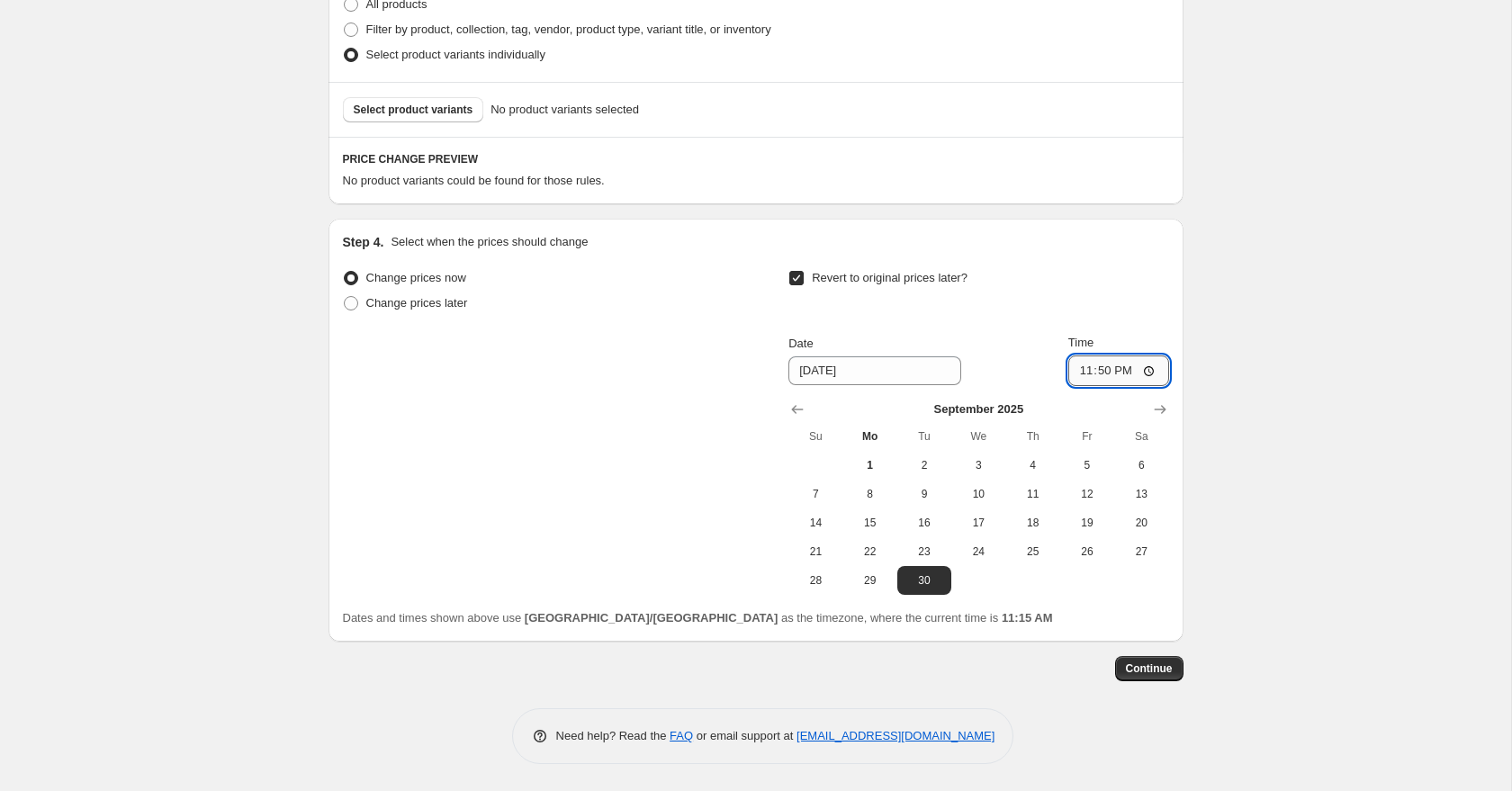
click at [1104, 369] on input "23:50" at bounding box center [1118, 370] width 100 height 31
type input "23:59"
click at [1305, 451] on div "Create new price [MEDICAL_DATA]. This page is ready Create new price [MEDICAL_D…" at bounding box center [756, 114] width 1511 height 1354
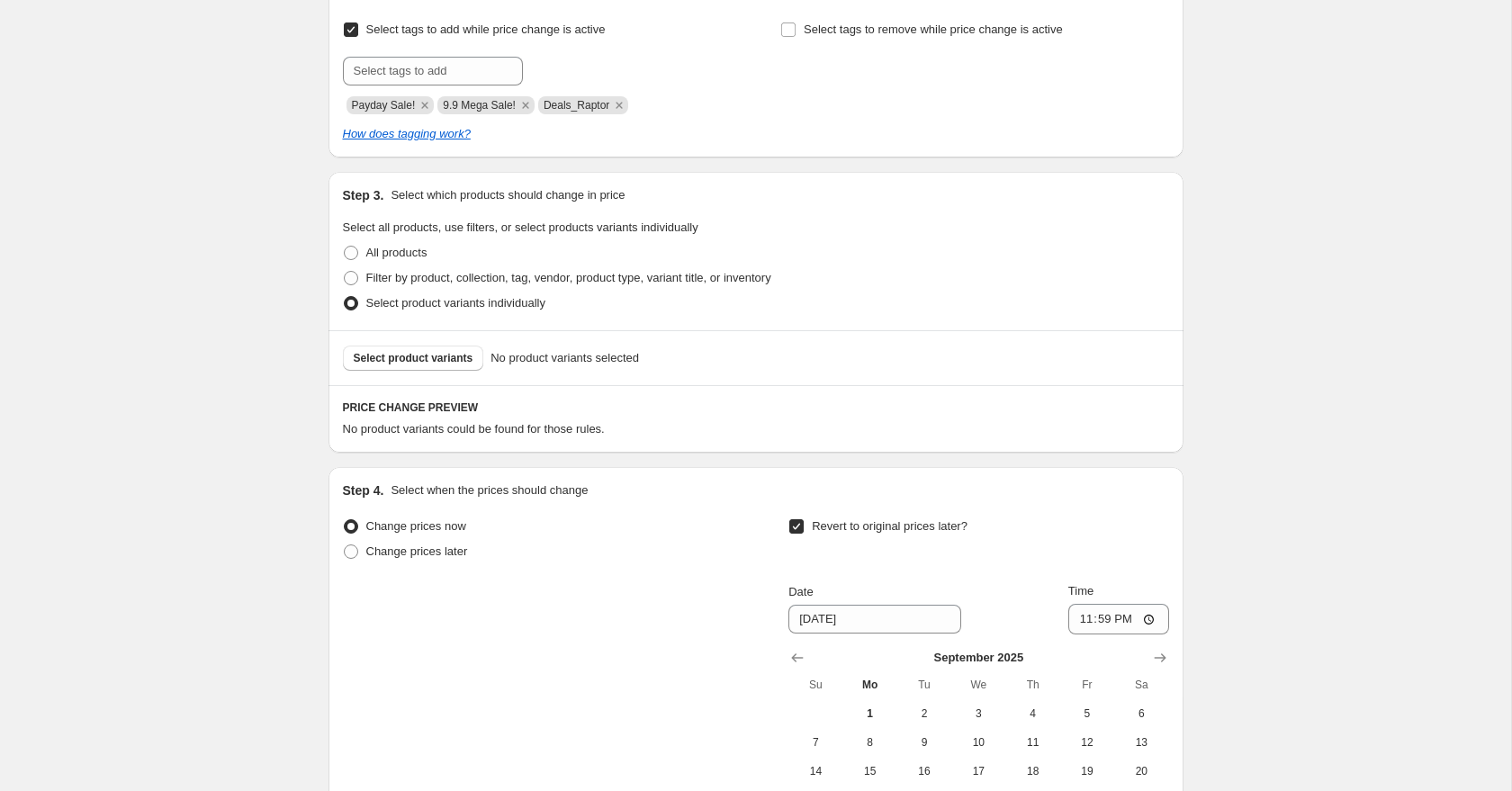
scroll to position [324, 0]
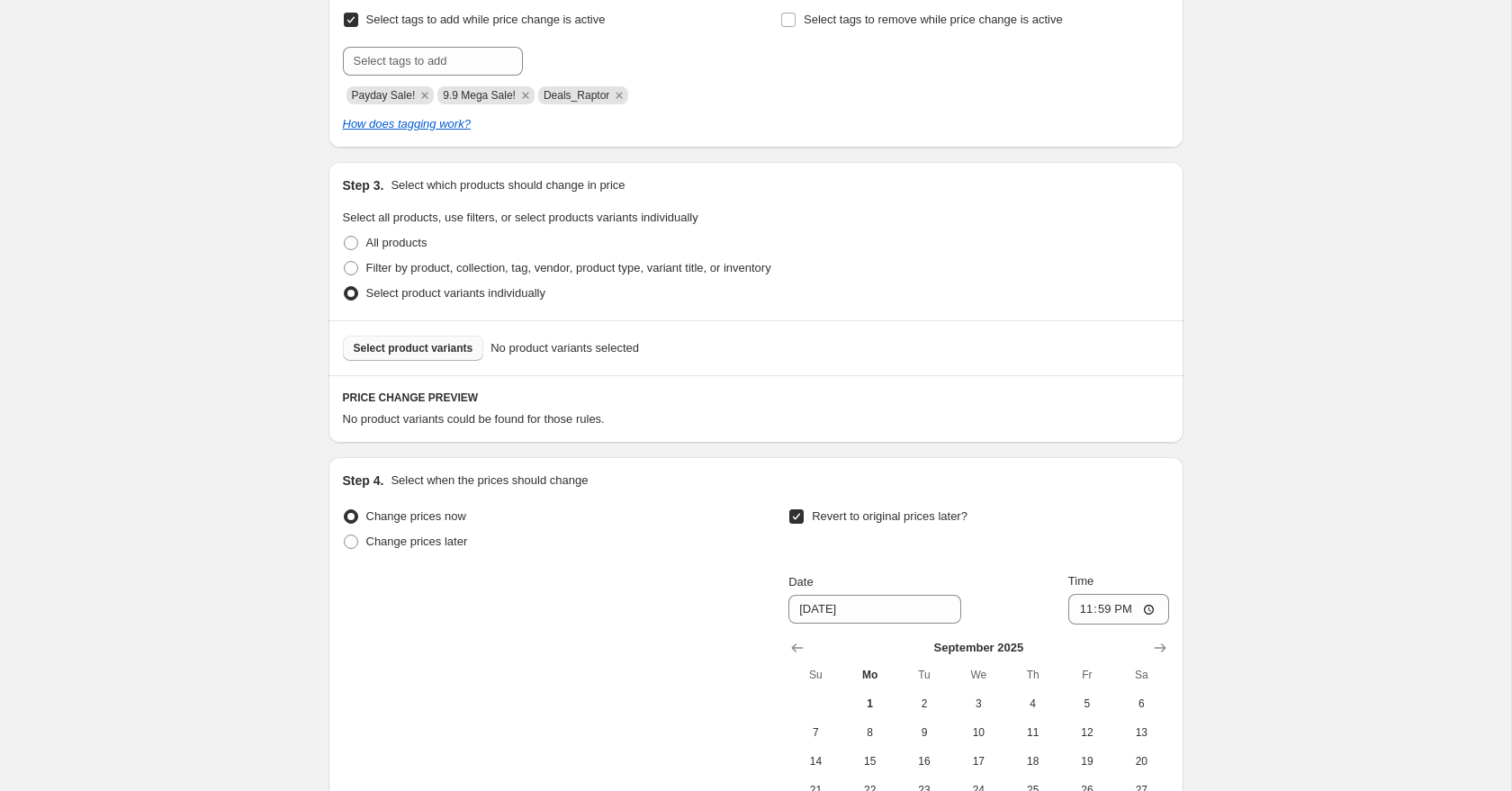
click at [433, 348] on span "Select product variants" at bounding box center [413, 348] width 120 height 14
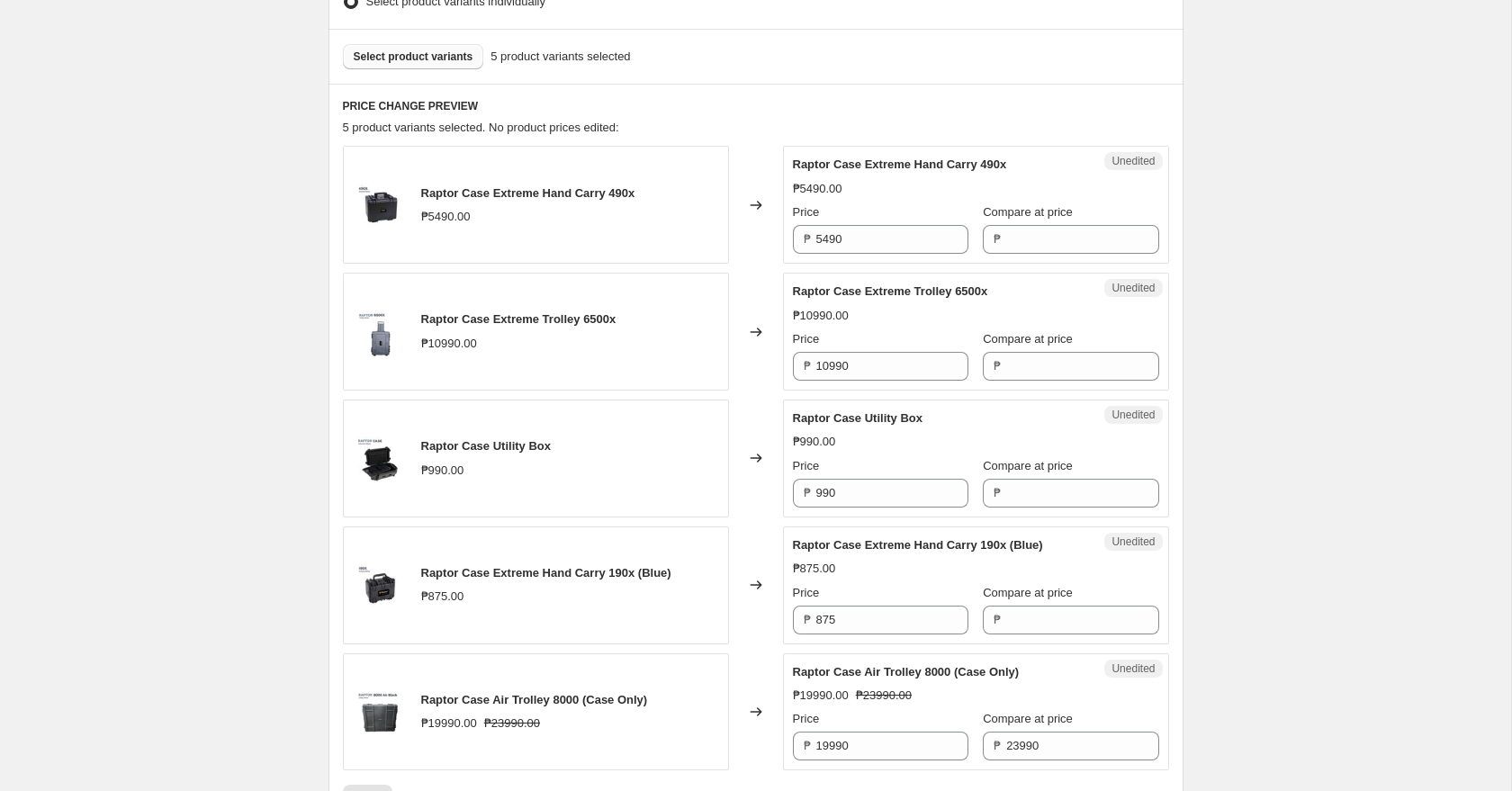
scroll to position [673, 0]
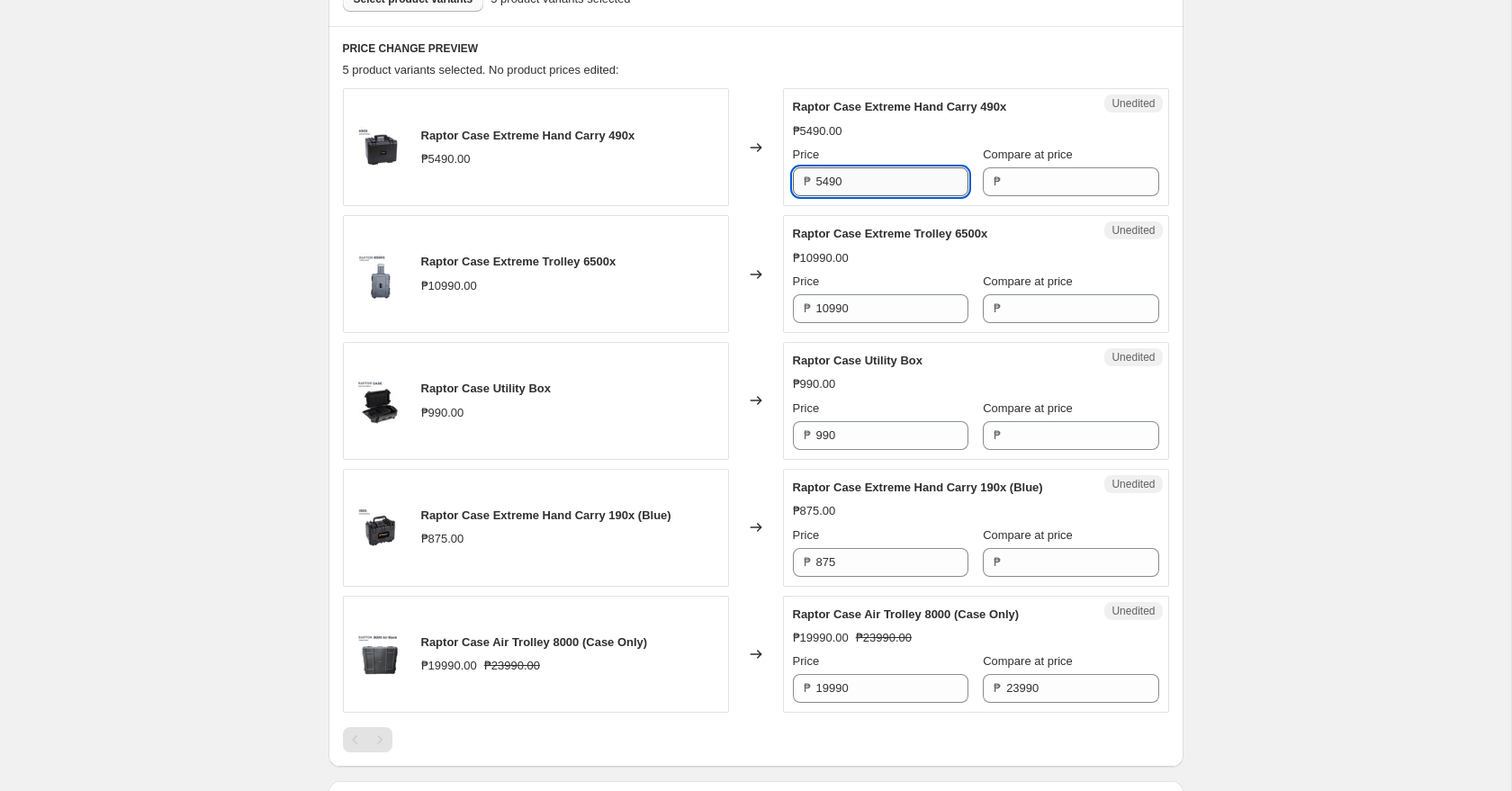
click at [871, 185] on input "5490" at bounding box center [891, 181] width 152 height 29
click at [1080, 156] on div "Compare at price" at bounding box center [1070, 154] width 176 height 18
click at [1075, 170] on input "Compare at price" at bounding box center [1081, 181] width 152 height 29
paste input "5490"
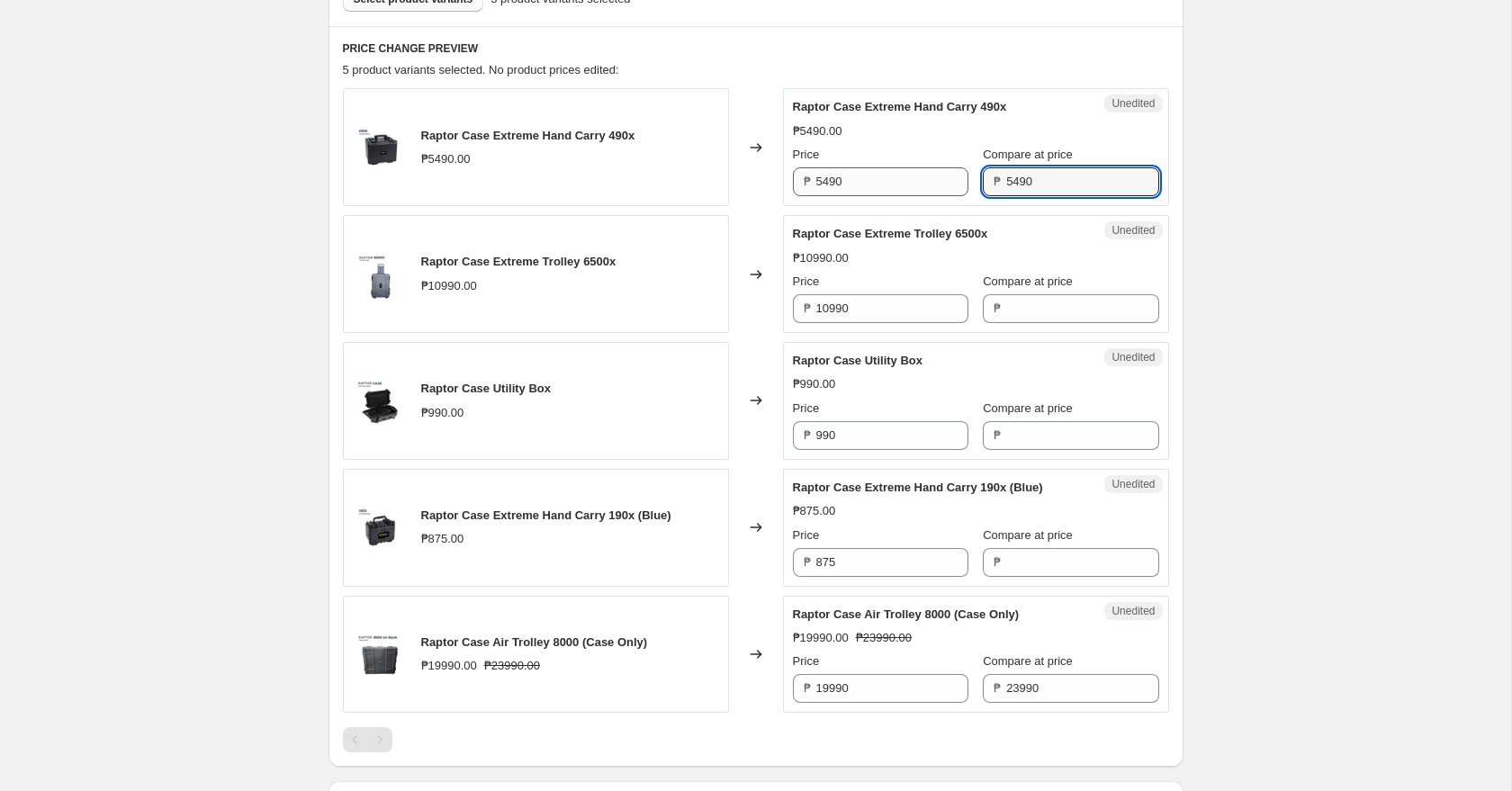
type input "5490"
click at [879, 181] on input "5490" at bounding box center [891, 181] width 152 height 29
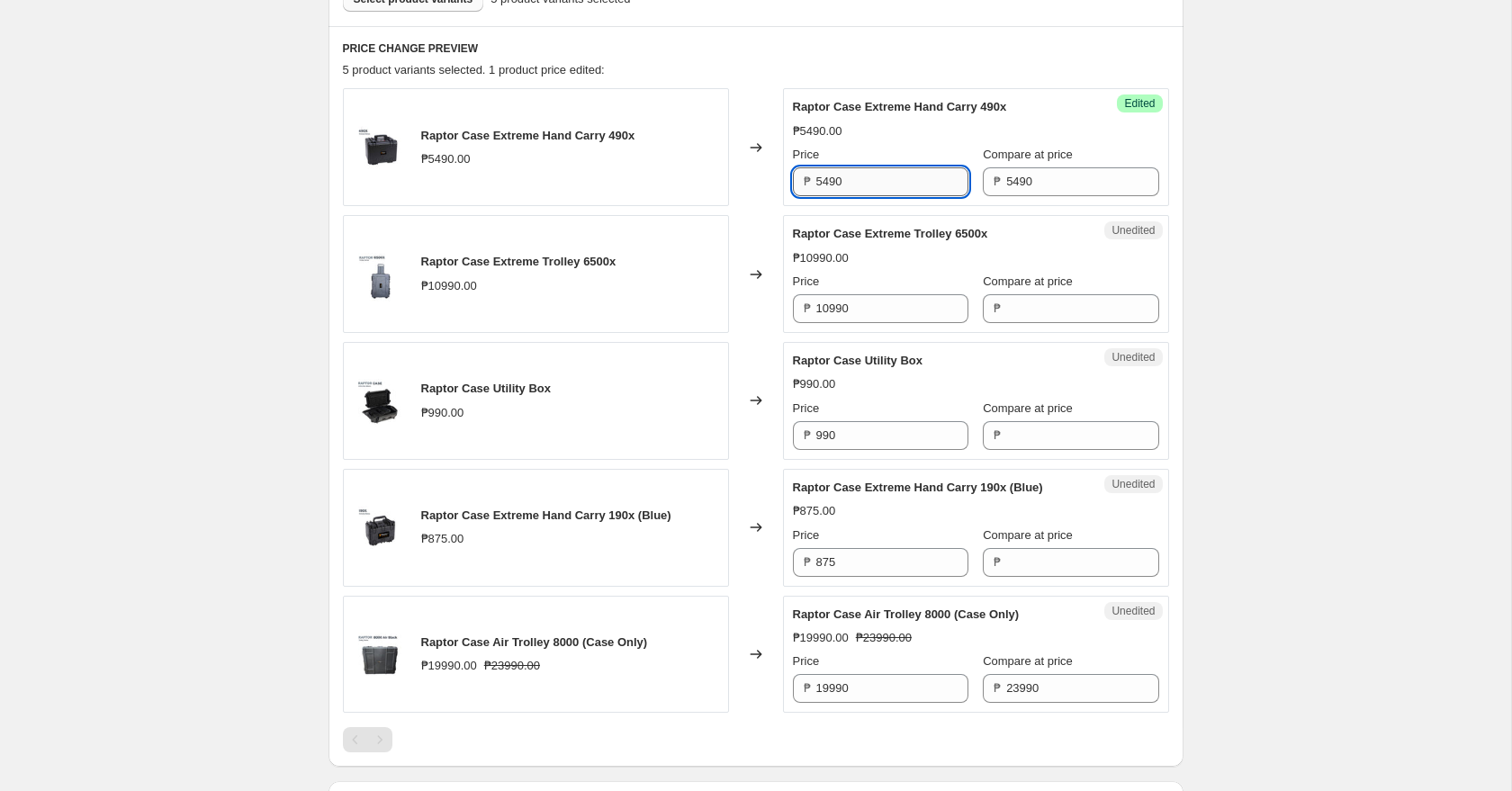
click at [879, 181] on input "5490" at bounding box center [891, 181] width 152 height 29
click at [893, 181] on input "Price" at bounding box center [891, 181] width 152 height 29
type input "4940"
click at [1250, 243] on div "Create new price [MEDICAL_DATA]. This page is ready Create new price [MEDICAL_D…" at bounding box center [756, 341] width 1511 height 2027
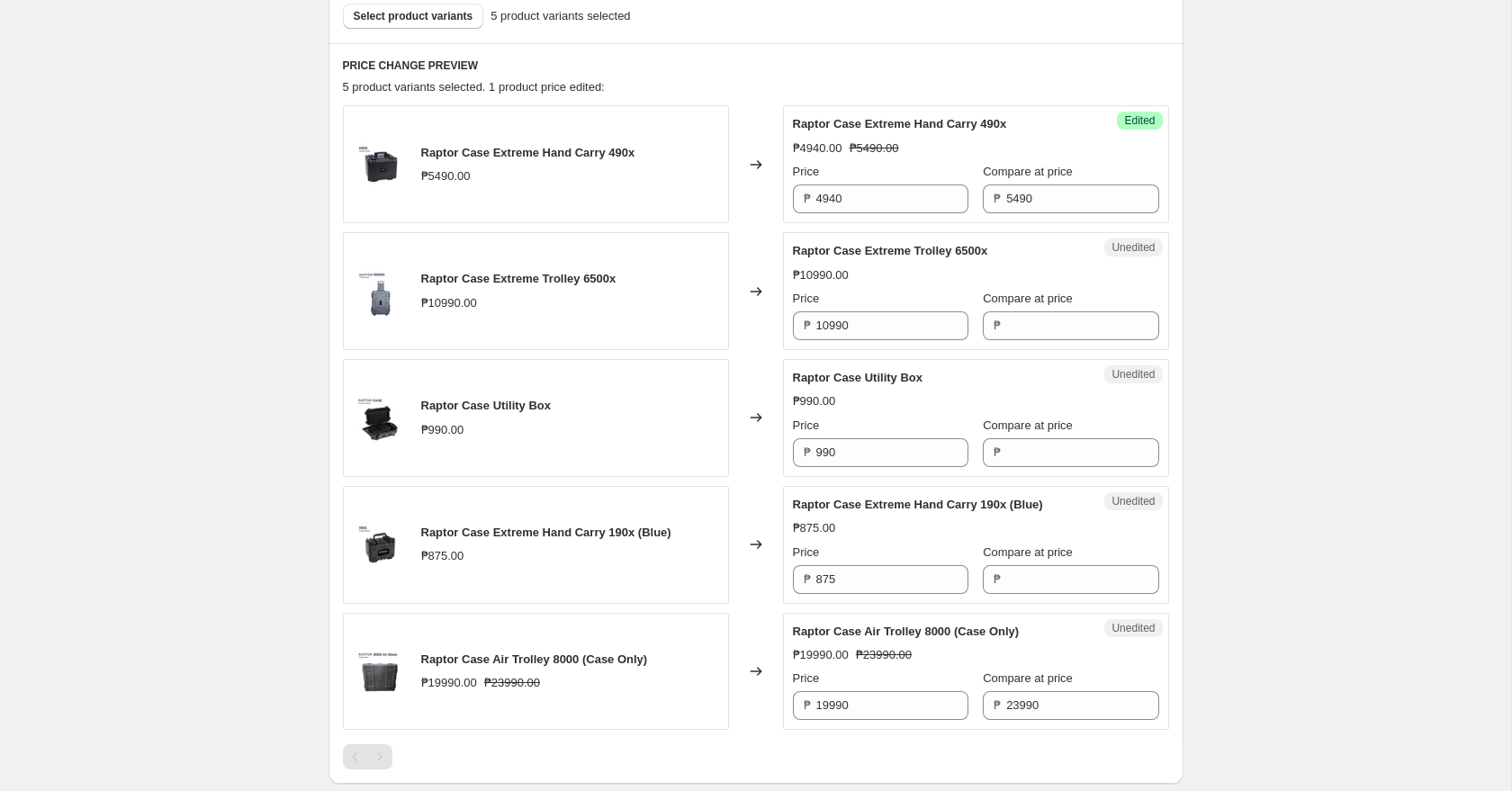
scroll to position [685, 0]
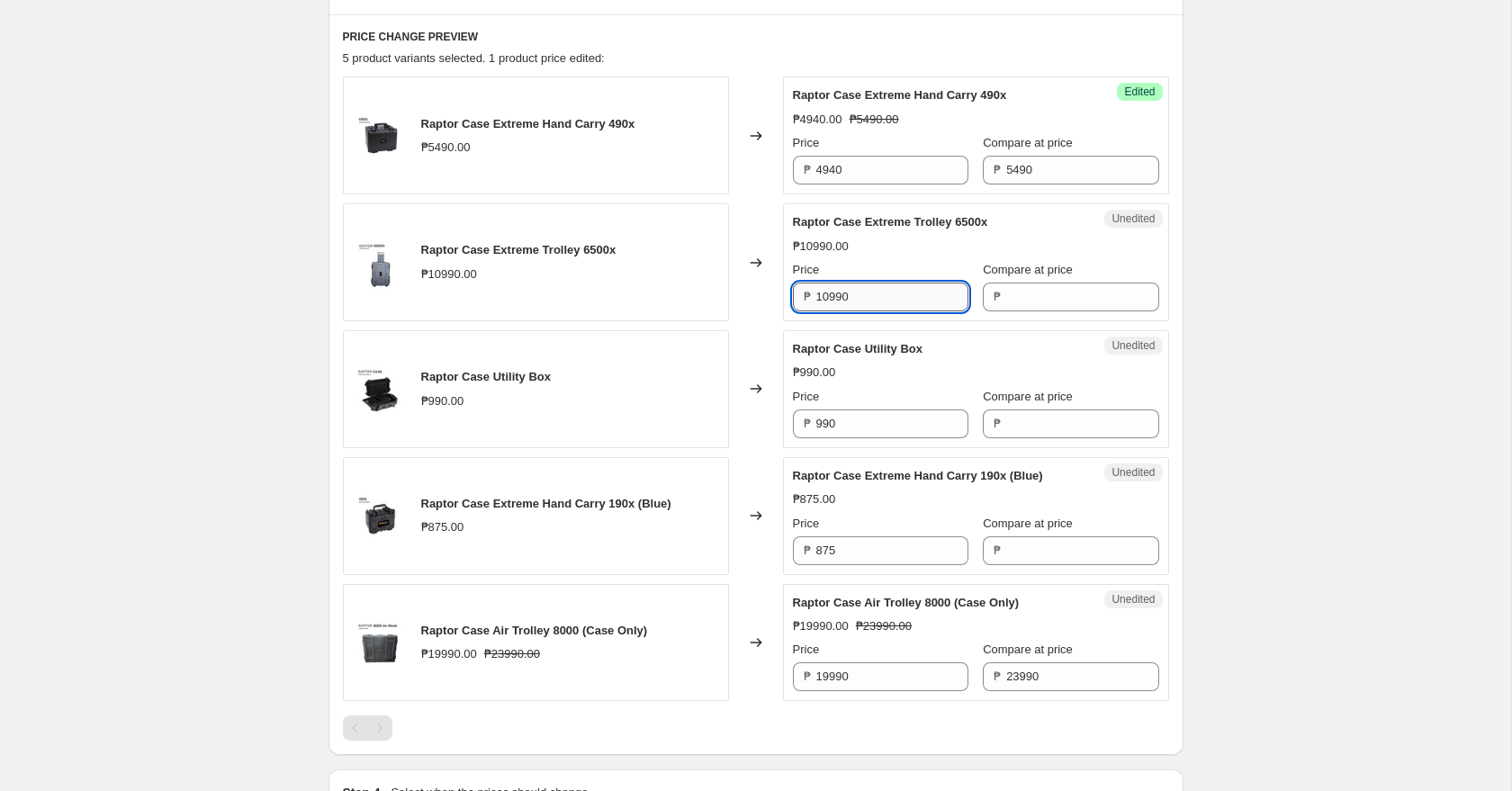
click at [878, 297] on input "10990" at bounding box center [891, 297] width 152 height 29
click at [1012, 290] on input "Compare at price" at bounding box center [1081, 297] width 152 height 29
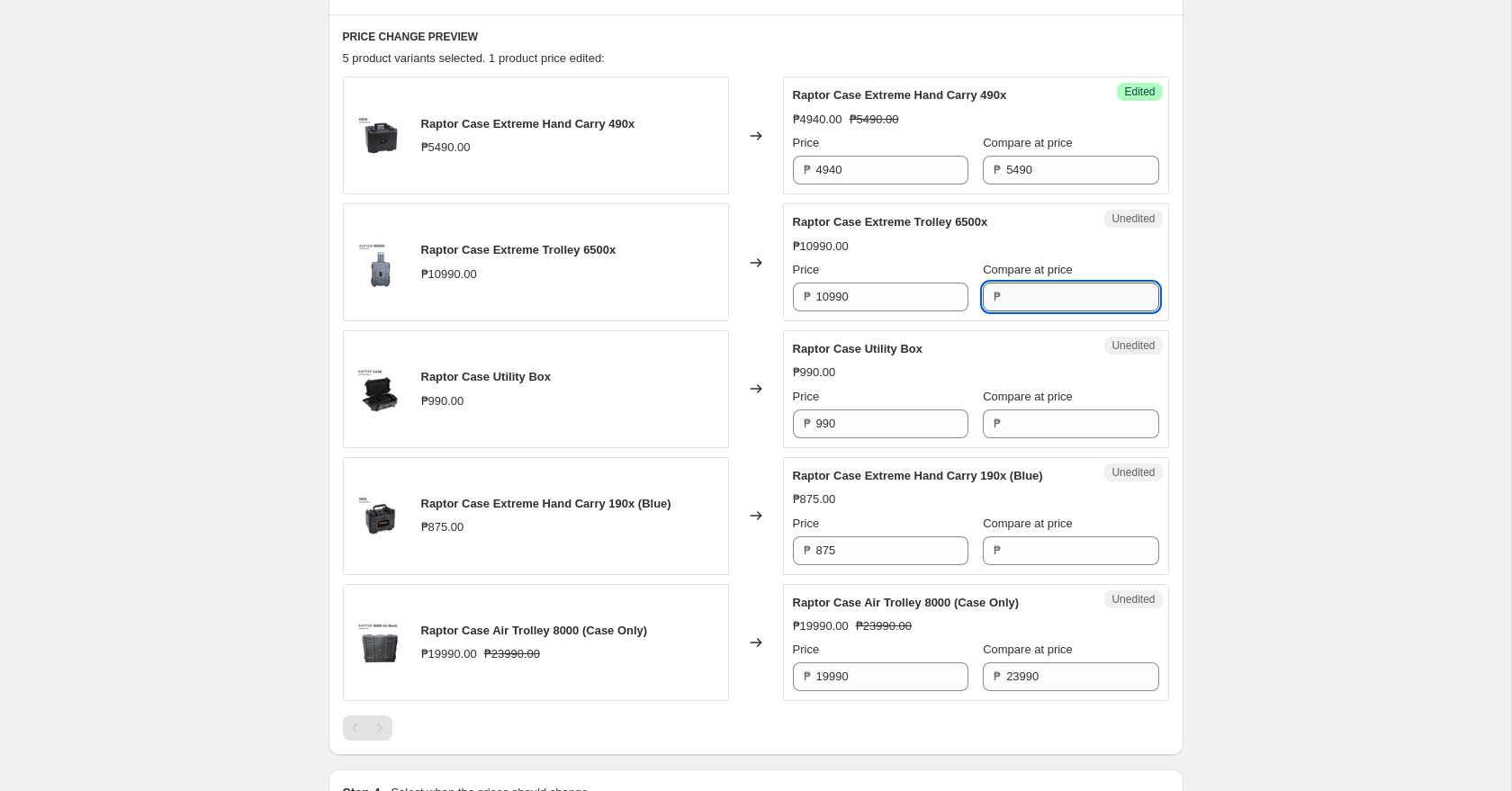
paste input "10990"
type input "10990"
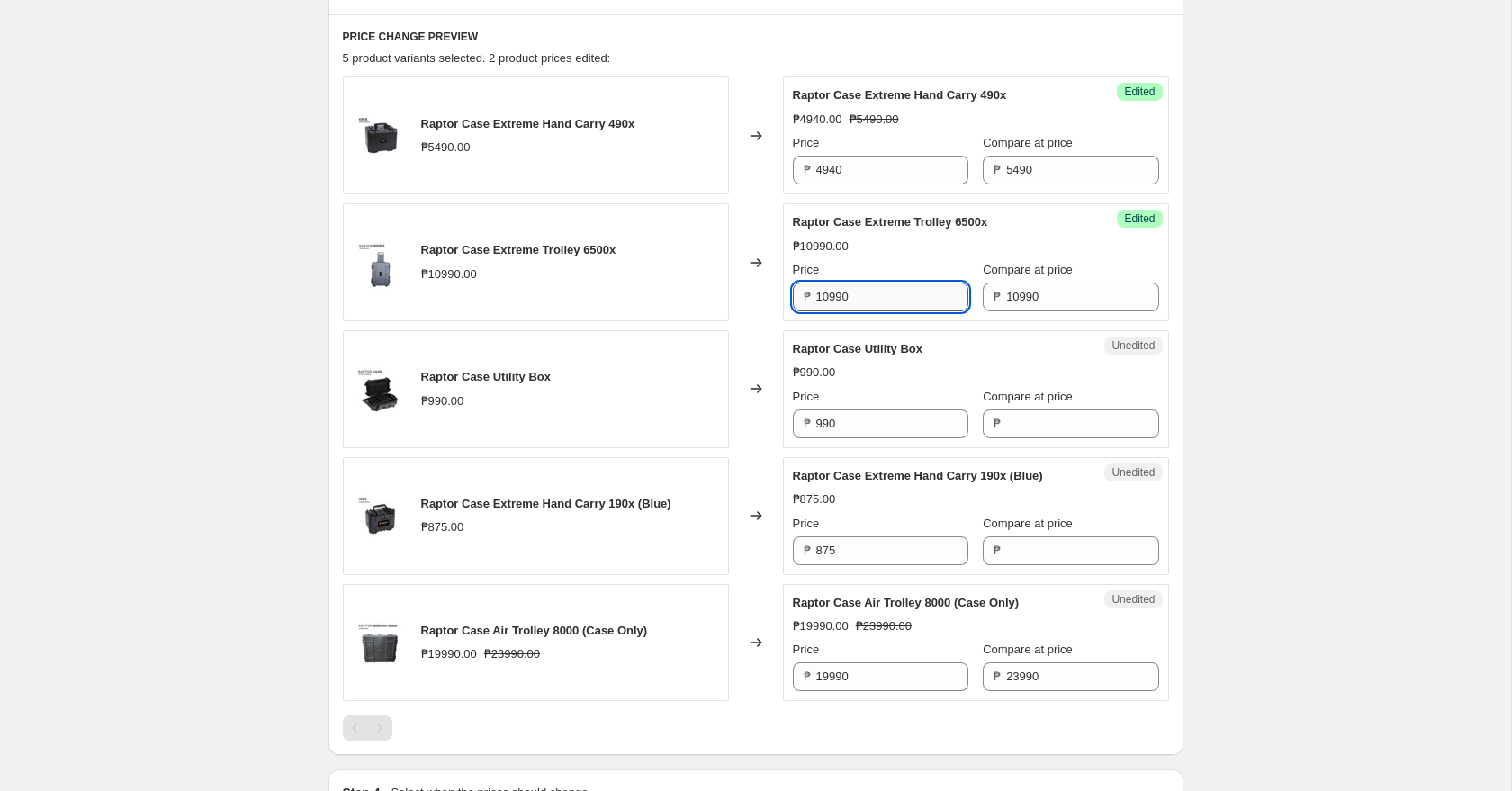
click at [860, 296] on input "10990" at bounding box center [891, 297] width 152 height 29
type input "8790"
click at [1244, 342] on div "Create new price [MEDICAL_DATA]. This page is ready Create new price [MEDICAL_D…" at bounding box center [756, 328] width 1511 height 2027
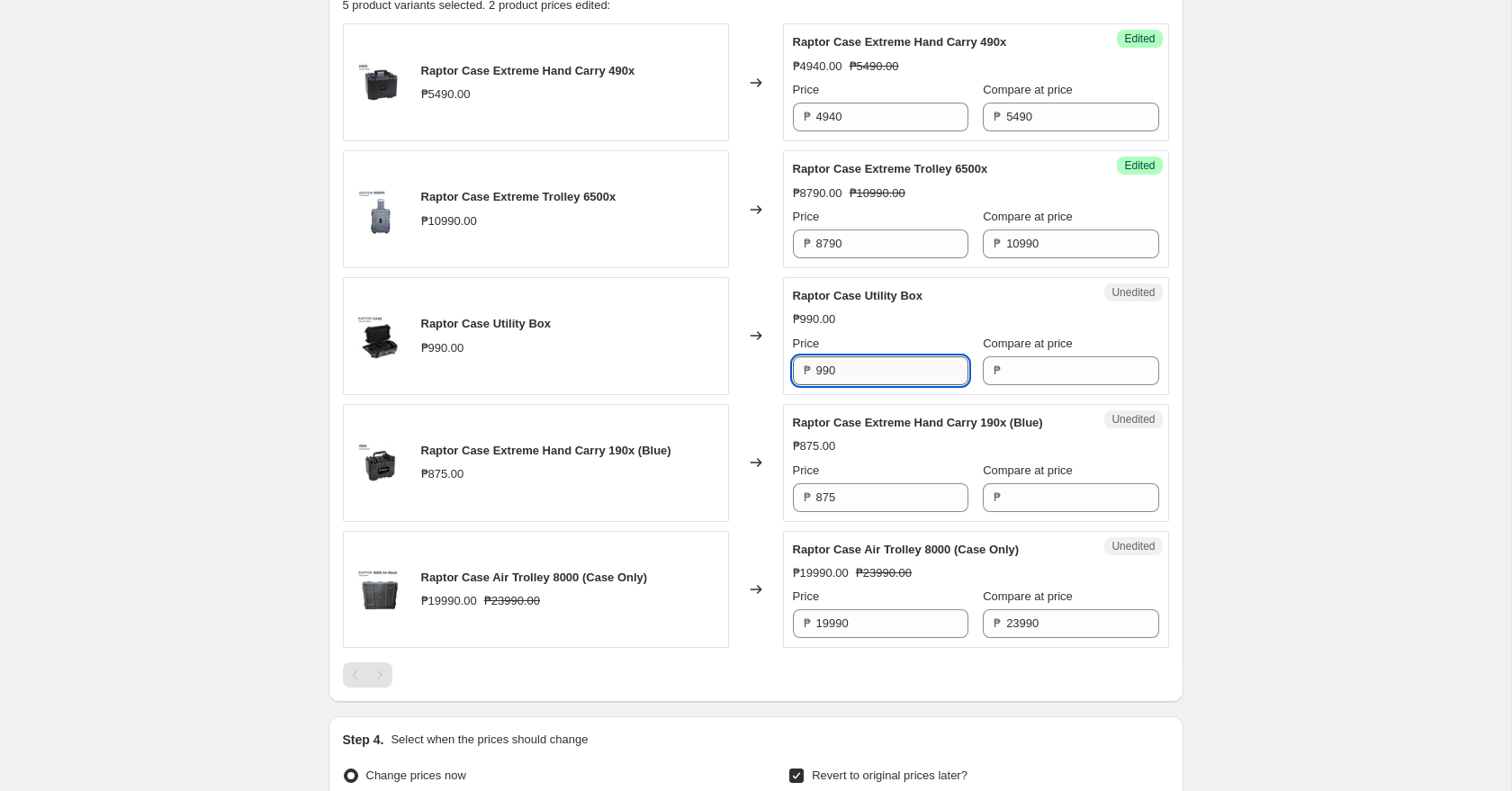
click at [869, 376] on input "990" at bounding box center [891, 370] width 152 height 29
click at [1037, 368] on input "Compare at price" at bounding box center [1081, 370] width 152 height 29
paste input "990"
type input "990"
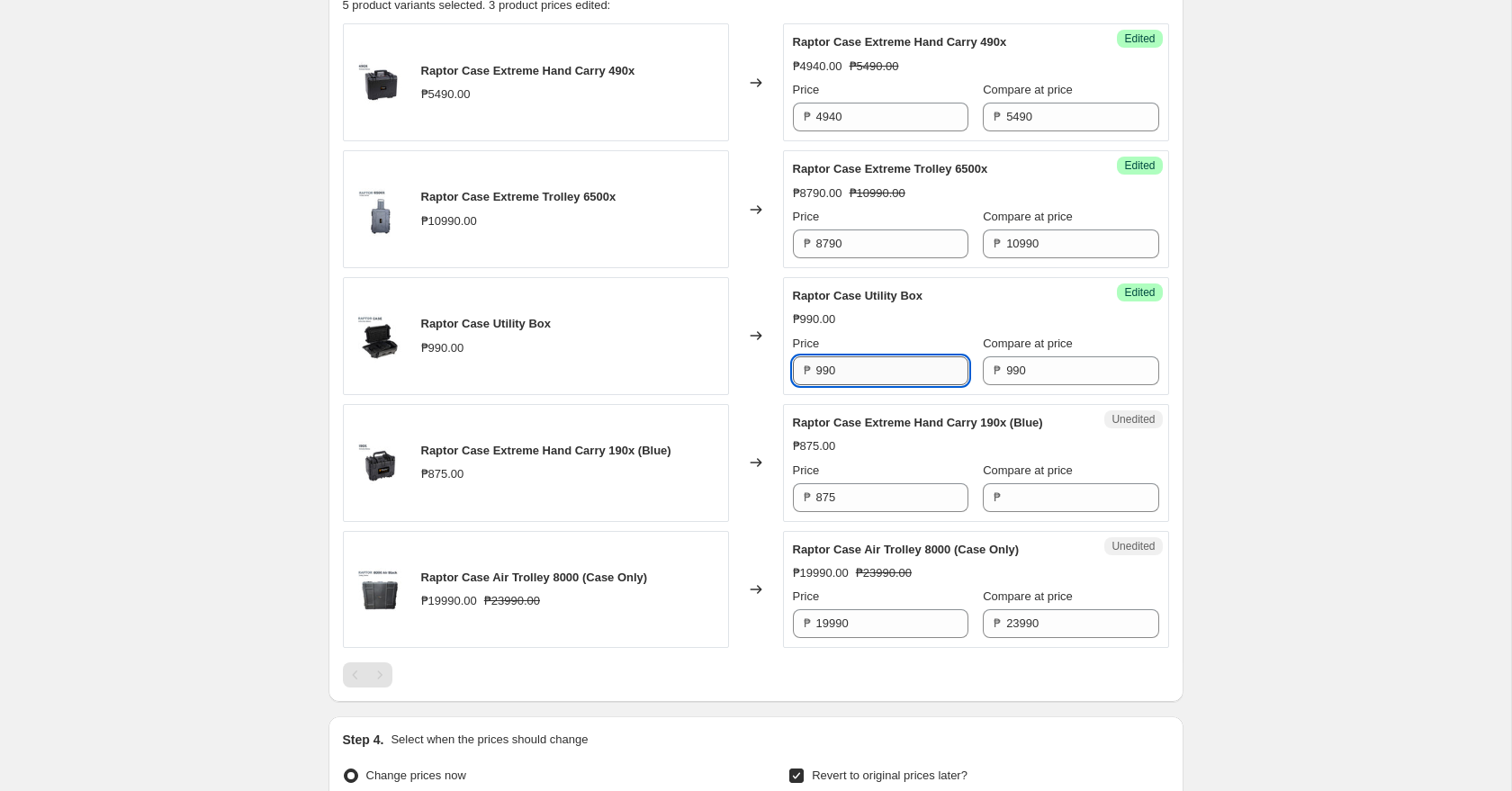
click at [862, 369] on input "990" at bounding box center [891, 370] width 152 height 29
type input "890"
click at [1272, 453] on div "Create new price [MEDICAL_DATA]. This page is ready Create new price [MEDICAL_D…" at bounding box center [756, 275] width 1511 height 2027
click at [889, 505] on input "875" at bounding box center [891, 497] width 152 height 29
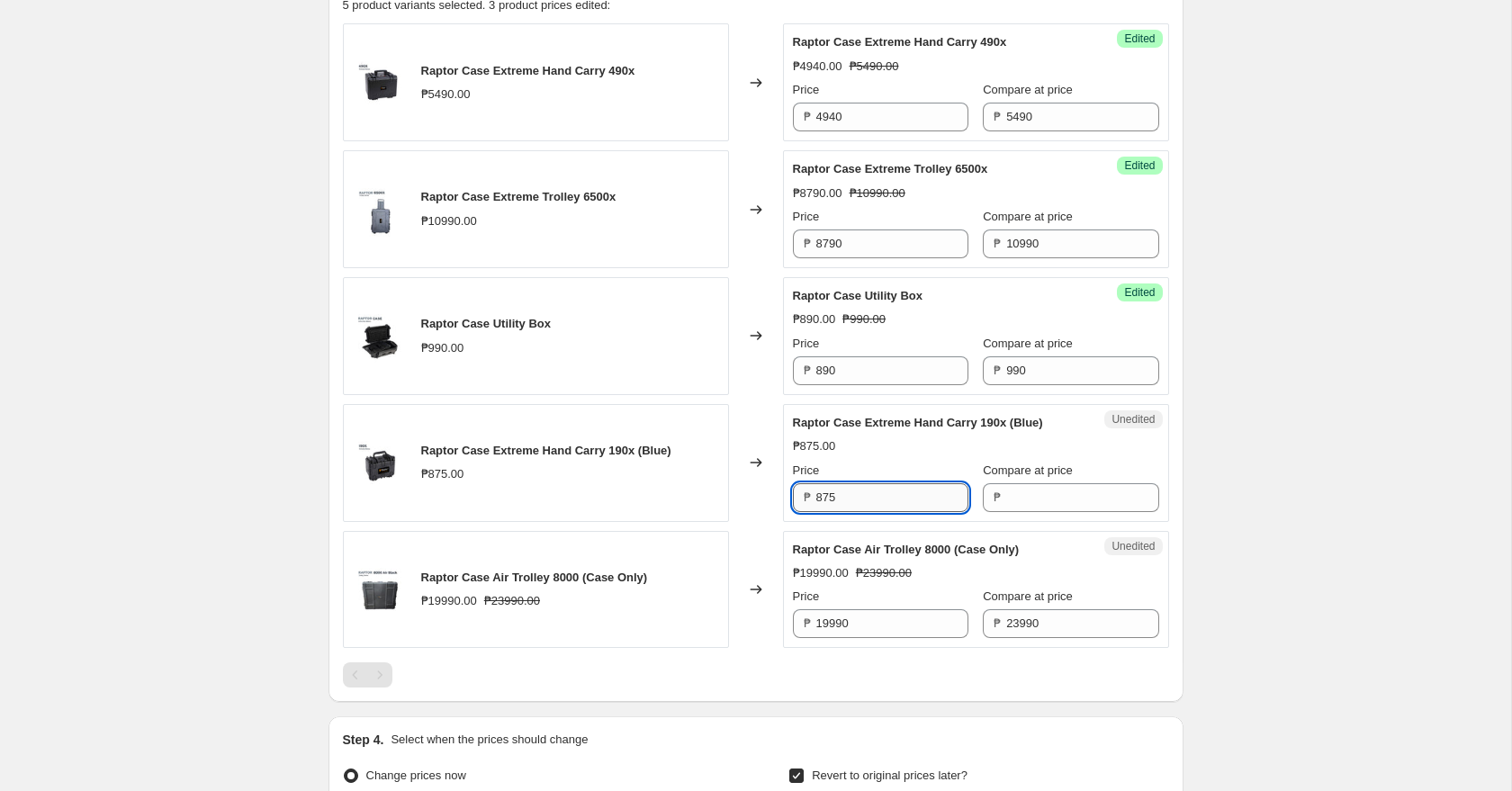
click at [889, 505] on input "875" at bounding box center [891, 497] width 152 height 29
click at [1019, 499] on input "Compare at price" at bounding box center [1081, 497] width 152 height 29
paste input "875"
type input "875"
click at [883, 498] on input "875" at bounding box center [891, 497] width 152 height 29
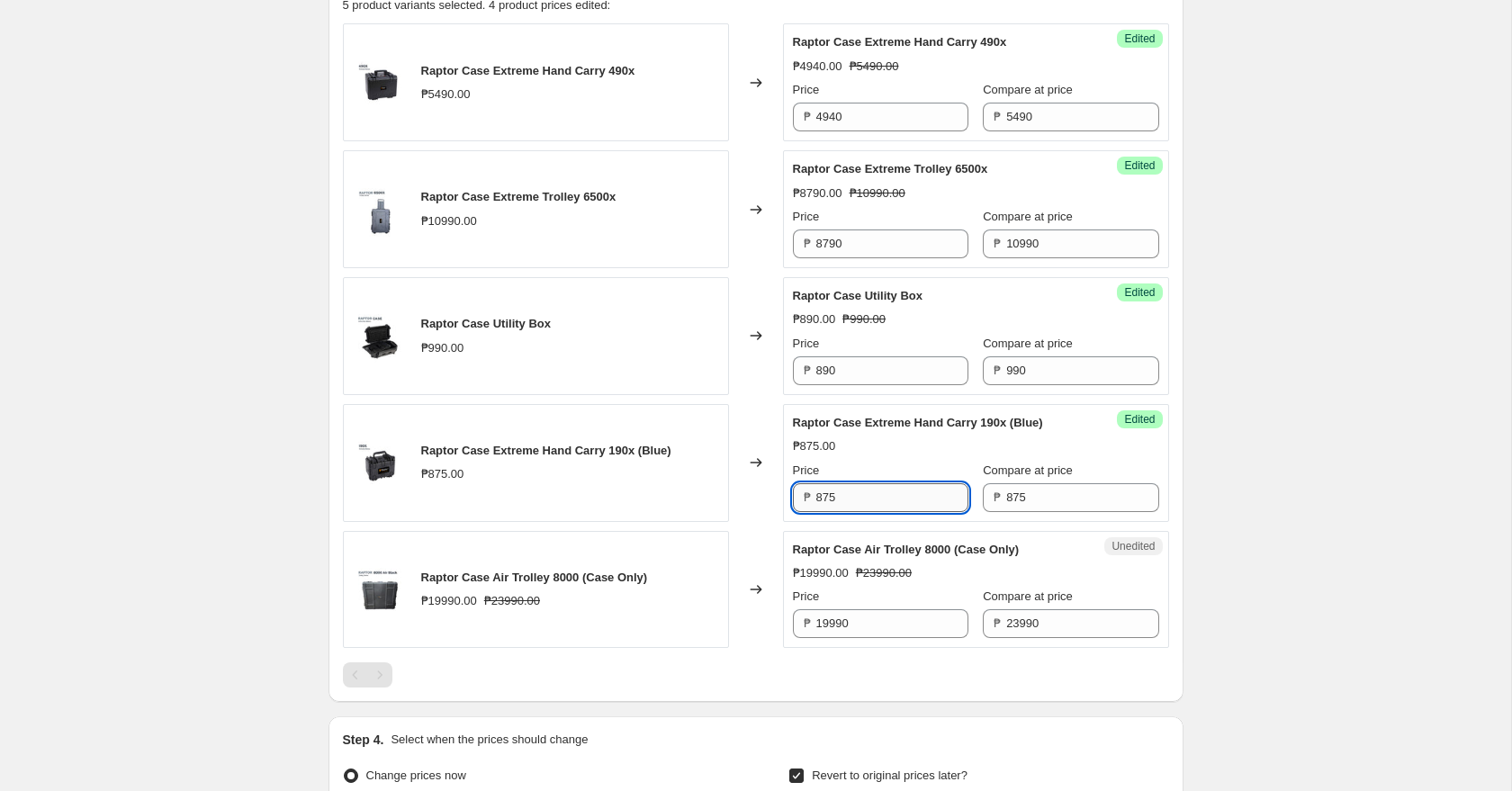
click at [883, 498] on input "875" at bounding box center [891, 497] width 152 height 29
type input "710"
click at [1286, 578] on div "Create new price [MEDICAL_DATA]. This page is ready Create new price [MEDICAL_D…" at bounding box center [756, 275] width 1511 height 2027
click at [912, 617] on input "19990" at bounding box center [891, 623] width 152 height 29
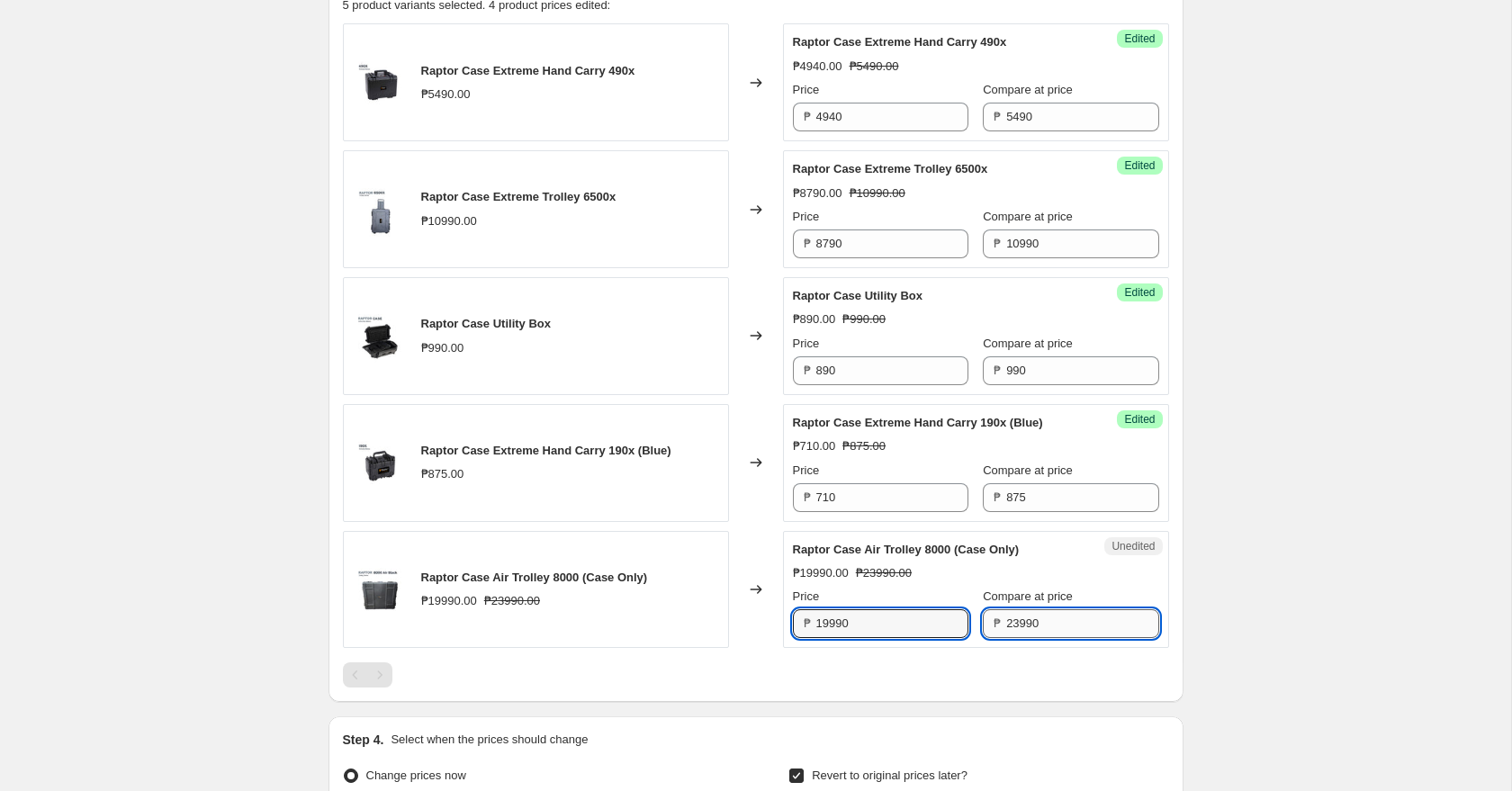
click at [1074, 632] on input "23990" at bounding box center [1081, 623] width 152 height 29
paste input "19"
type input "19990"
click at [871, 634] on input "19990" at bounding box center [891, 623] width 152 height 29
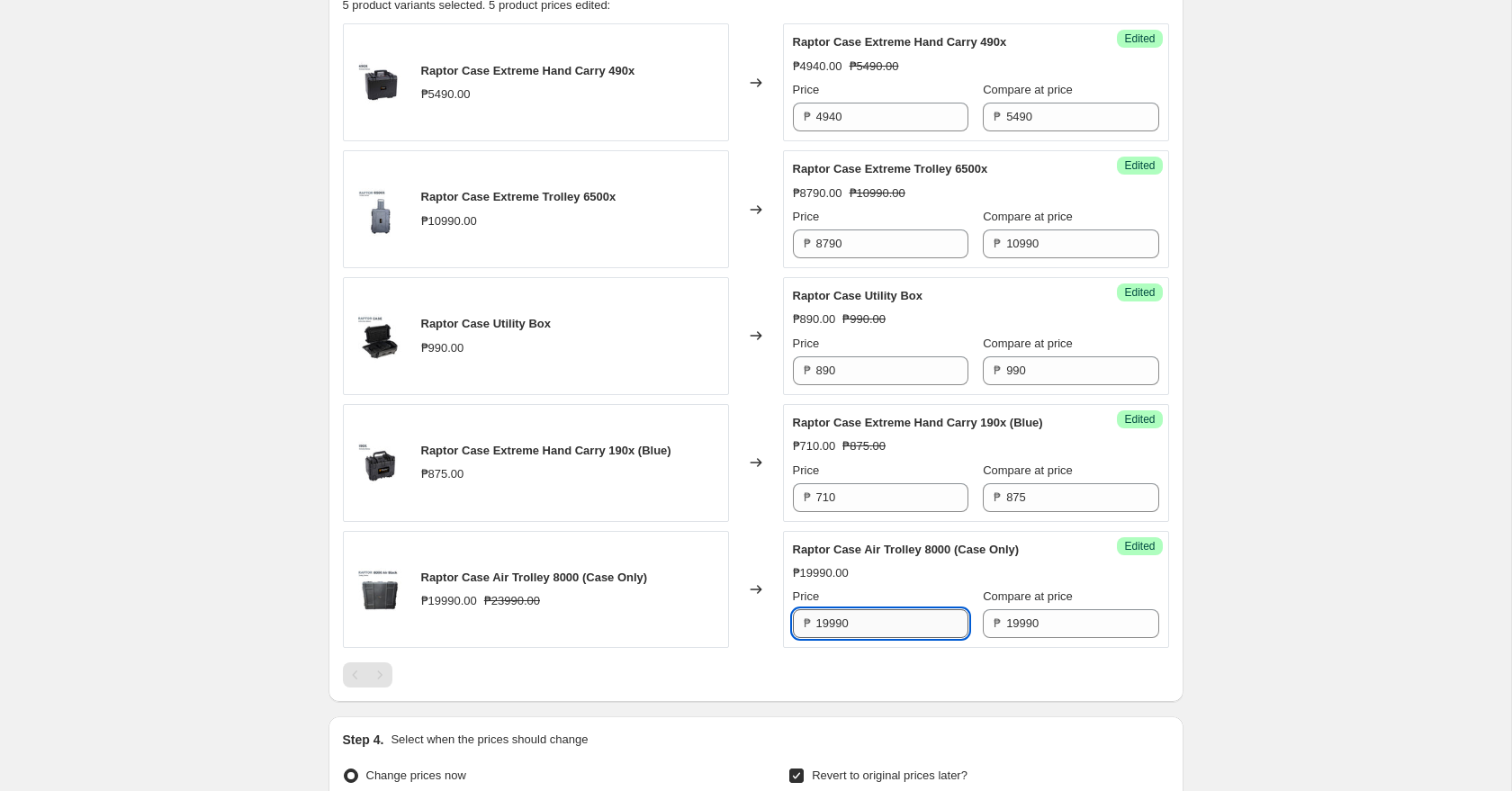
click at [871, 634] on input "19990" at bounding box center [891, 623] width 152 height 29
type input "15990"
click at [1305, 677] on div "Create new price [MEDICAL_DATA]. This page is ready Create new price [MEDICAL_D…" at bounding box center [756, 275] width 1511 height 2027
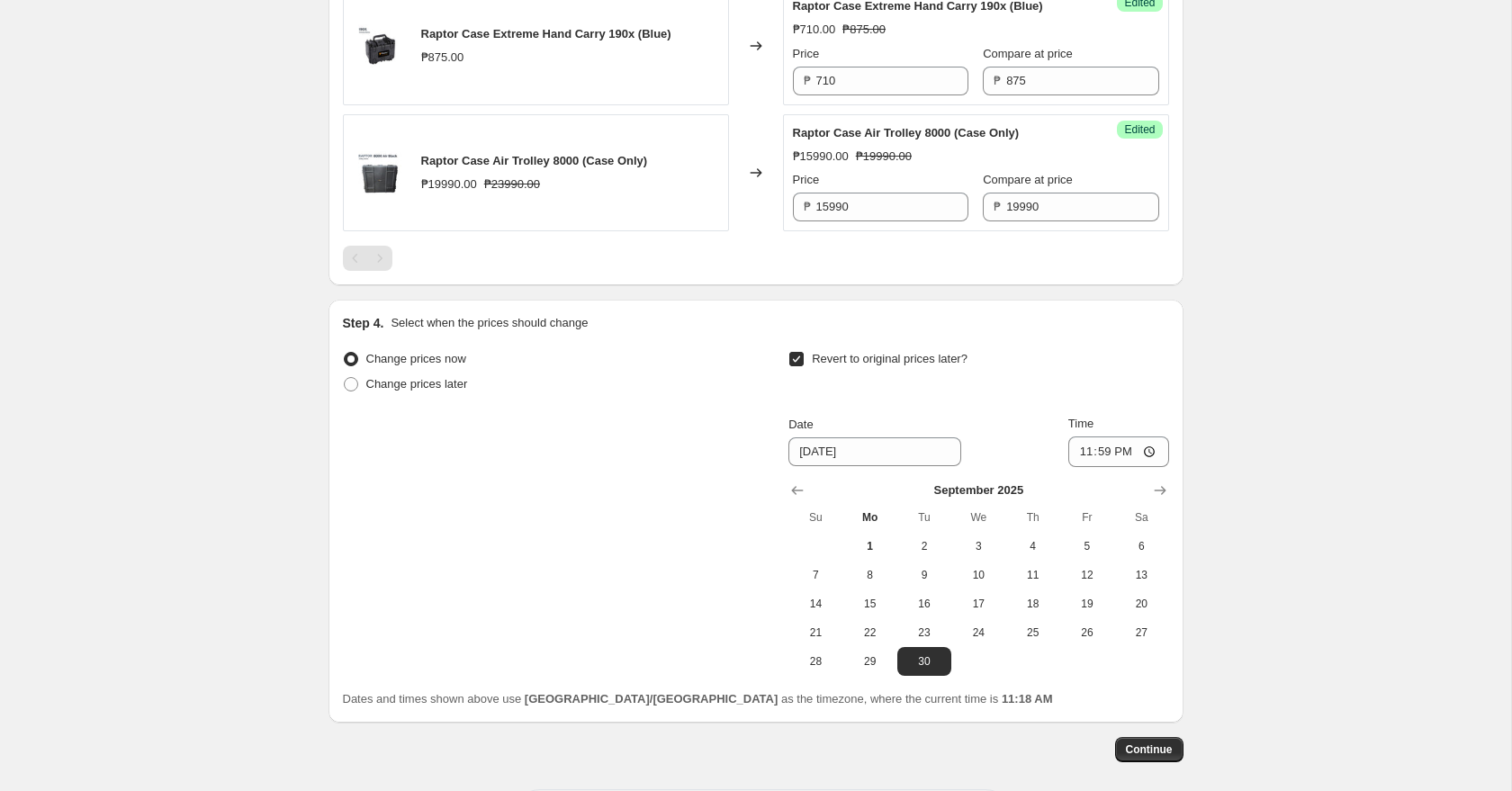
scroll to position [1236, 0]
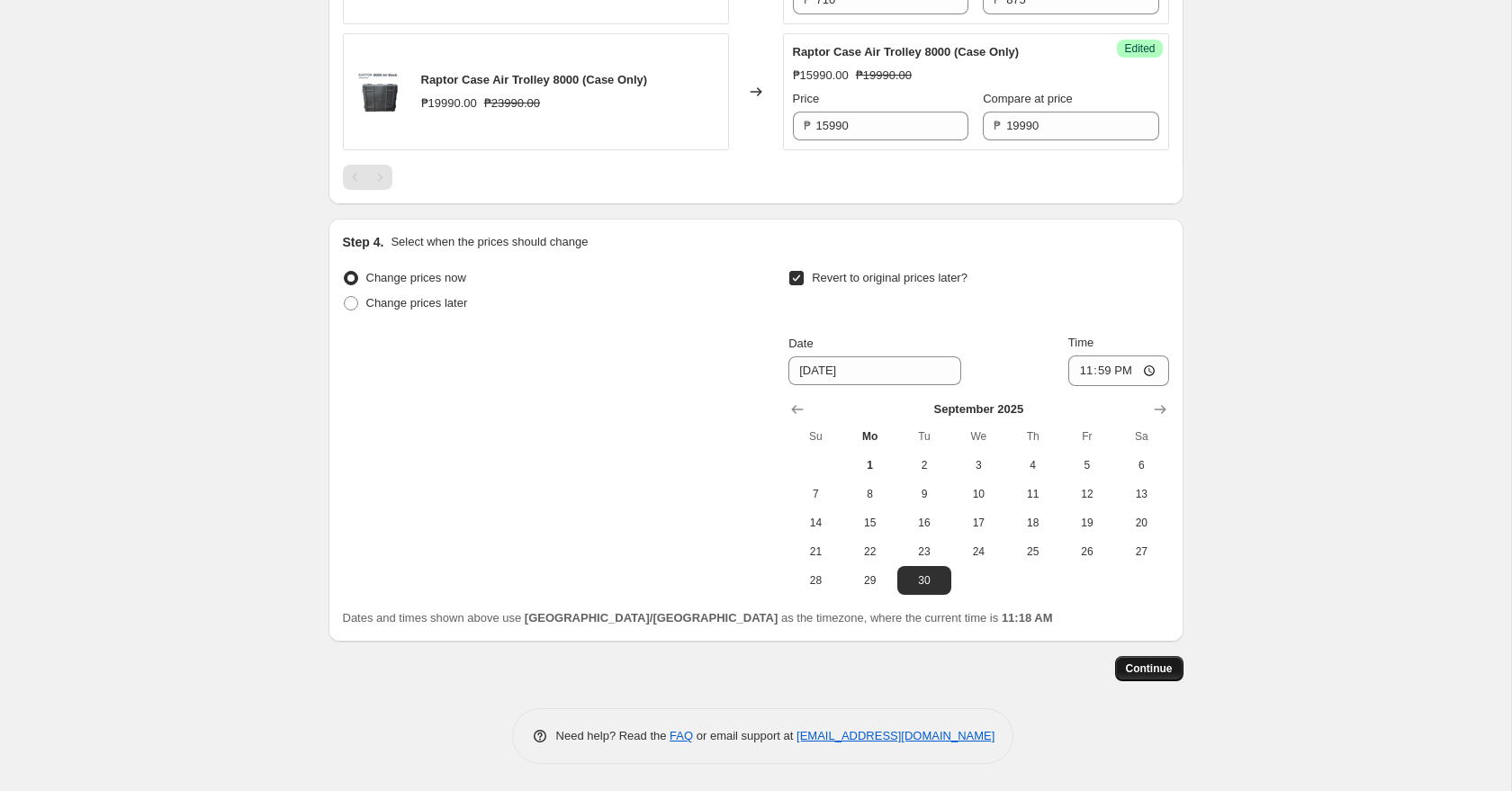
click at [1142, 669] on span "Continue" at bounding box center [1149, 668] width 47 height 14
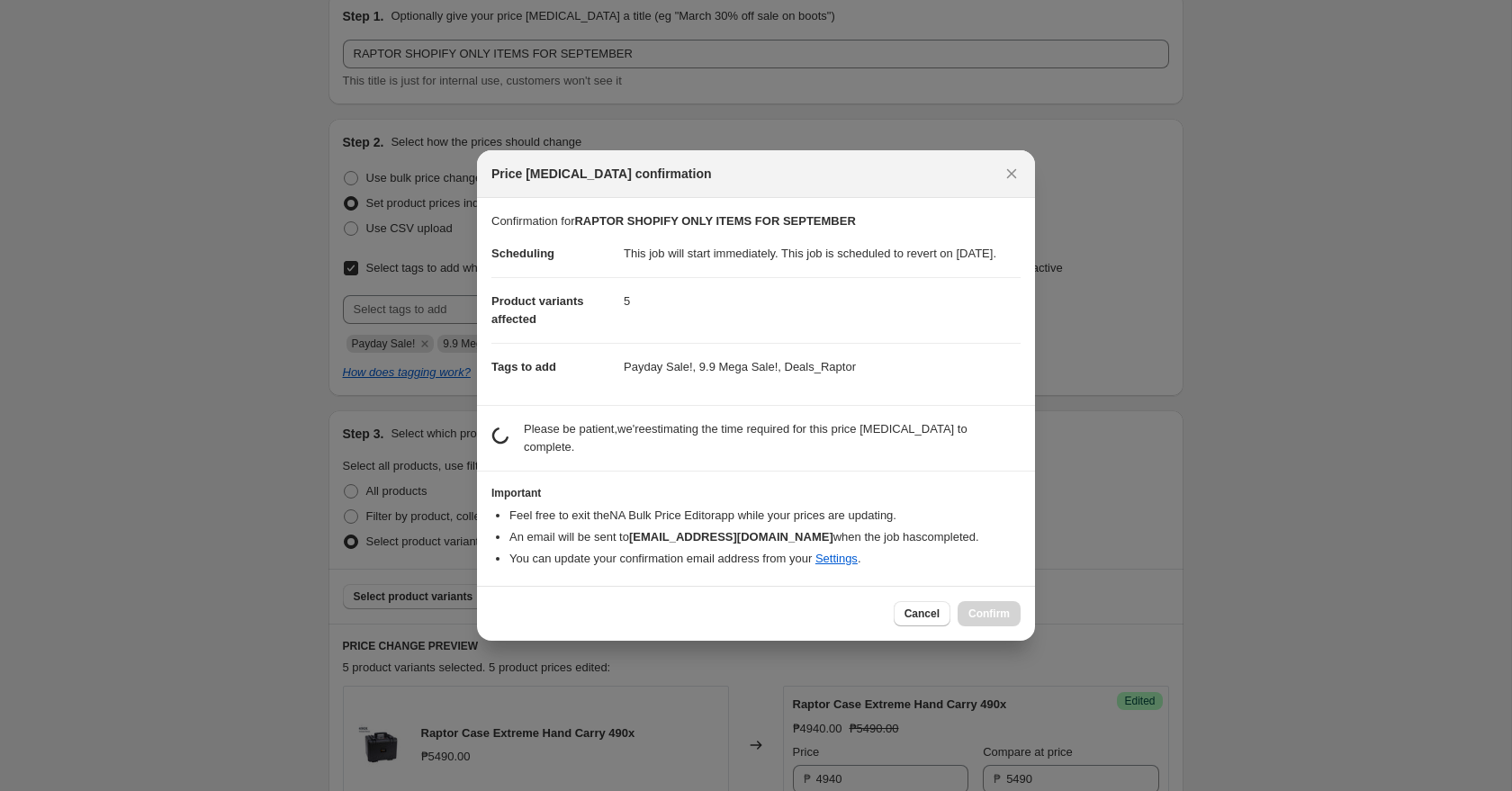
scroll to position [0, 0]
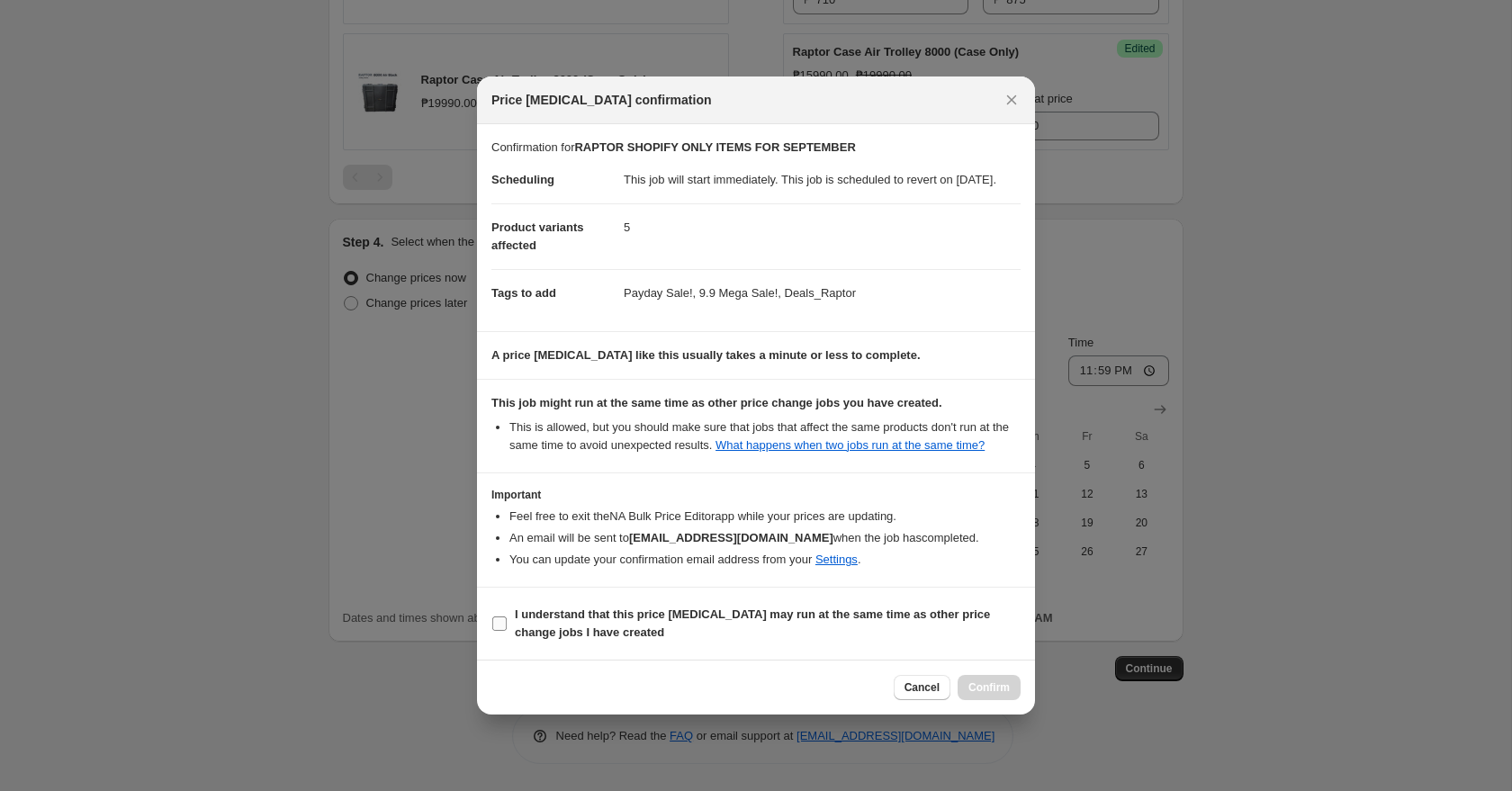
click at [505, 631] on input "I understand that this price [MEDICAL_DATA] may run at the same time as other p…" at bounding box center [499, 623] width 14 height 14
checkbox input "true"
click at [975, 695] on span "Confirm" at bounding box center [989, 687] width 41 height 14
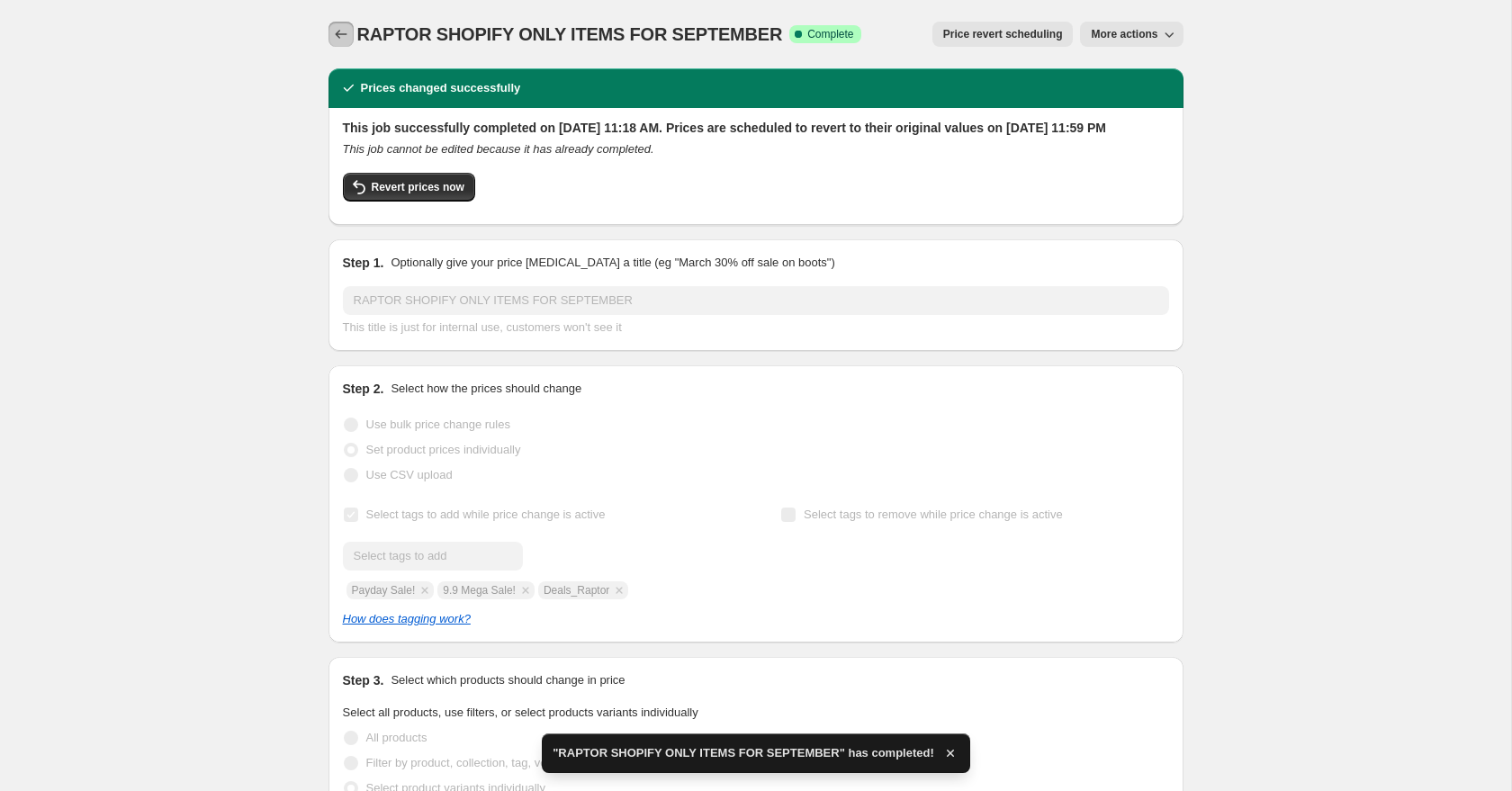
click at [341, 33] on icon "Price change jobs" at bounding box center [341, 34] width 18 height 18
